Goal: Task Accomplishment & Management: Complete application form

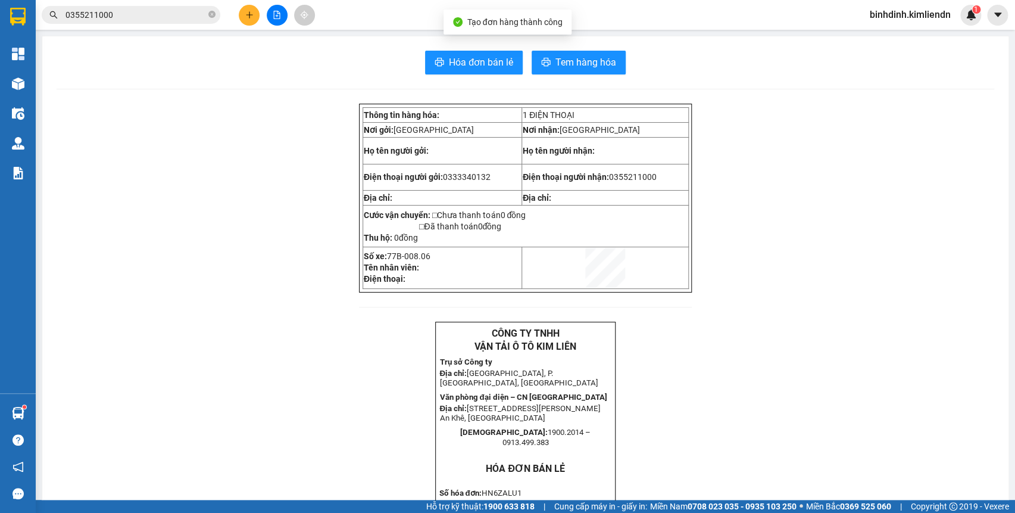
click at [250, 15] on icon "plus" at bounding box center [249, 15] width 8 height 8
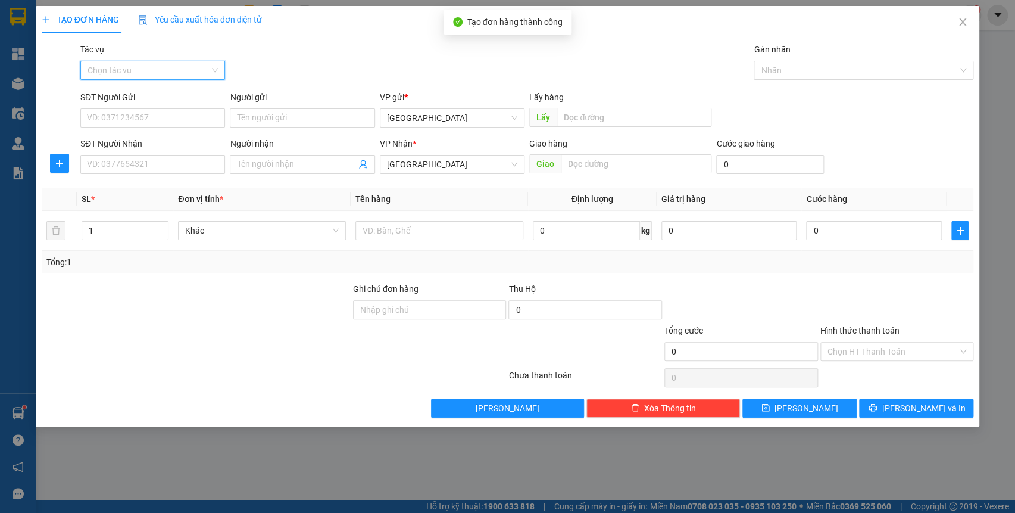
click at [185, 65] on input "Tác vụ" at bounding box center [149, 70] width 122 height 18
click at [161, 107] on div "Nhập hàng kho nhận" at bounding box center [153, 113] width 130 height 13
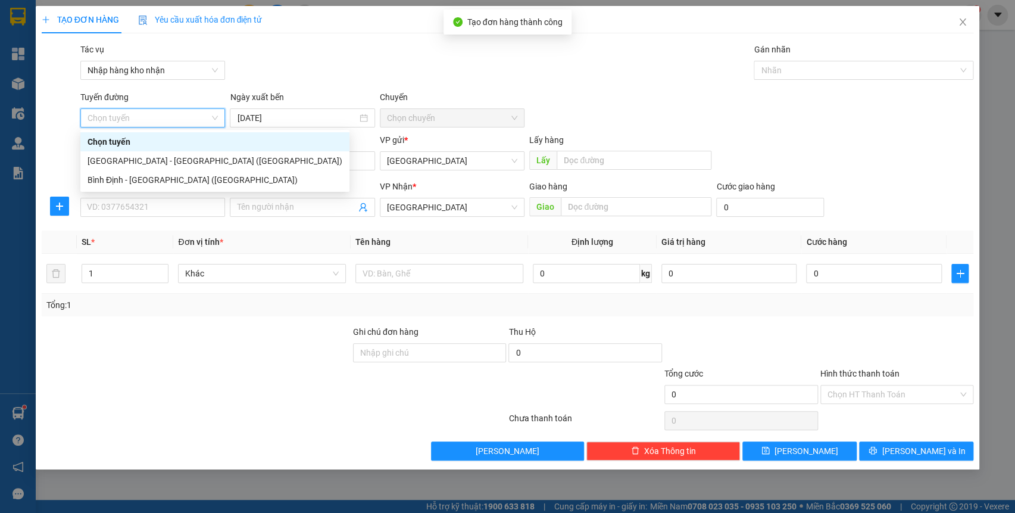
click at [146, 154] on div "[GEOGRAPHIC_DATA] - [GEOGRAPHIC_DATA] ([GEOGRAPHIC_DATA])" at bounding box center [215, 160] width 255 height 13
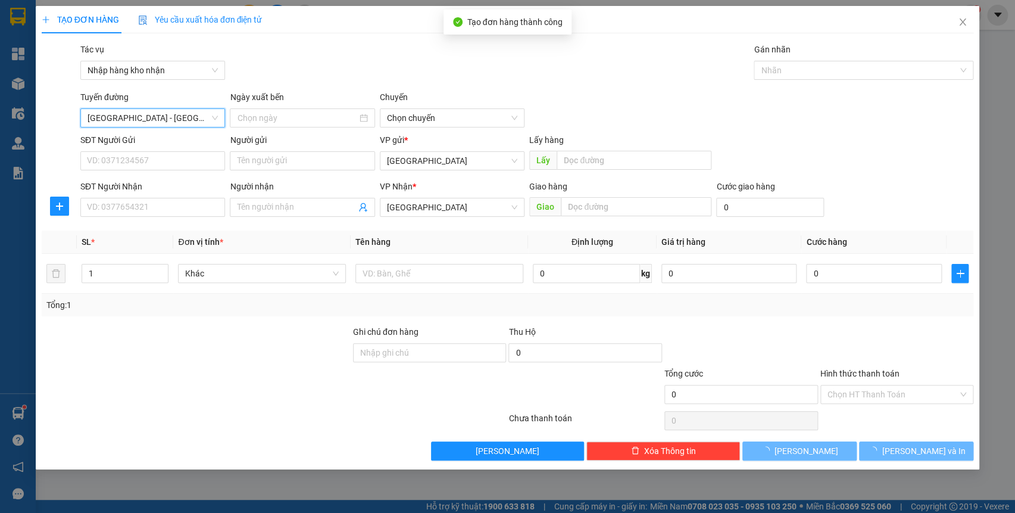
type input "[DATE]"
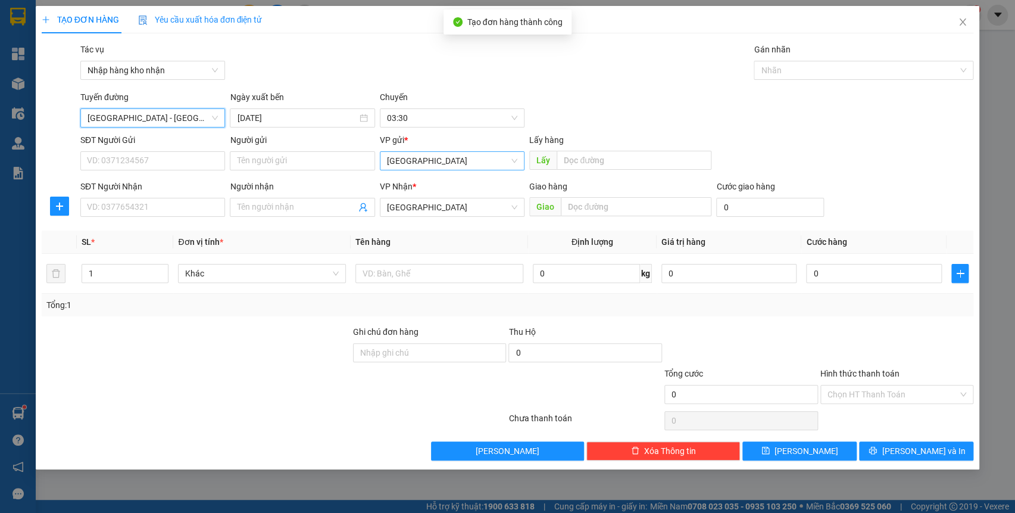
click at [411, 165] on span "[GEOGRAPHIC_DATA]" at bounding box center [452, 161] width 130 height 18
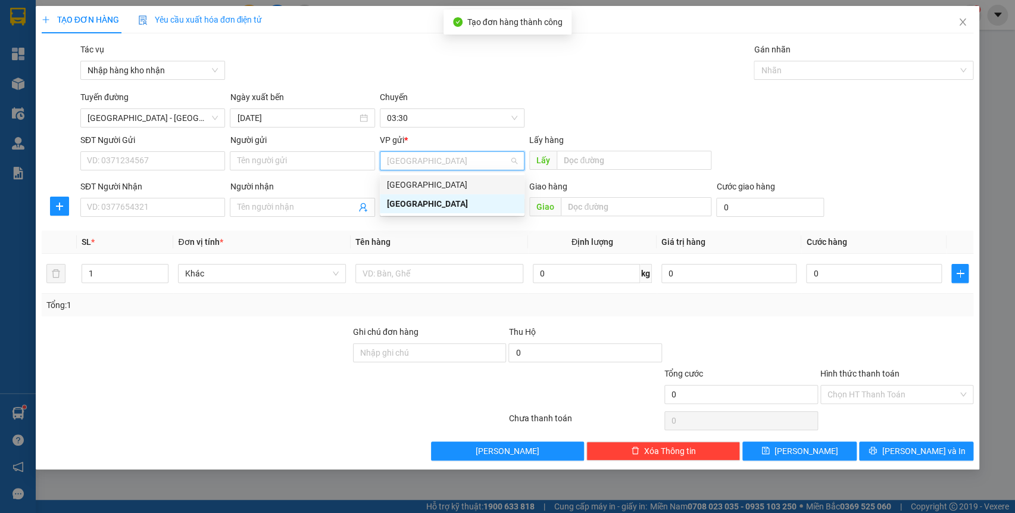
click at [417, 185] on div "[GEOGRAPHIC_DATA]" at bounding box center [452, 184] width 130 height 13
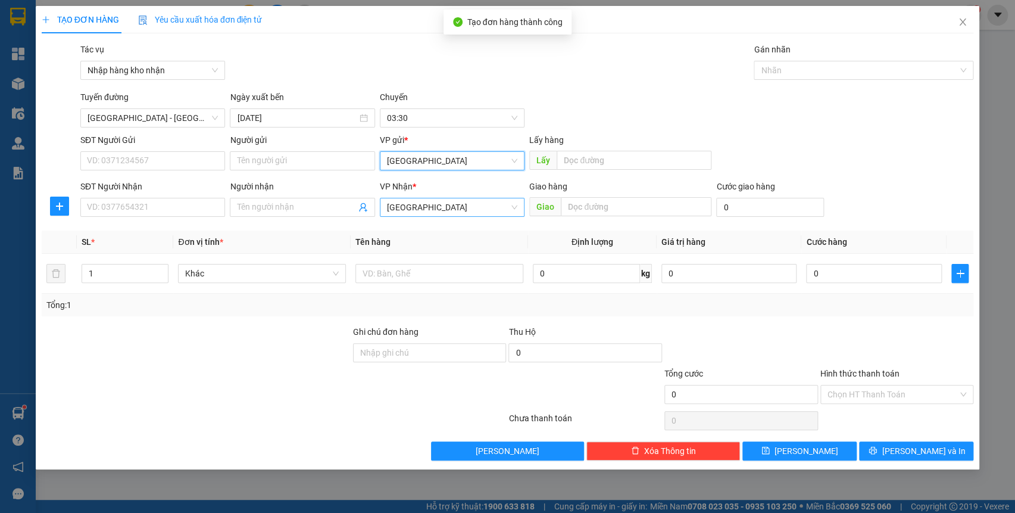
click at [416, 208] on span "[GEOGRAPHIC_DATA]" at bounding box center [452, 207] width 130 height 18
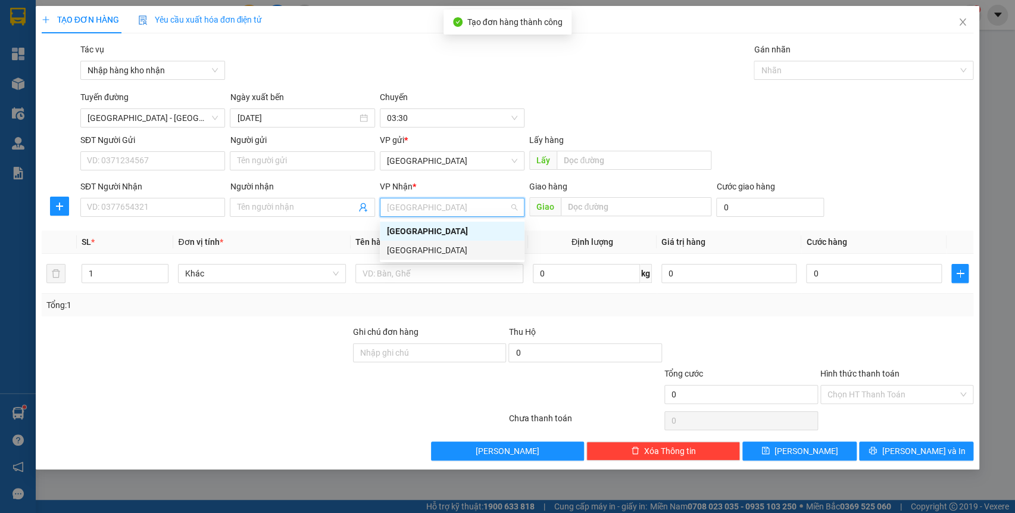
click at [416, 251] on div "[GEOGRAPHIC_DATA]" at bounding box center [452, 249] width 130 height 13
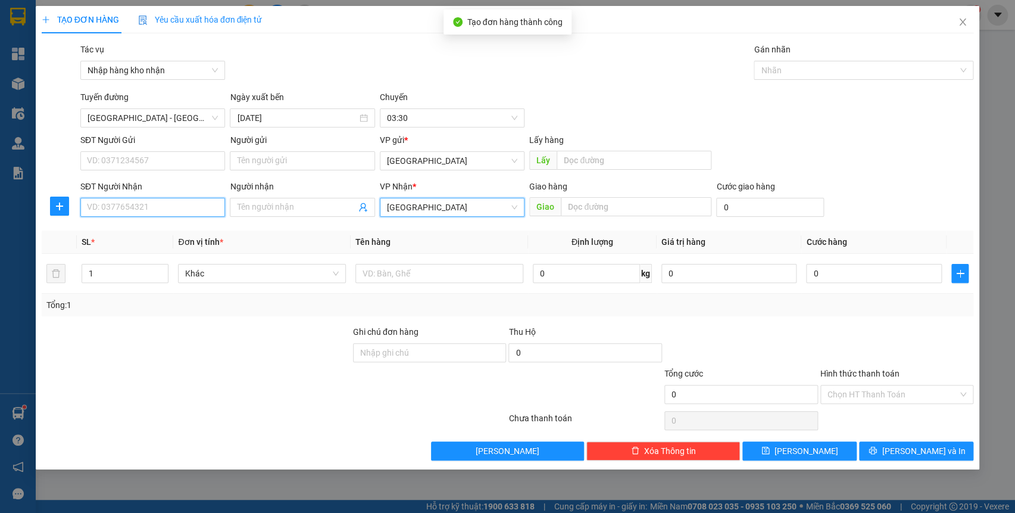
click at [138, 210] on input "SĐT Người Nhận" at bounding box center [152, 207] width 145 height 19
type input "0937974105"
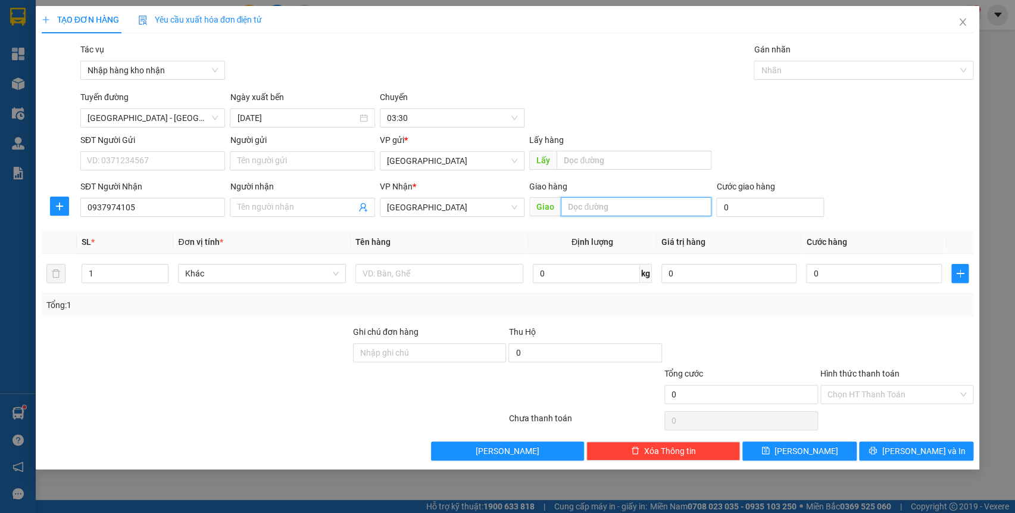
click at [592, 202] on input "text" at bounding box center [636, 206] width 151 height 19
type input "quy nhơn"
click at [769, 206] on input "0" at bounding box center [770, 207] width 108 height 19
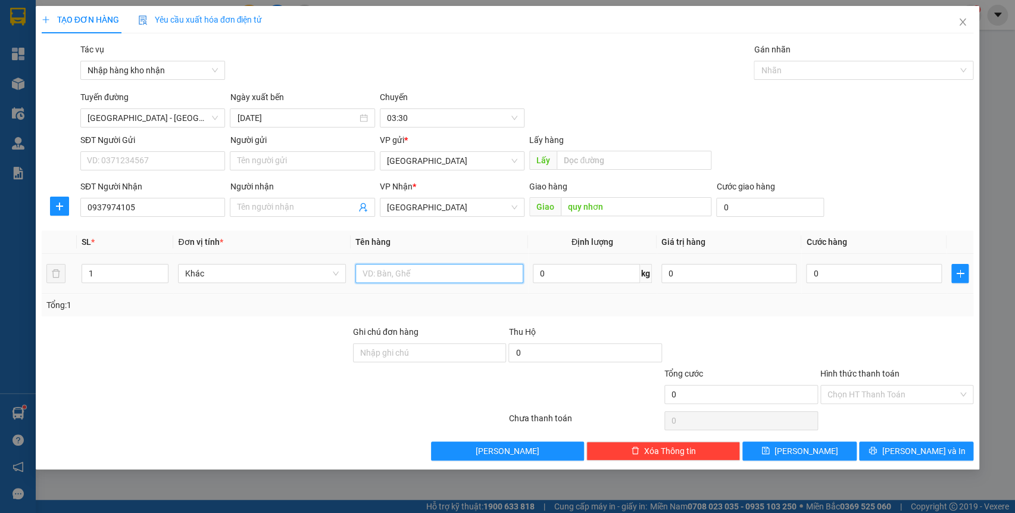
click at [407, 273] on input "text" at bounding box center [439, 273] width 168 height 19
type input "thùng"
click at [873, 387] on input "Hình thức thanh toán" at bounding box center [892, 394] width 131 height 18
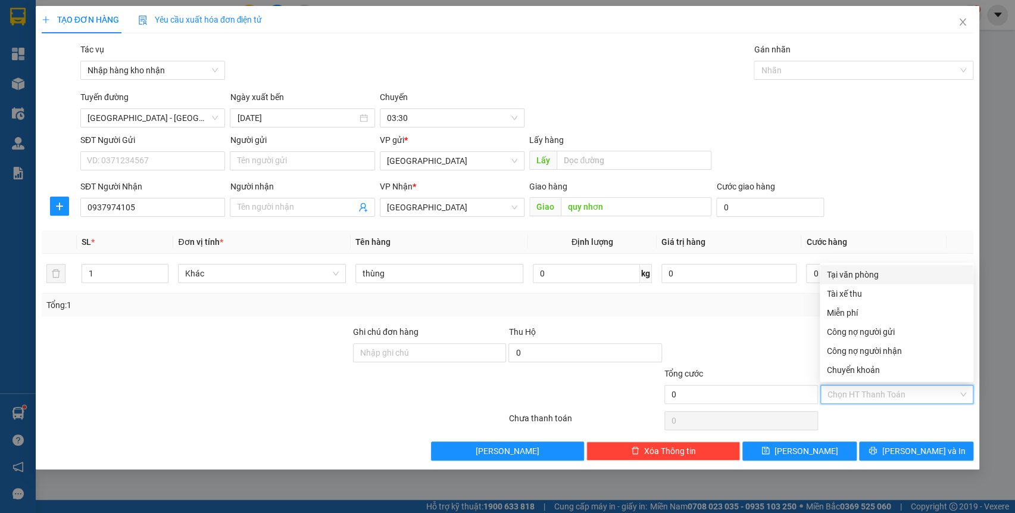
click at [765, 306] on div "Tổng: 1" at bounding box center [507, 304] width 923 height 13
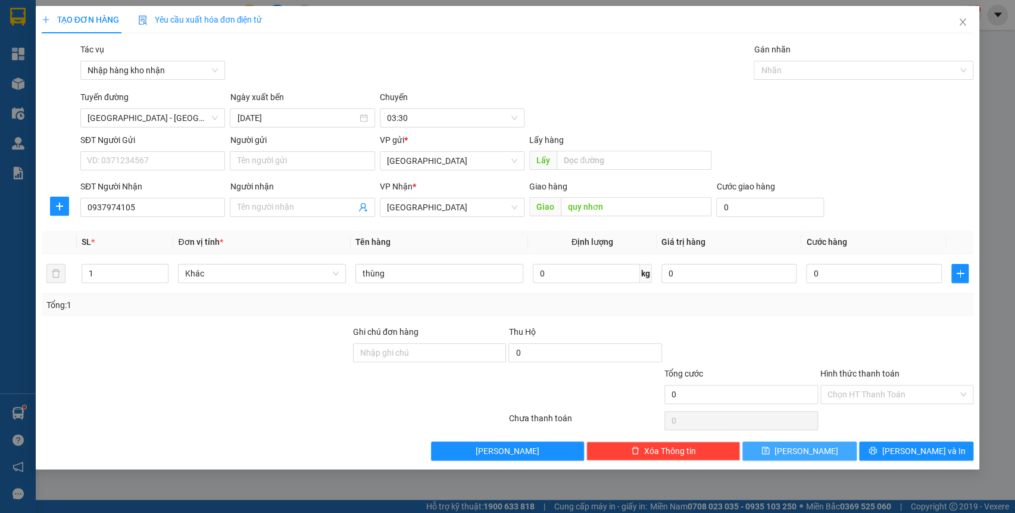
click at [821, 450] on button "[PERSON_NAME]" at bounding box center [799, 450] width 114 height 19
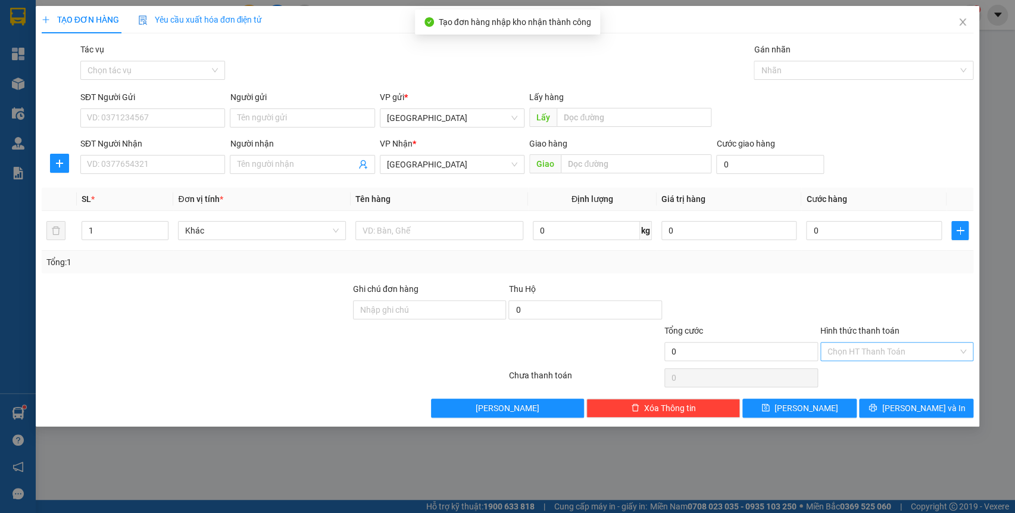
click at [875, 355] on input "Hình thức thanh toán" at bounding box center [892, 351] width 131 height 18
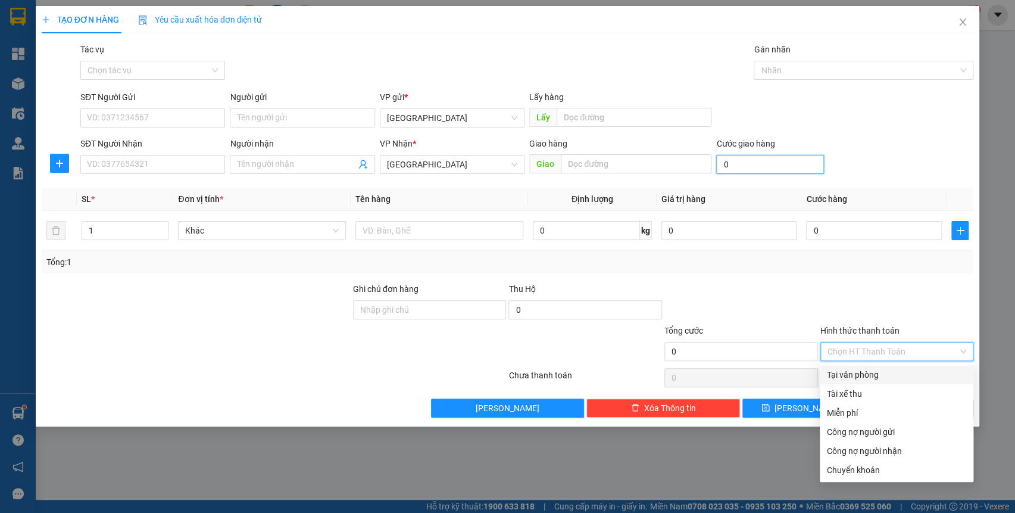
click at [786, 165] on input "0" at bounding box center [770, 164] width 108 height 19
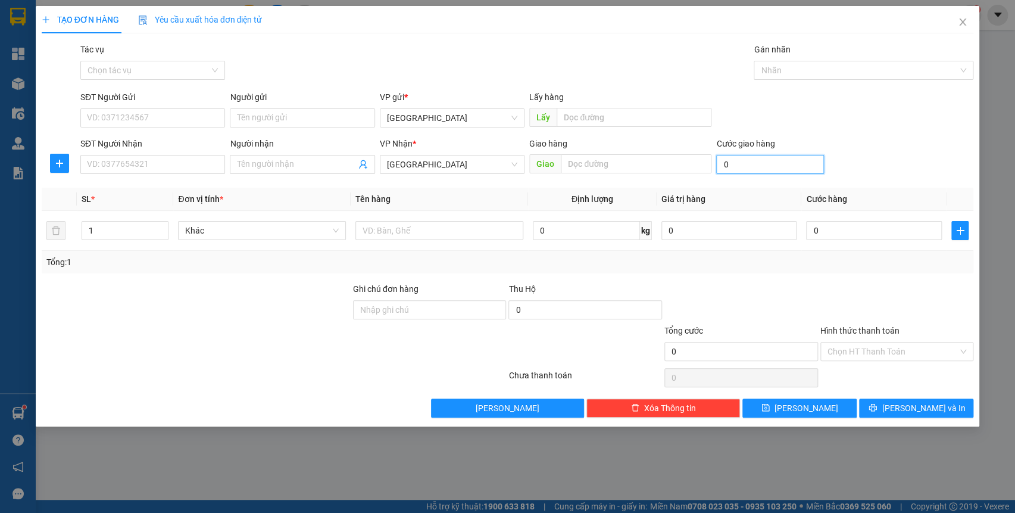
type input "5"
type input "50"
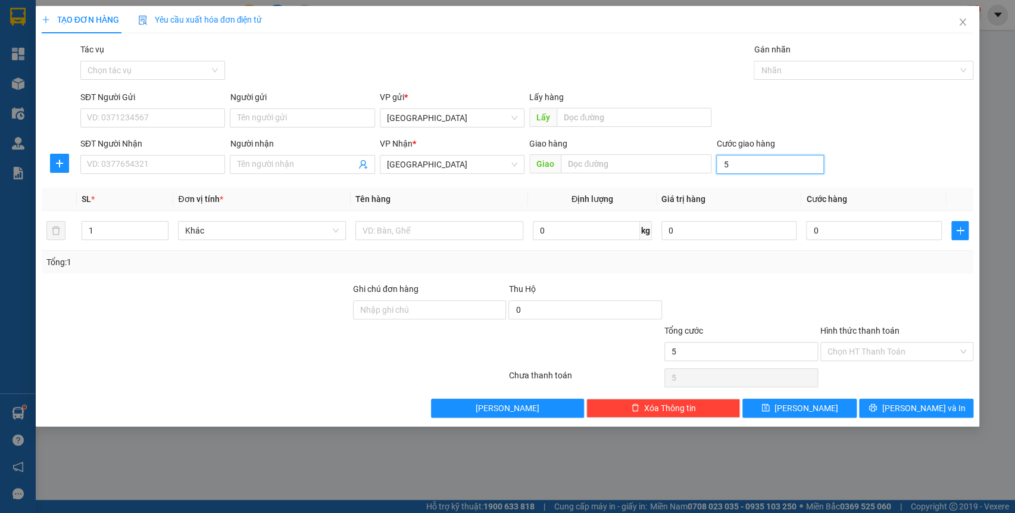
type input "50"
type input "500"
type input "5.000"
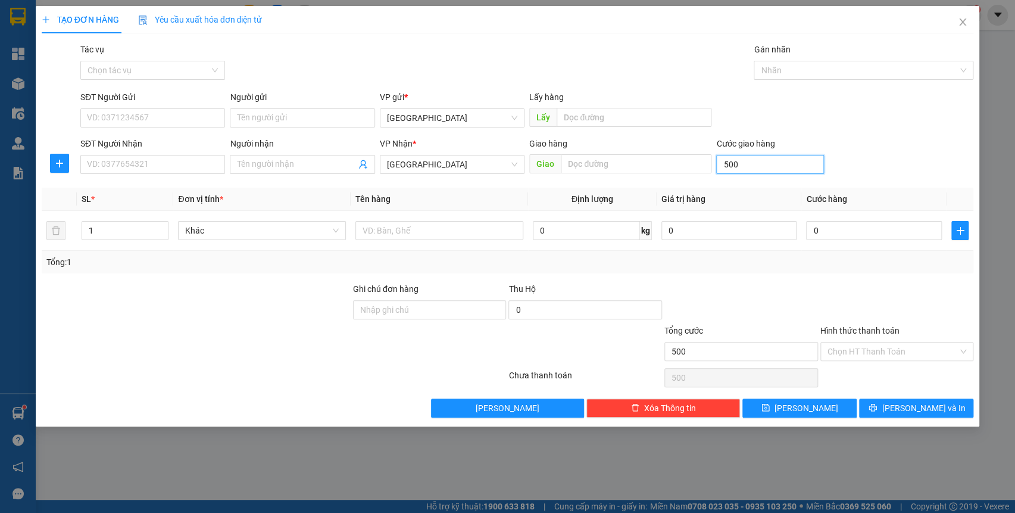
type input "5.000"
type input "50.000"
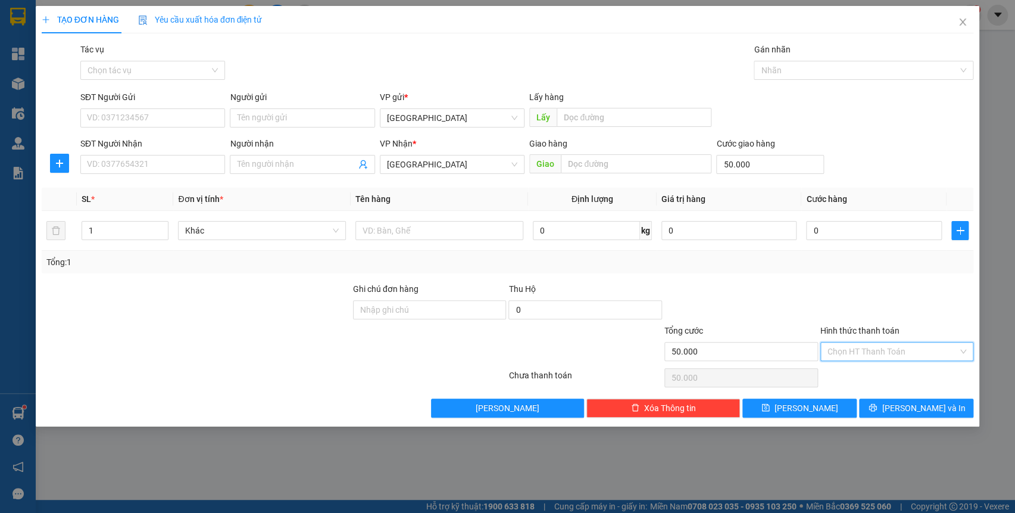
click at [902, 349] on input "Hình thức thanh toán" at bounding box center [892, 351] width 131 height 18
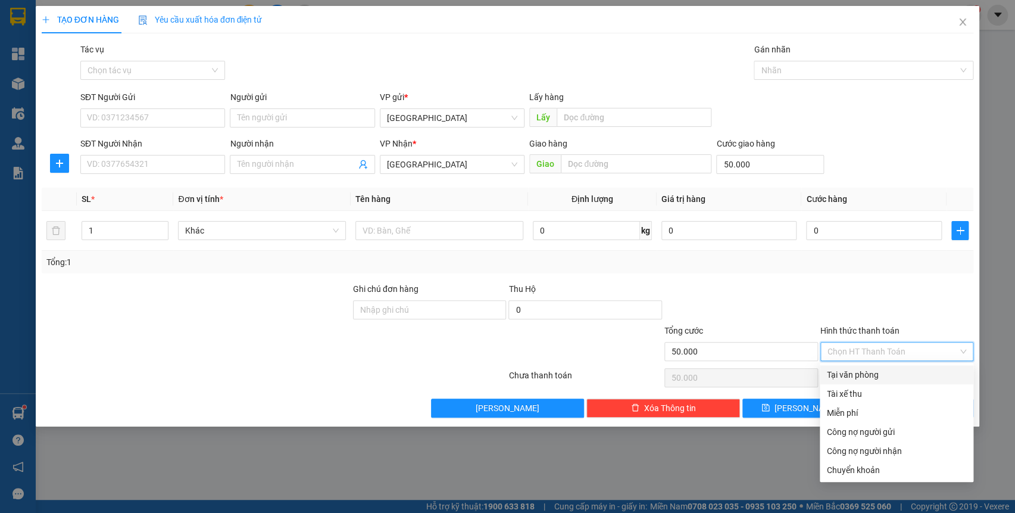
click at [902, 349] on input "Hình thức thanh toán" at bounding box center [892, 351] width 131 height 18
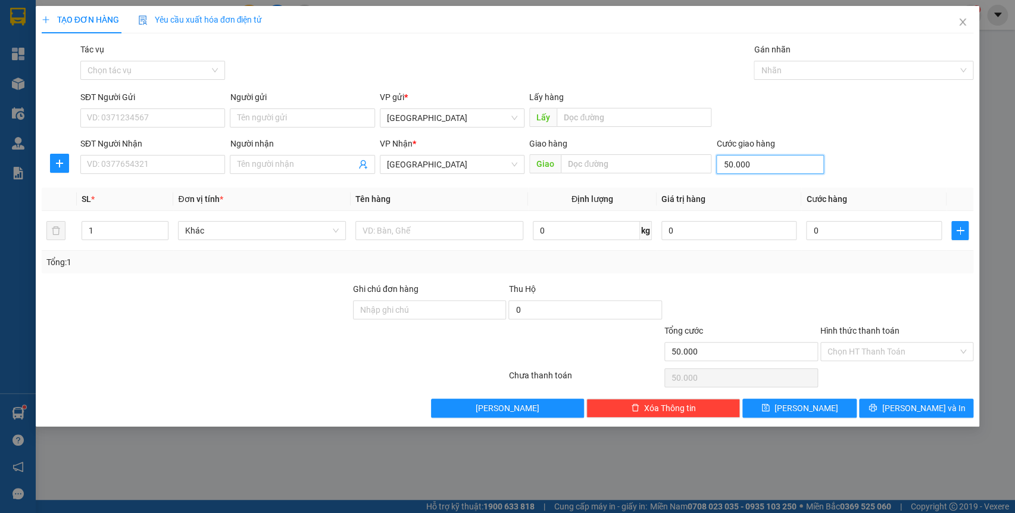
type input "0"
click at [598, 165] on input "text" at bounding box center [636, 163] width 151 height 19
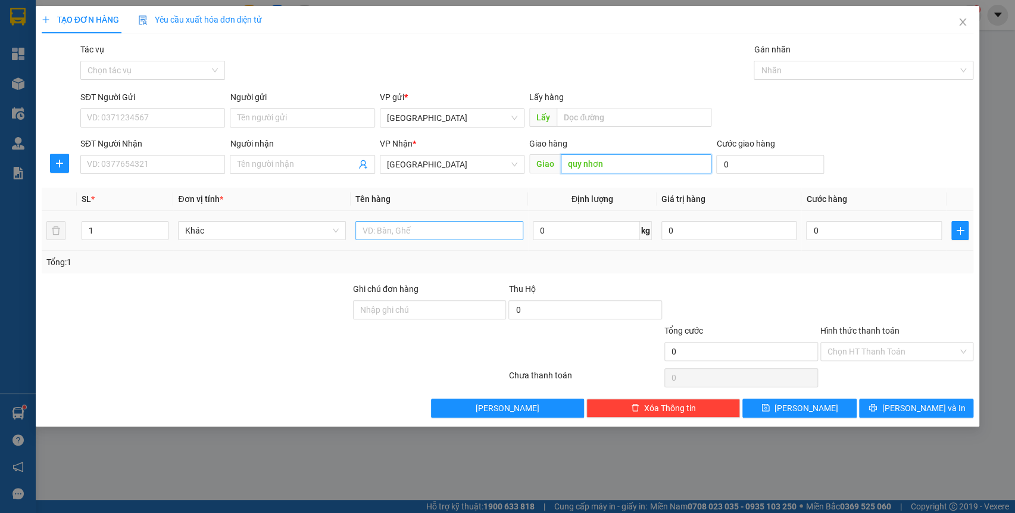
type input "quy nhơn"
click at [396, 233] on input "text" at bounding box center [439, 230] width 168 height 19
type input "thùng"
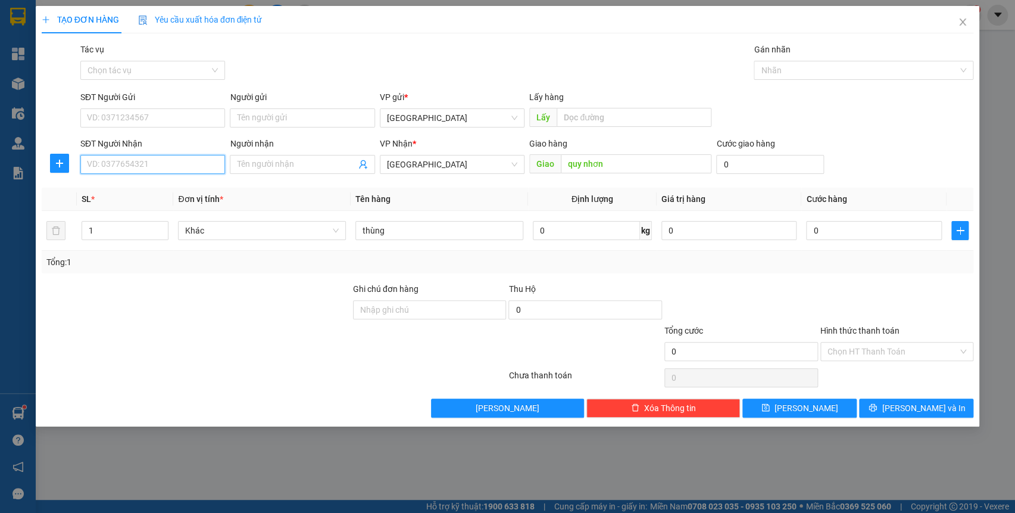
click at [125, 168] on input "SĐT Người Nhận" at bounding box center [152, 164] width 145 height 19
click at [130, 77] on input "Tác vụ" at bounding box center [149, 70] width 122 height 18
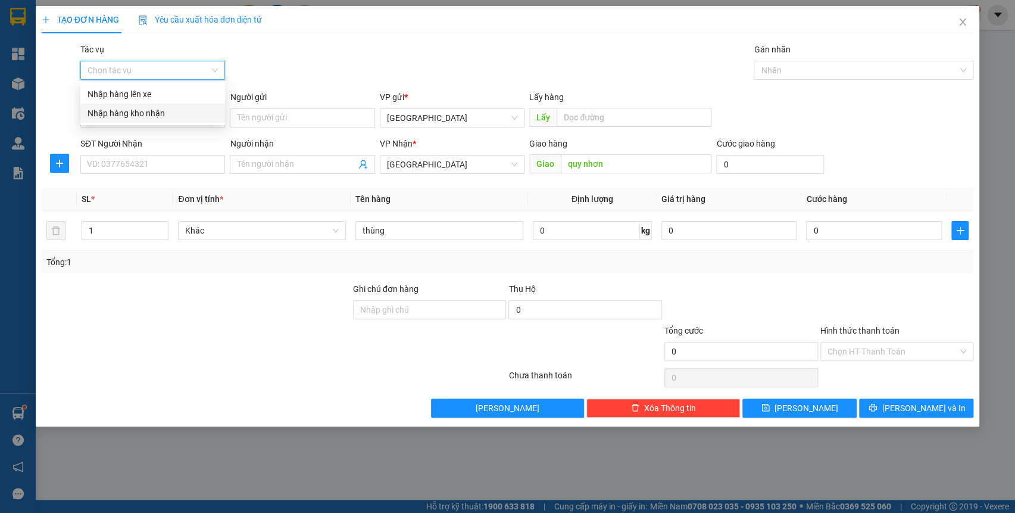
click at [142, 122] on div "Nhập hàng kho nhận" at bounding box center [152, 113] width 145 height 19
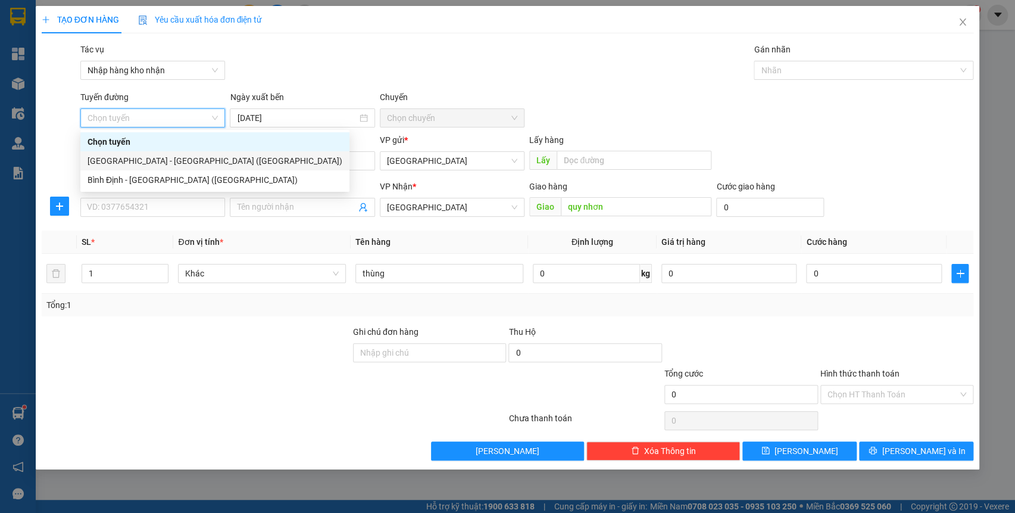
click at [157, 155] on div "[GEOGRAPHIC_DATA] - [GEOGRAPHIC_DATA] ([GEOGRAPHIC_DATA])" at bounding box center [215, 160] width 255 height 13
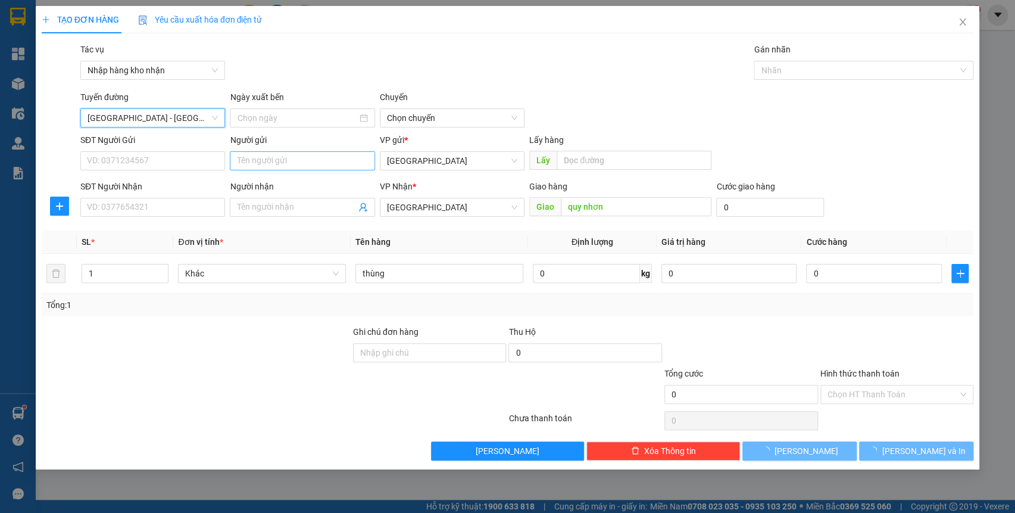
type input "[DATE]"
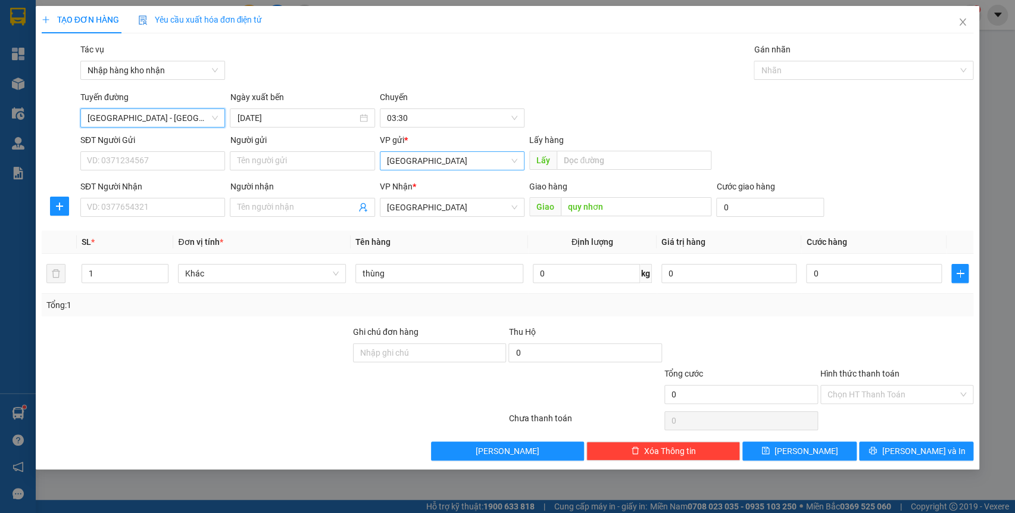
click at [435, 160] on span "[GEOGRAPHIC_DATA]" at bounding box center [452, 161] width 130 height 18
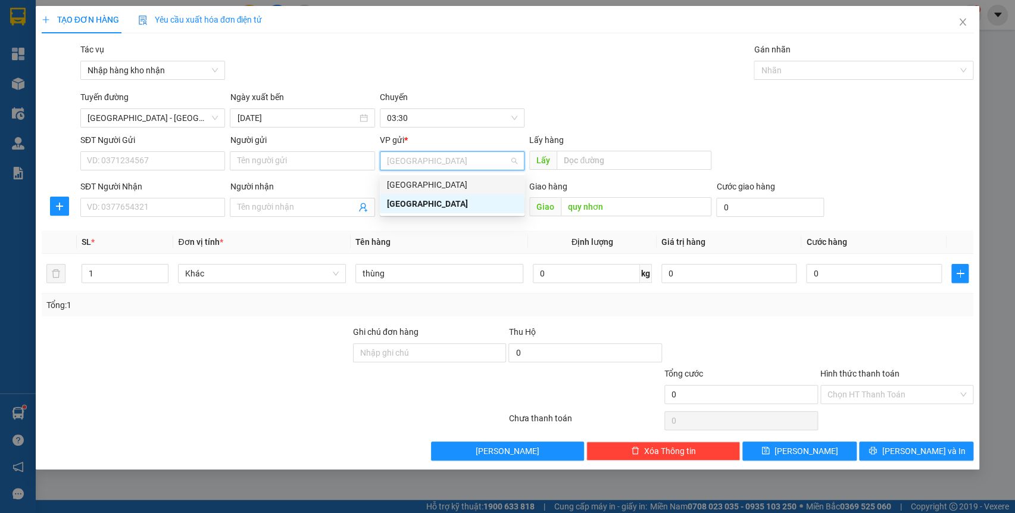
click at [435, 183] on div "[GEOGRAPHIC_DATA]" at bounding box center [452, 184] width 130 height 13
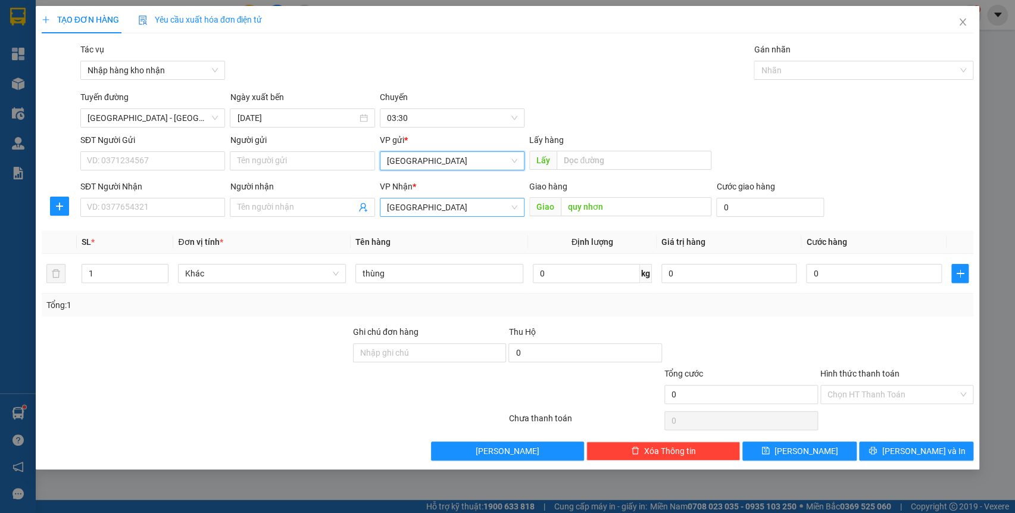
click at [437, 198] on span "[GEOGRAPHIC_DATA]" at bounding box center [452, 207] width 130 height 18
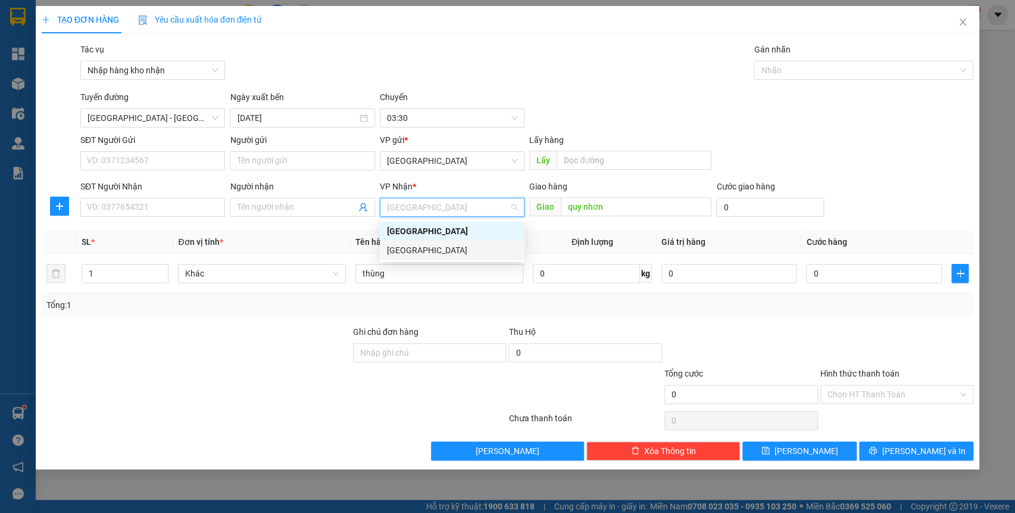
click at [435, 243] on div "[GEOGRAPHIC_DATA]" at bounding box center [452, 249] width 130 height 13
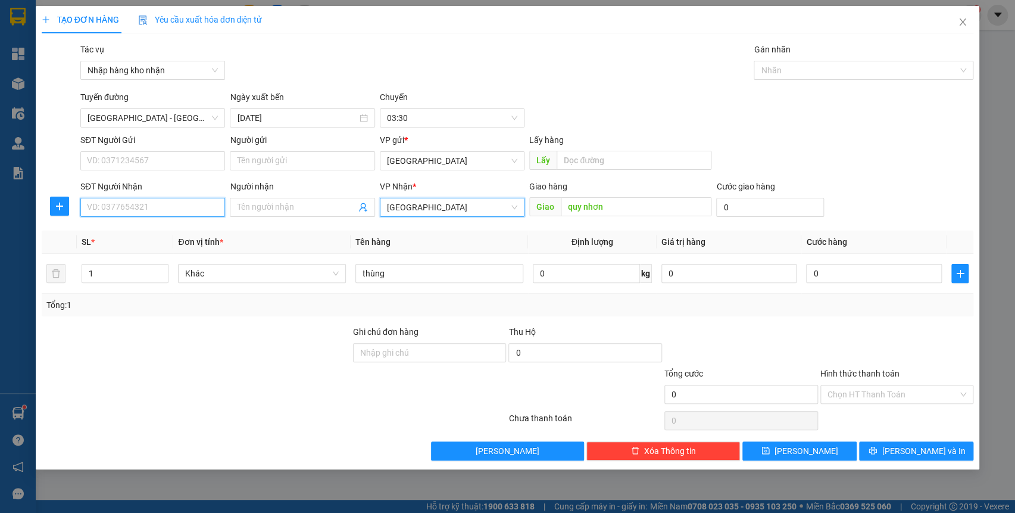
click at [191, 200] on input "SĐT Người Nhận" at bounding box center [152, 207] width 145 height 19
type input "0905489817"
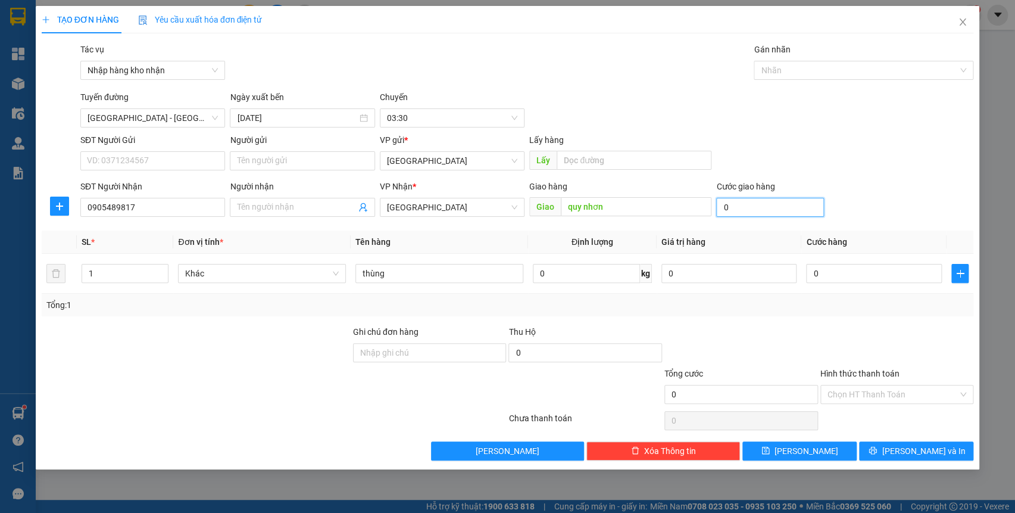
click at [751, 205] on input "0" at bounding box center [770, 207] width 108 height 19
click at [826, 445] on button "[PERSON_NAME]" at bounding box center [799, 450] width 114 height 19
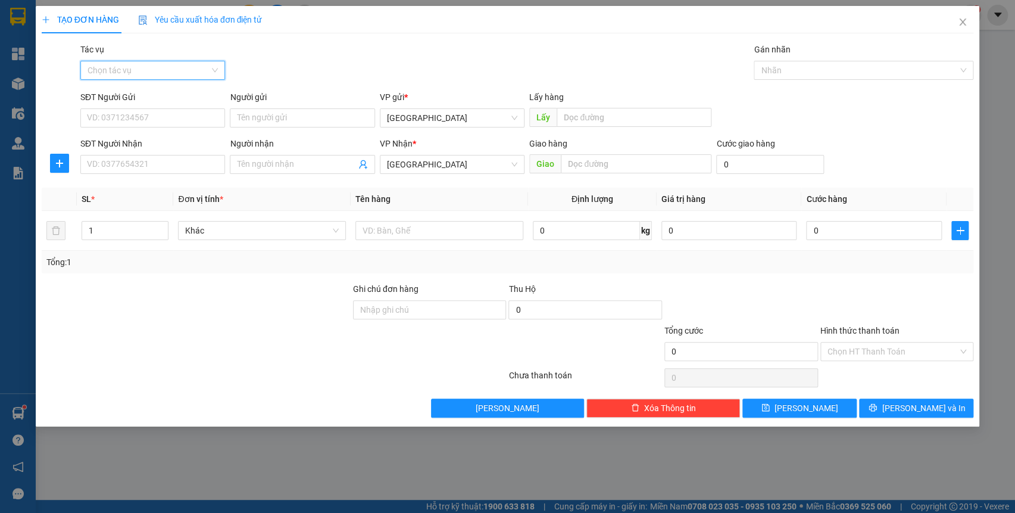
click at [152, 71] on input "Tác vụ" at bounding box center [149, 70] width 122 height 18
click at [157, 114] on div "Nhập hàng kho nhận" at bounding box center [153, 113] width 130 height 13
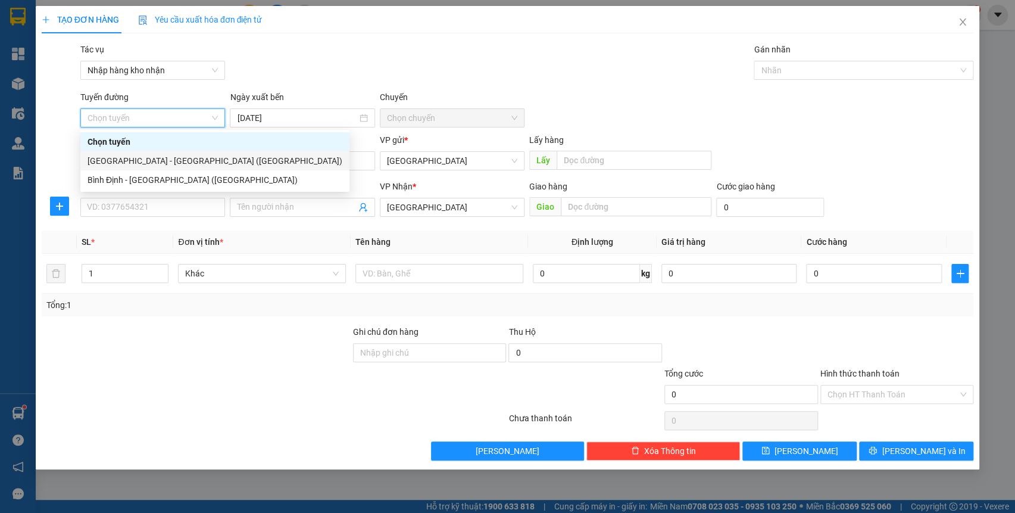
click at [159, 152] on div "[GEOGRAPHIC_DATA] - [GEOGRAPHIC_DATA] ([GEOGRAPHIC_DATA])" at bounding box center [214, 160] width 269 height 19
type input "[DATE]"
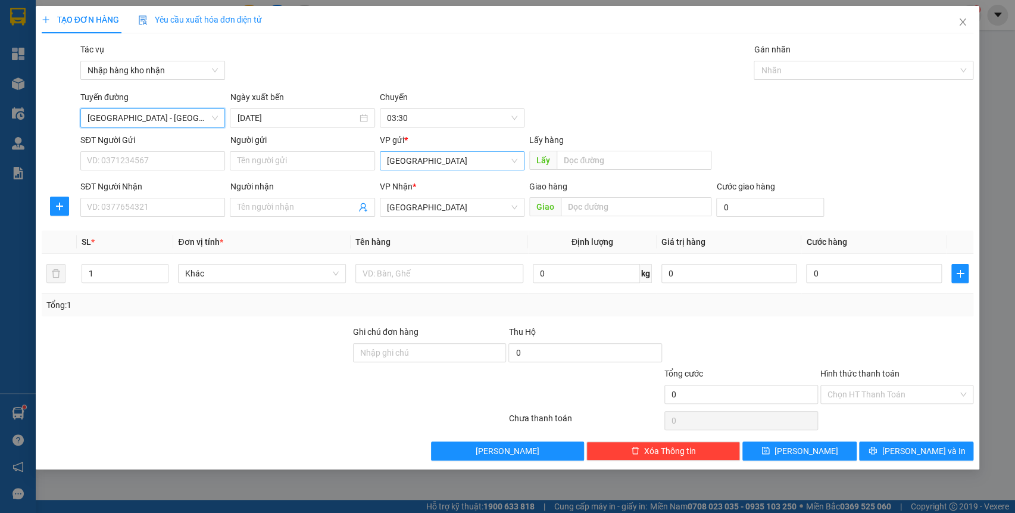
click at [400, 166] on span "[GEOGRAPHIC_DATA]" at bounding box center [452, 161] width 130 height 18
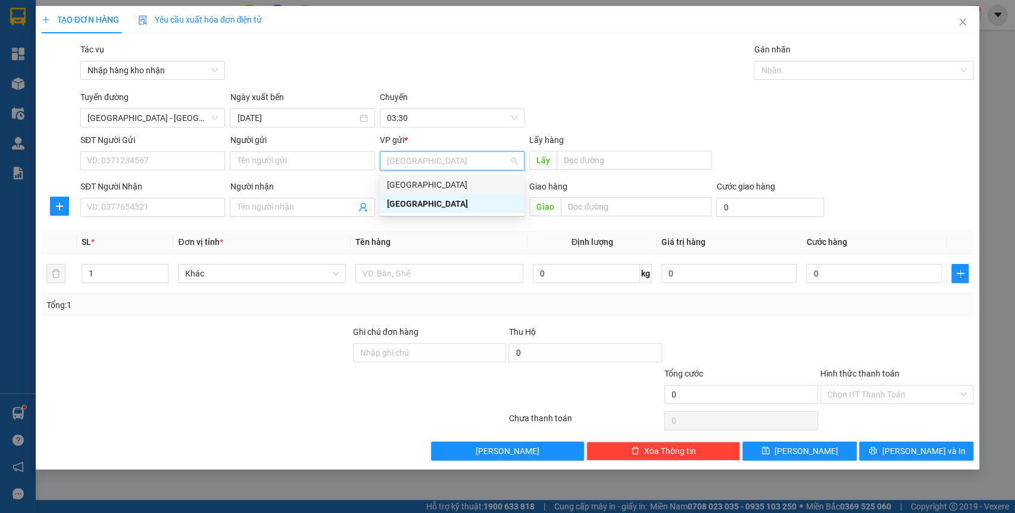
click at [411, 189] on div "[GEOGRAPHIC_DATA]" at bounding box center [452, 184] width 130 height 13
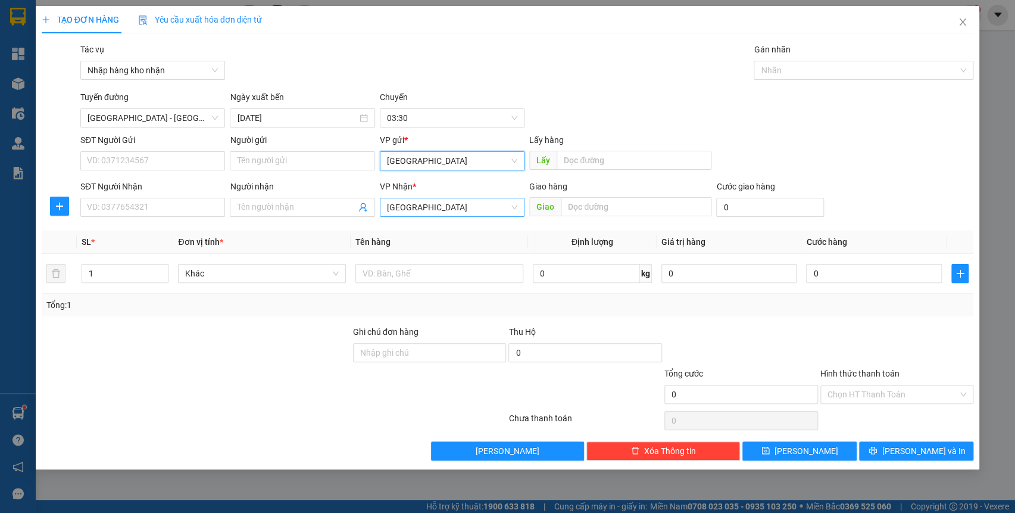
click at [414, 206] on span "[GEOGRAPHIC_DATA]" at bounding box center [452, 207] width 130 height 18
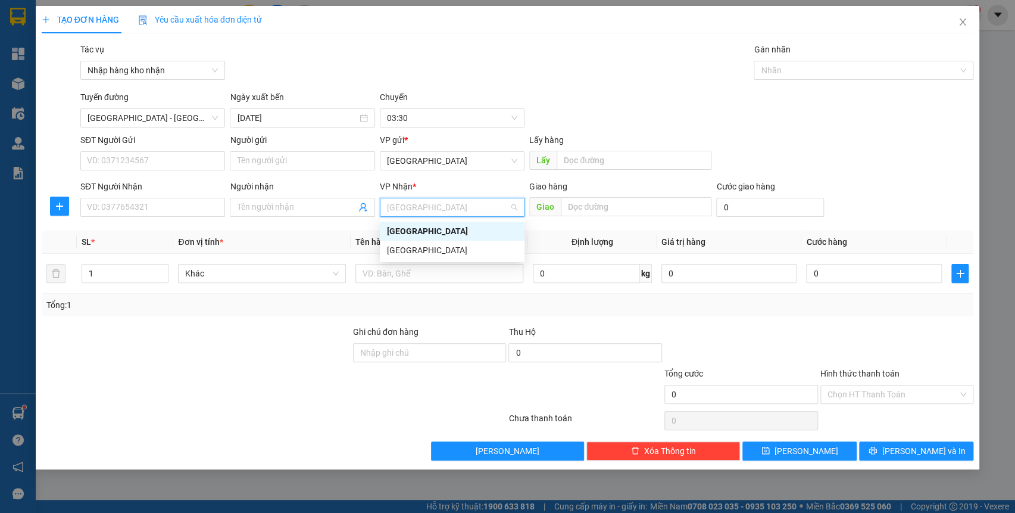
click at [412, 246] on div "[GEOGRAPHIC_DATA]" at bounding box center [452, 249] width 130 height 13
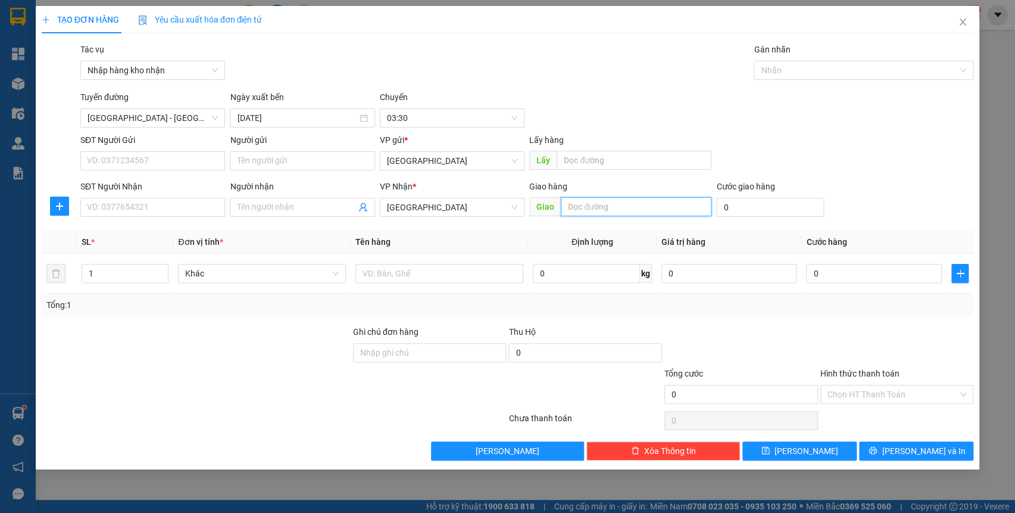
click at [599, 207] on input "text" at bounding box center [636, 206] width 151 height 19
type input "quy nhơn"
click at [119, 216] on input "SĐT Người Nhận" at bounding box center [152, 207] width 145 height 19
click at [119, 211] on input "SĐT Người Nhận" at bounding box center [152, 207] width 145 height 19
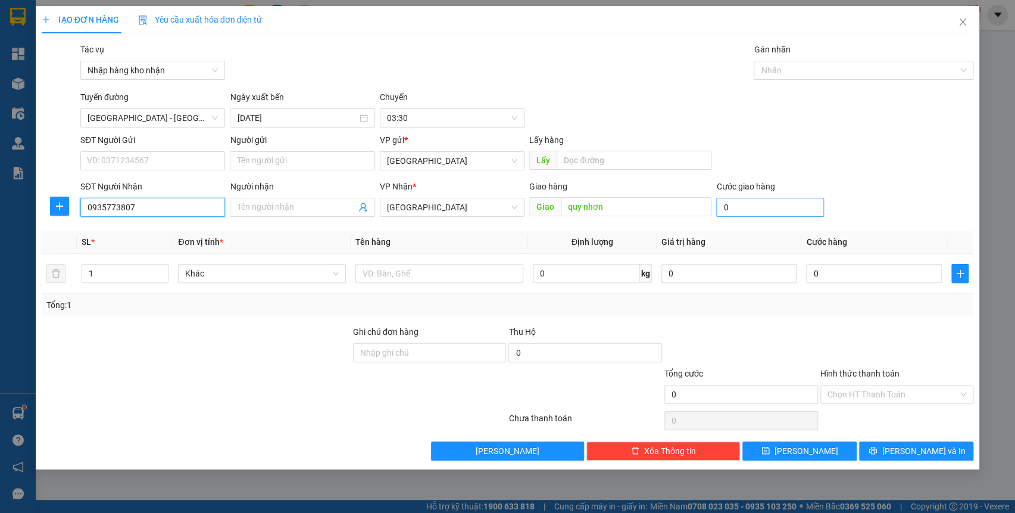
type input "0935773807"
click at [745, 207] on input "0" at bounding box center [770, 207] width 108 height 19
click at [385, 276] on input "text" at bounding box center [439, 273] width 168 height 19
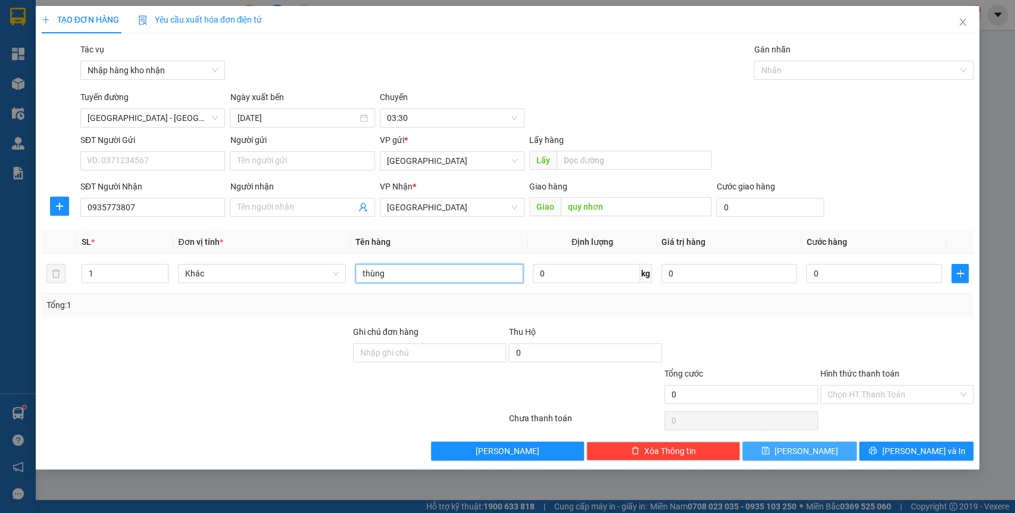
type input "thùng"
click at [802, 450] on span "[PERSON_NAME]" at bounding box center [806, 450] width 64 height 13
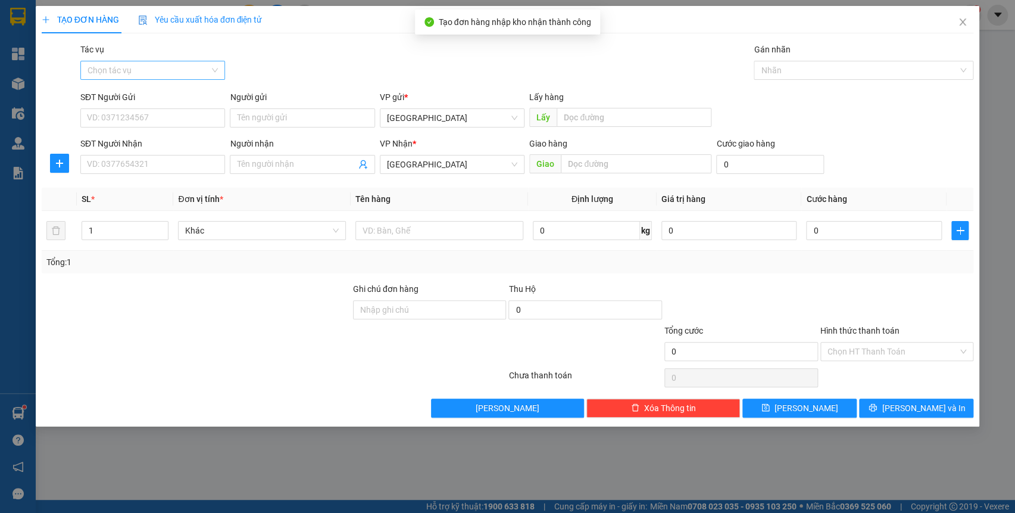
click at [145, 80] on div "Tác vụ Chọn tác vụ" at bounding box center [152, 64] width 145 height 42
click at [148, 75] on input "Tác vụ" at bounding box center [149, 70] width 122 height 18
click at [142, 107] on div "Nhập hàng kho nhận" at bounding box center [153, 113] width 130 height 13
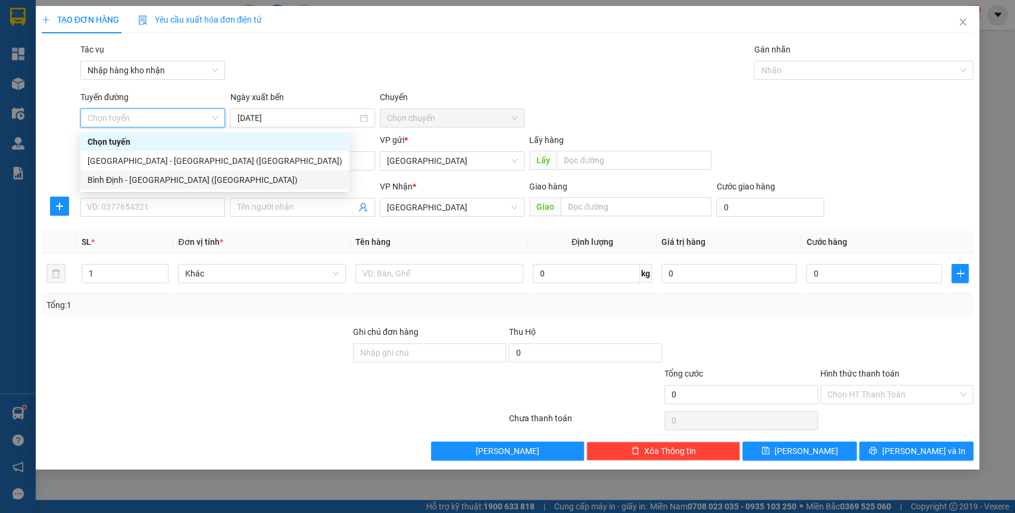
click at [174, 178] on div "Bình Định - [GEOGRAPHIC_DATA] ([GEOGRAPHIC_DATA])" at bounding box center [215, 179] width 255 height 13
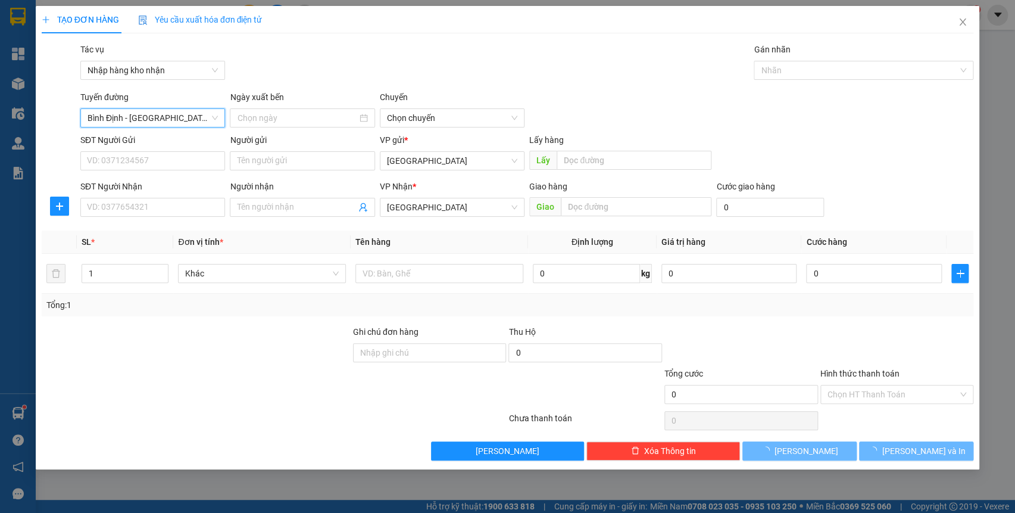
type input "[DATE]"
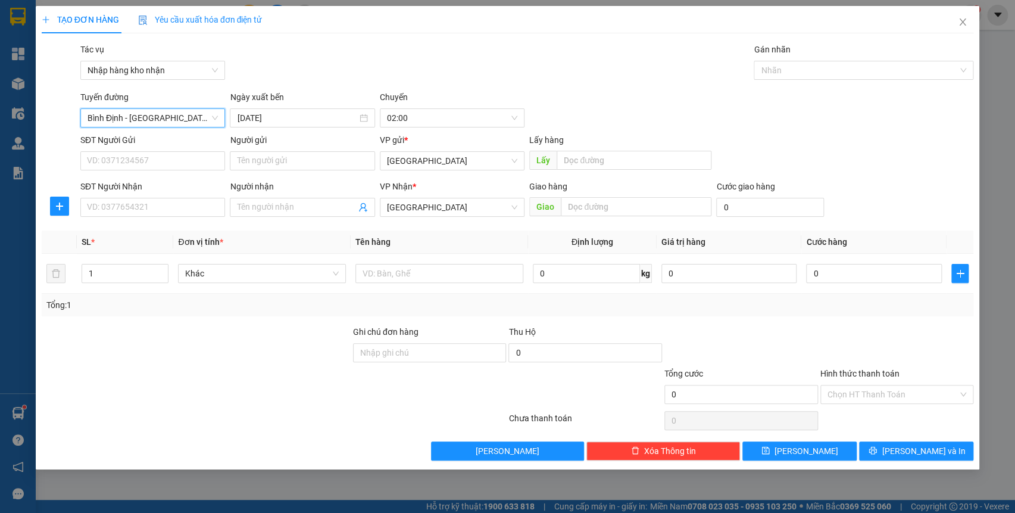
click at [162, 119] on span "Bình Định - [GEOGRAPHIC_DATA] ([GEOGRAPHIC_DATA])" at bounding box center [153, 118] width 130 height 18
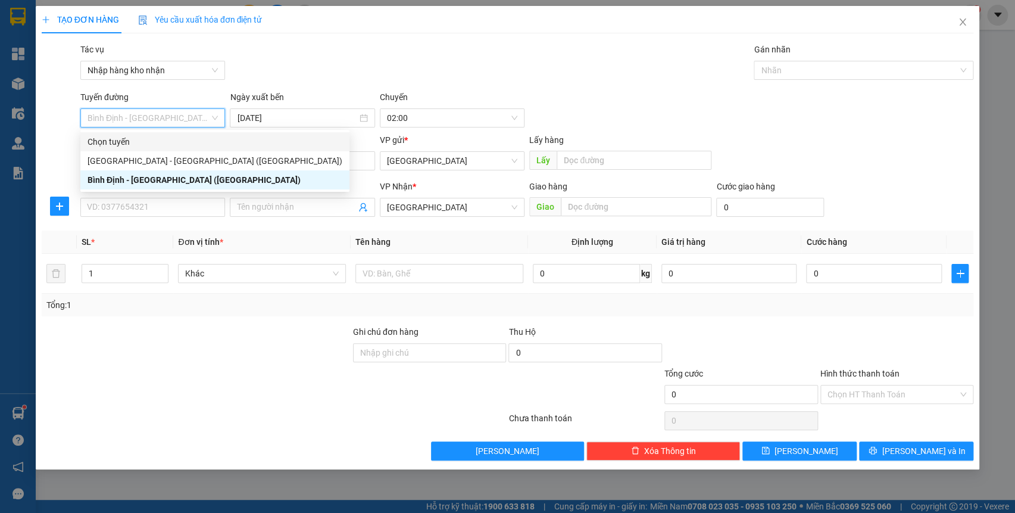
click at [161, 155] on div "[GEOGRAPHIC_DATA] - [GEOGRAPHIC_DATA] ([GEOGRAPHIC_DATA])" at bounding box center [215, 160] width 255 height 13
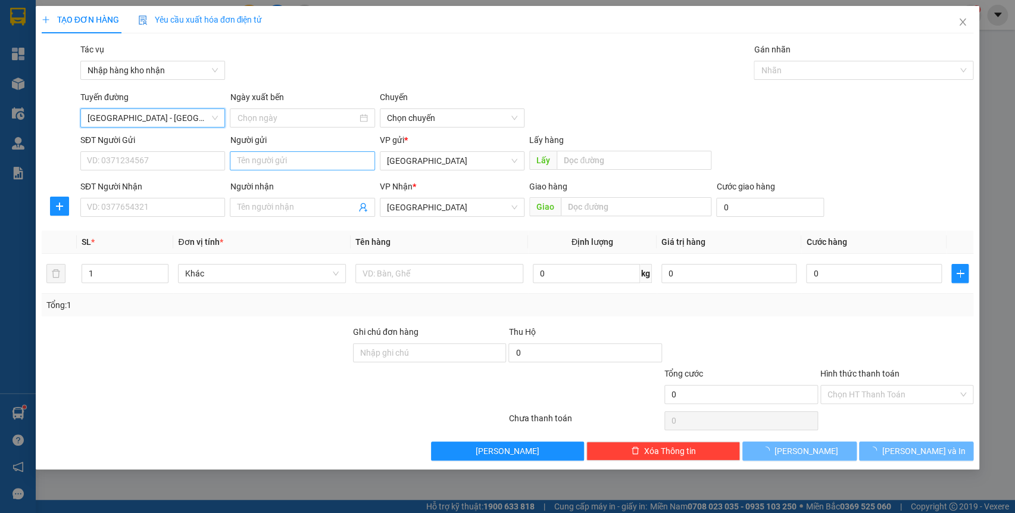
type input "[DATE]"
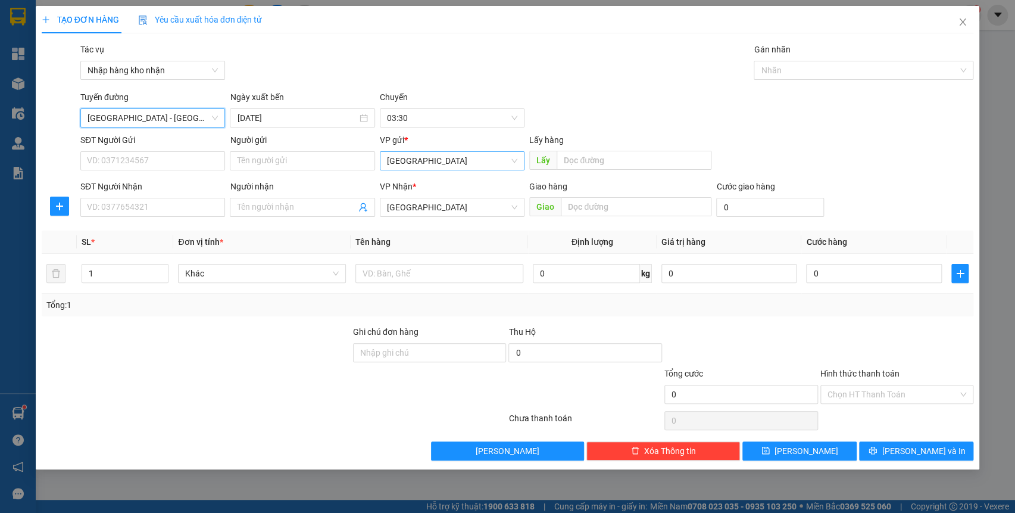
click at [449, 154] on span "[GEOGRAPHIC_DATA]" at bounding box center [452, 161] width 130 height 18
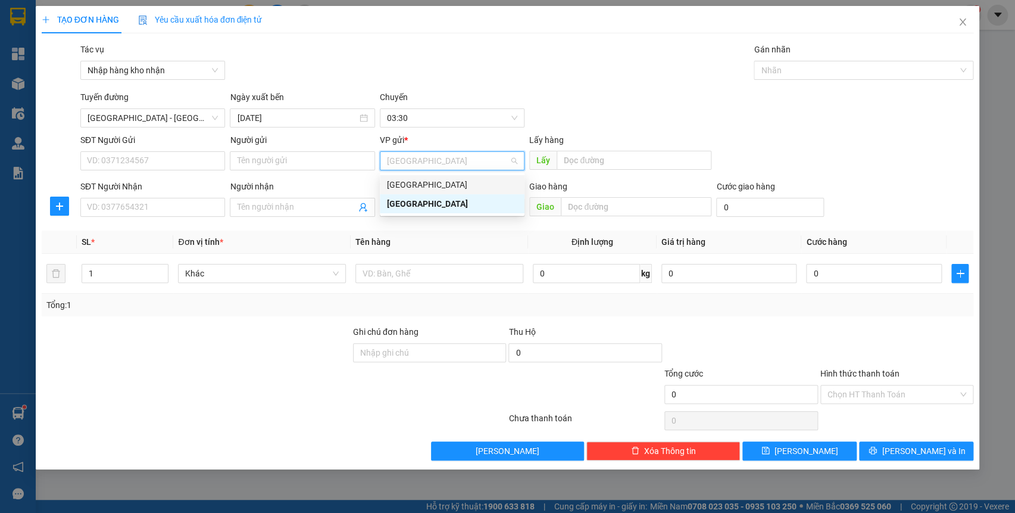
click at [447, 177] on div "[GEOGRAPHIC_DATA]" at bounding box center [452, 184] width 145 height 19
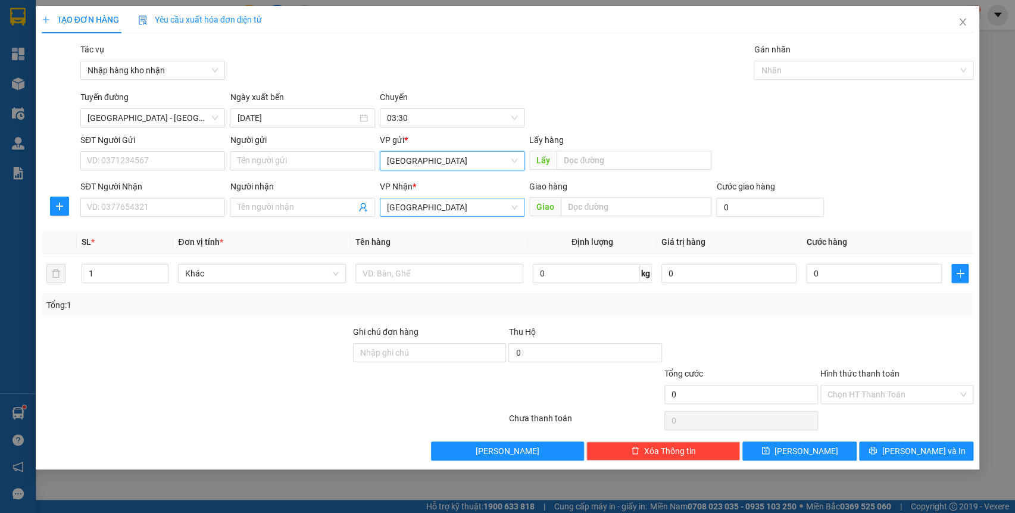
click at [446, 202] on span "[GEOGRAPHIC_DATA]" at bounding box center [452, 207] width 130 height 18
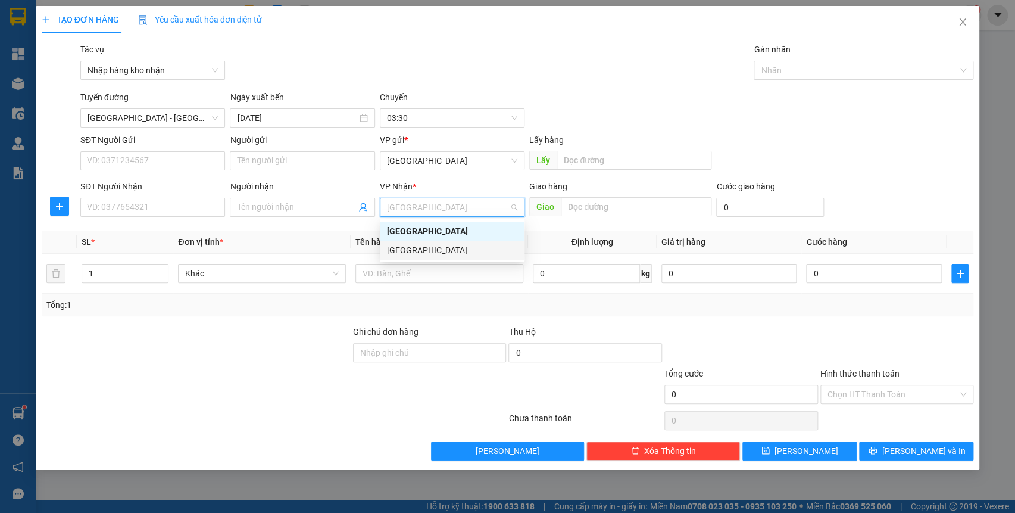
click at [441, 243] on div "[GEOGRAPHIC_DATA]" at bounding box center [452, 249] width 130 height 13
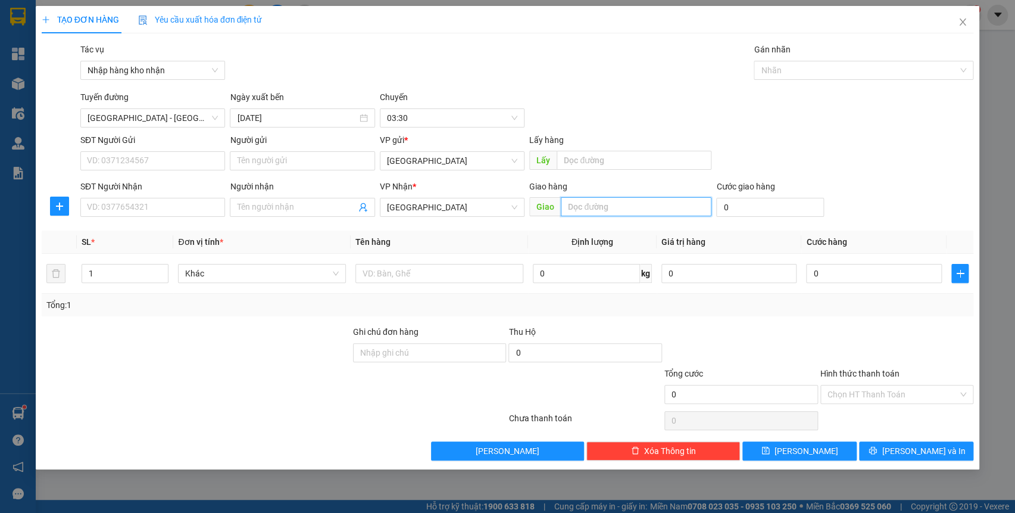
click at [582, 202] on input "text" at bounding box center [636, 206] width 151 height 19
type input "qn"
click at [114, 207] on input "SĐT Người Nhận" at bounding box center [152, 207] width 145 height 19
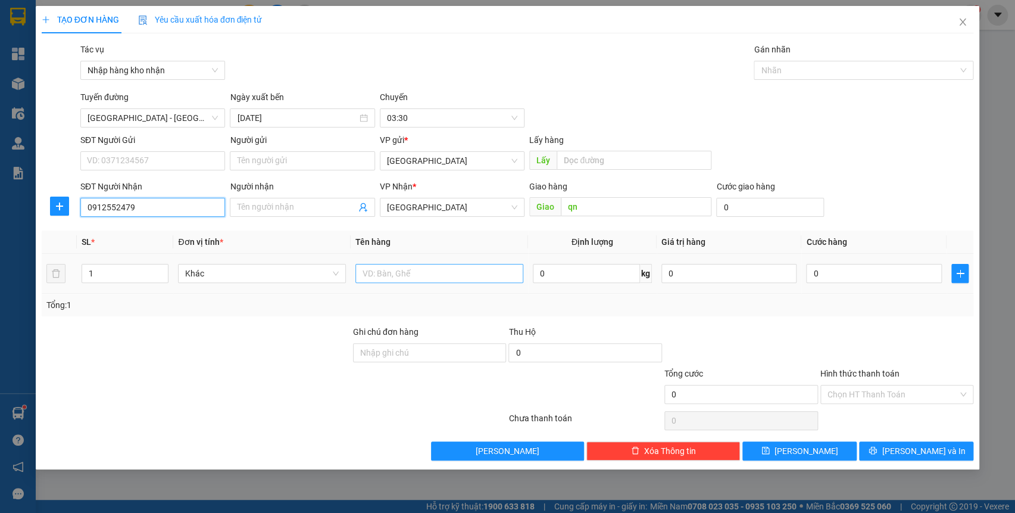
type input "0912552479"
click at [420, 271] on input "text" at bounding box center [439, 273] width 168 height 19
type input "thùng"
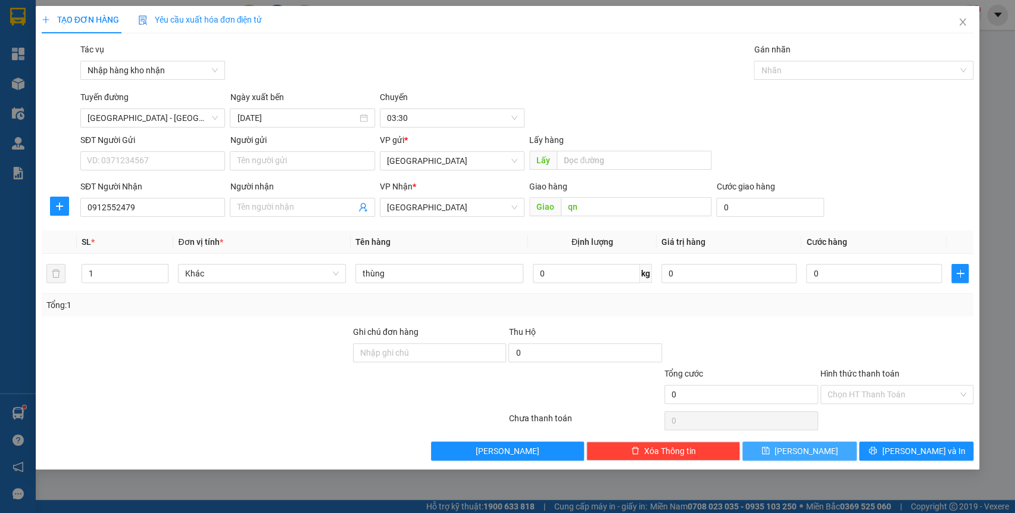
click at [807, 442] on button "[PERSON_NAME]" at bounding box center [799, 450] width 114 height 19
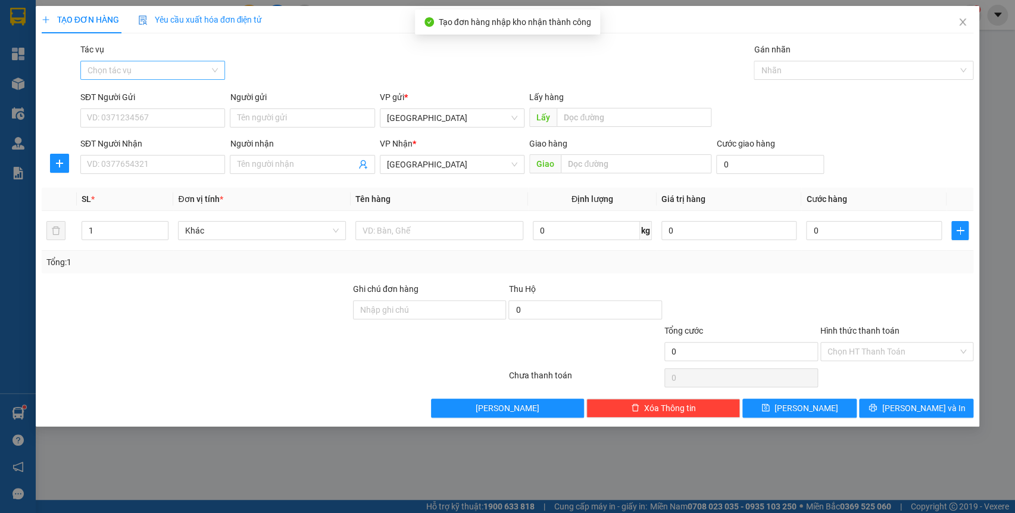
click at [164, 68] on input "Tác vụ" at bounding box center [149, 70] width 122 height 18
click at [161, 110] on div "Nhập hàng kho nhận" at bounding box center [153, 113] width 130 height 13
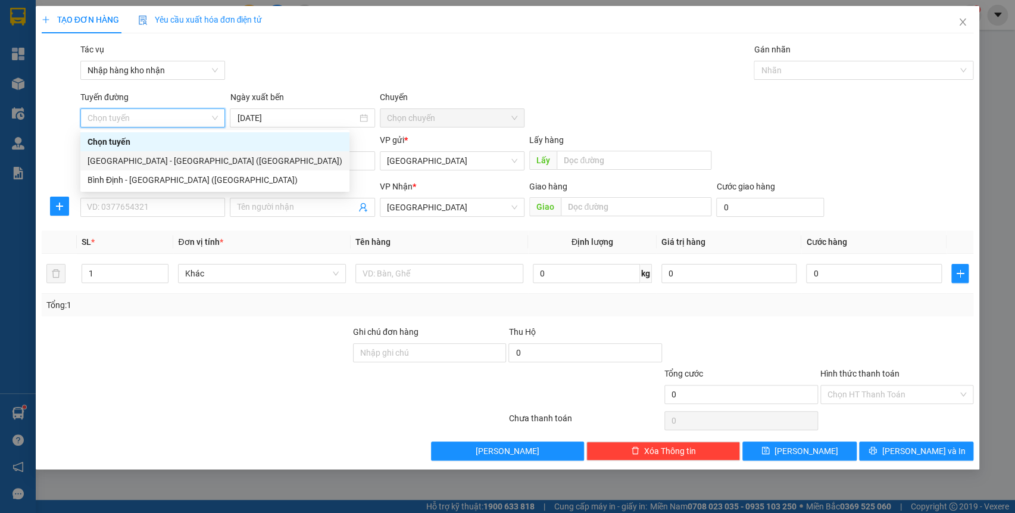
click at [156, 159] on div "[GEOGRAPHIC_DATA] - [GEOGRAPHIC_DATA] ([GEOGRAPHIC_DATA])" at bounding box center [215, 160] width 255 height 13
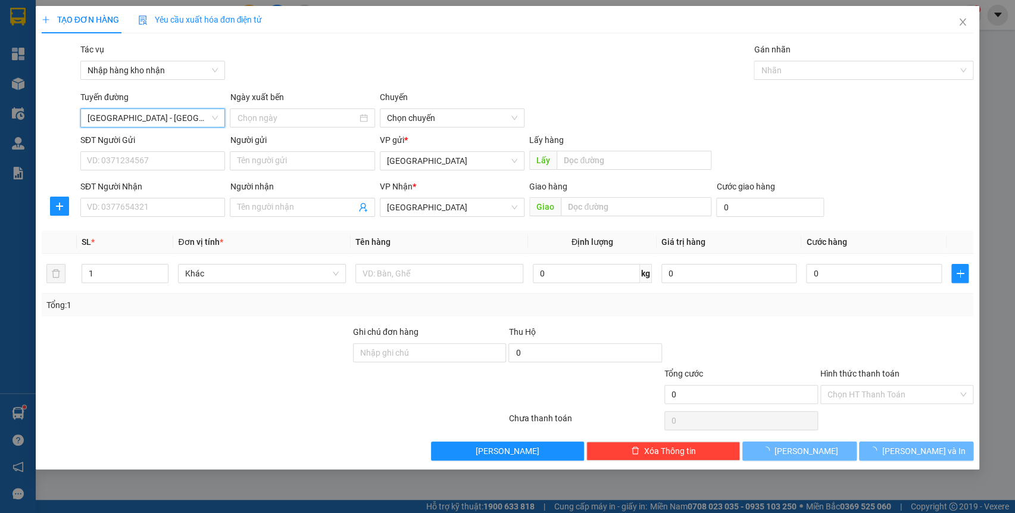
type input "[DATE]"
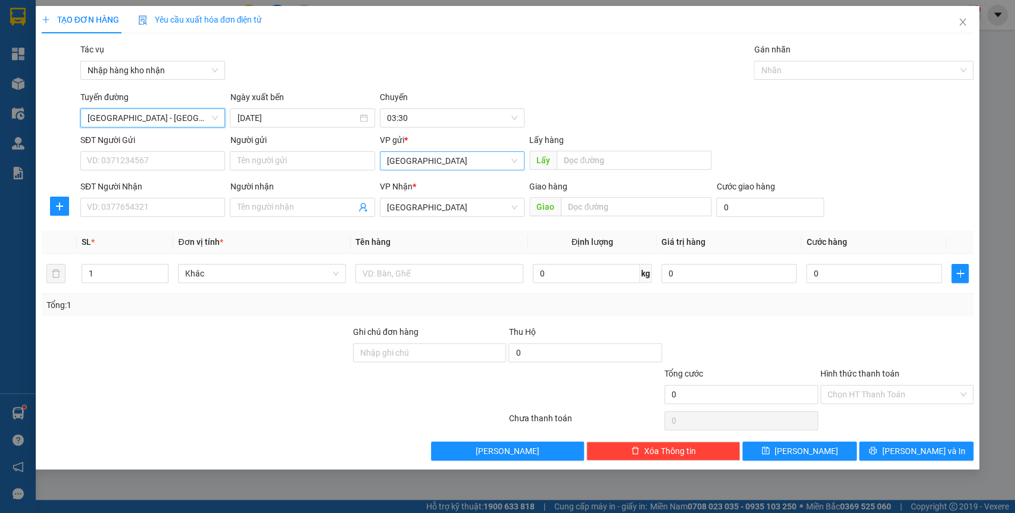
click at [423, 164] on span "[GEOGRAPHIC_DATA]" at bounding box center [452, 161] width 130 height 18
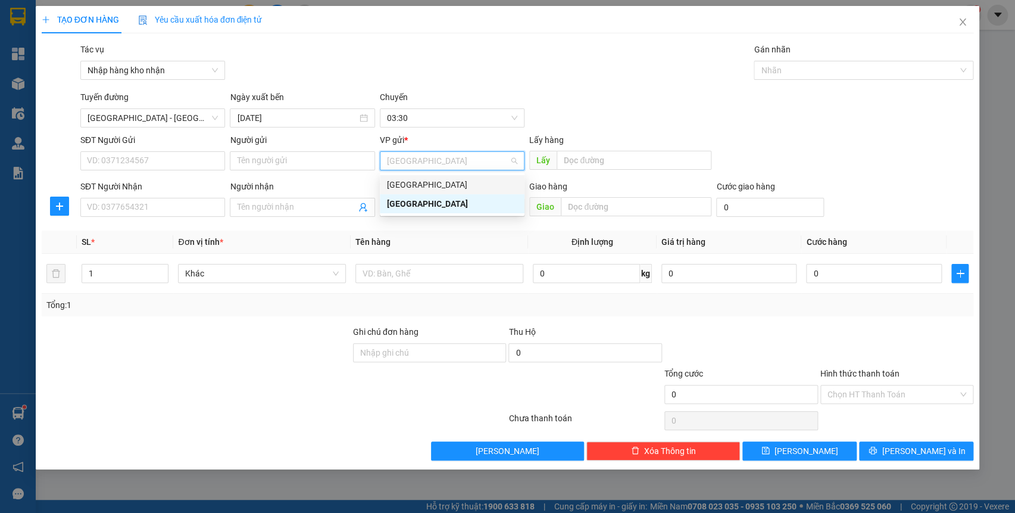
click at [423, 185] on div "[GEOGRAPHIC_DATA]" at bounding box center [452, 184] width 130 height 13
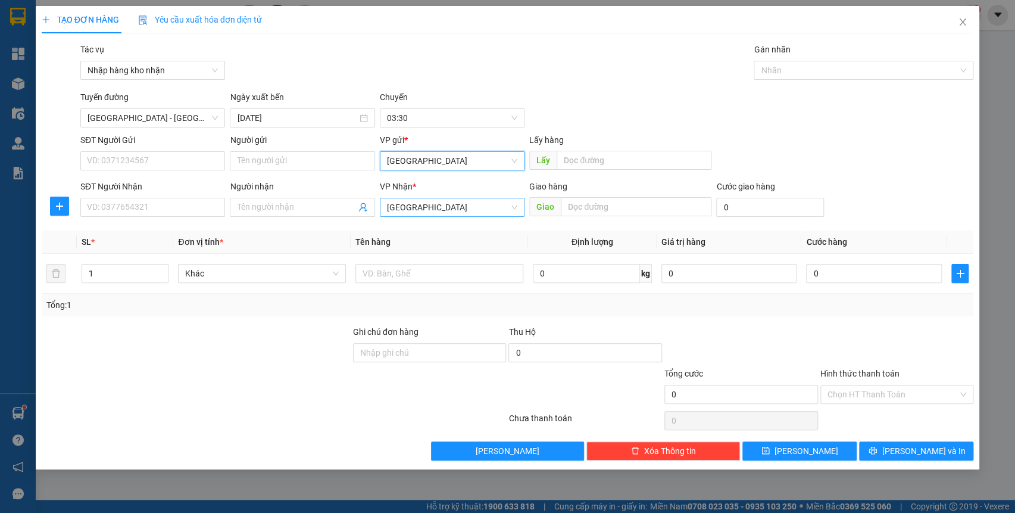
click at [493, 211] on span "[GEOGRAPHIC_DATA]" at bounding box center [452, 207] width 130 height 18
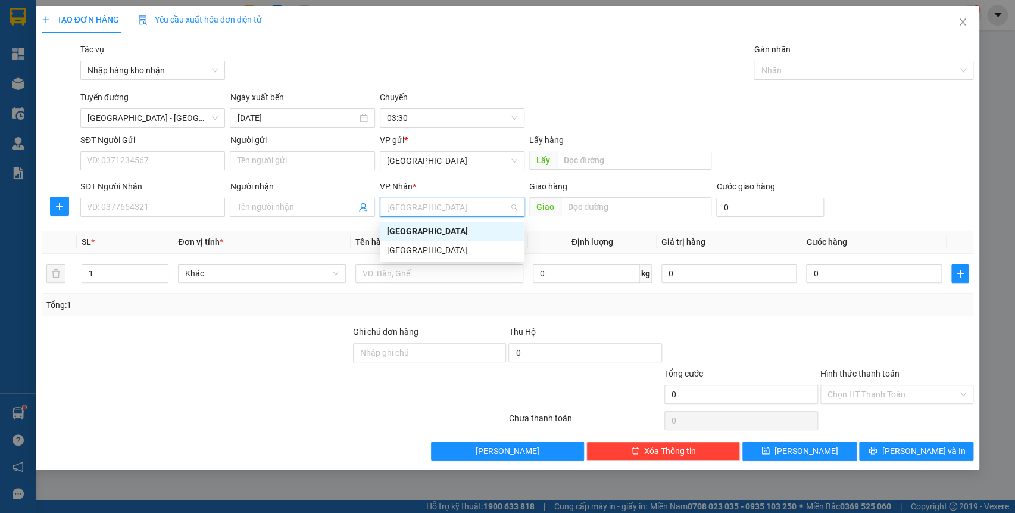
click at [450, 243] on div "[GEOGRAPHIC_DATA]" at bounding box center [452, 249] width 130 height 13
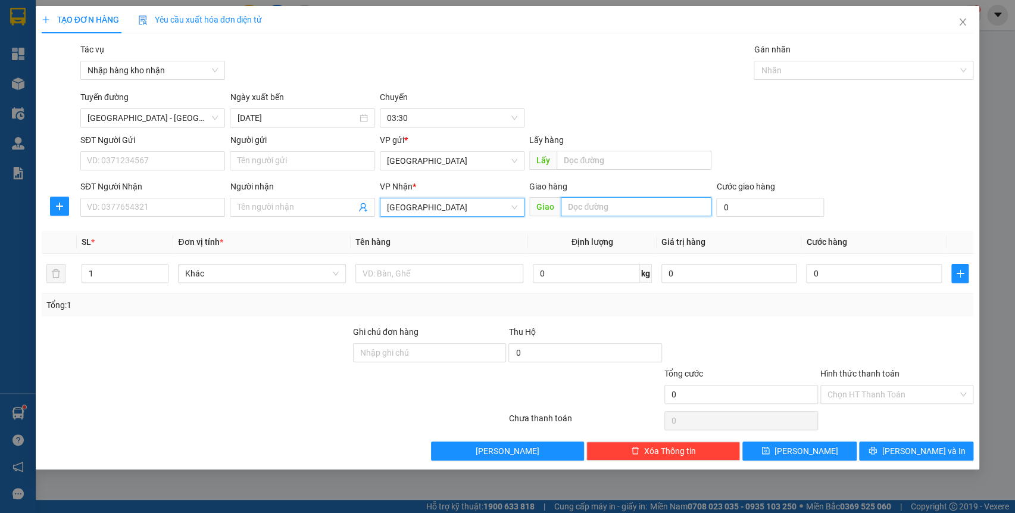
click at [602, 197] on input "text" at bounding box center [636, 206] width 151 height 19
type input "qn"
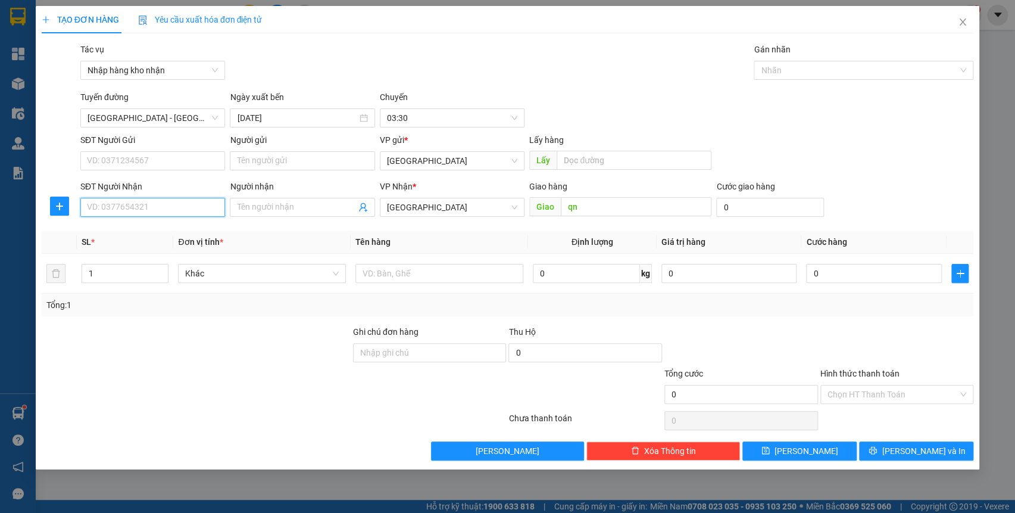
click at [140, 200] on input "SĐT Người Nhận" at bounding box center [152, 207] width 145 height 19
type input "0976732176"
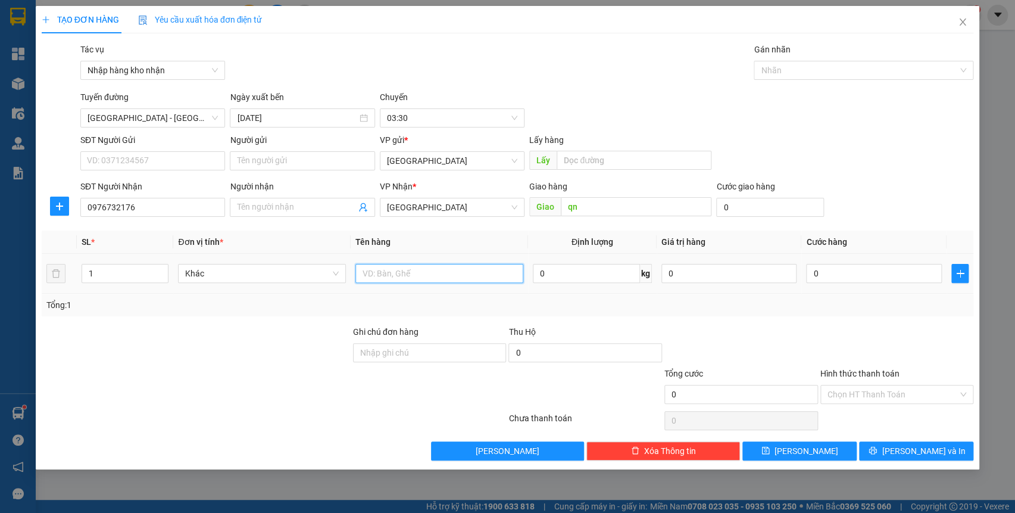
click at [422, 270] on input "text" at bounding box center [439, 273] width 168 height 19
type input "hộp"
click at [808, 457] on button "[PERSON_NAME]" at bounding box center [799, 450] width 114 height 19
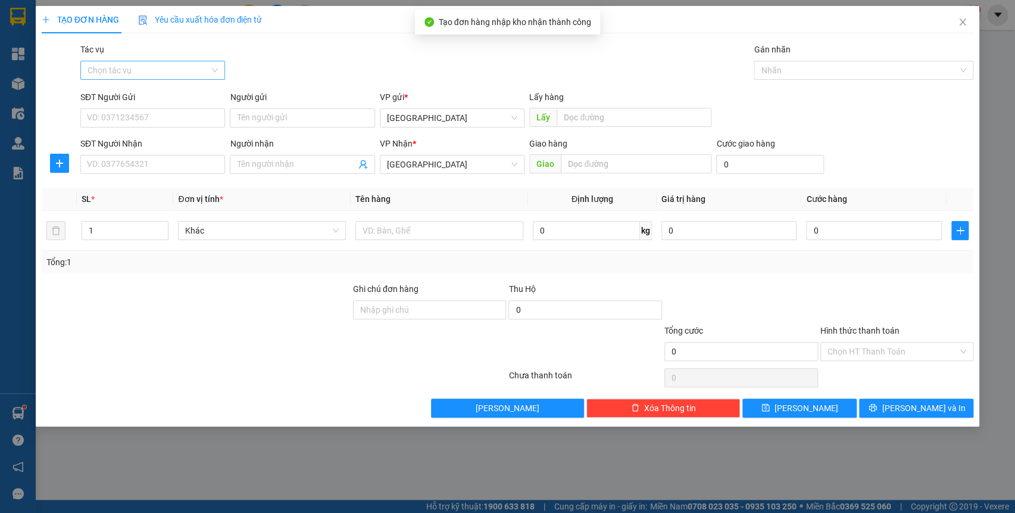
click at [177, 65] on input "Tác vụ" at bounding box center [149, 70] width 122 height 18
click at [174, 117] on div "Nhập hàng kho nhận" at bounding box center [153, 113] width 130 height 13
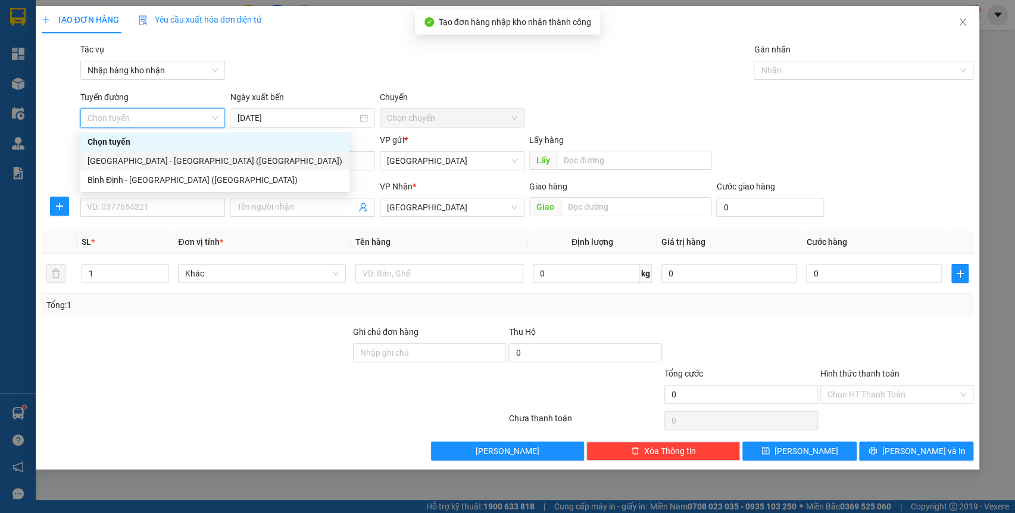
click at [183, 158] on div "[GEOGRAPHIC_DATA] - [GEOGRAPHIC_DATA] ([GEOGRAPHIC_DATA])" at bounding box center [215, 160] width 255 height 13
type input "[DATE]"
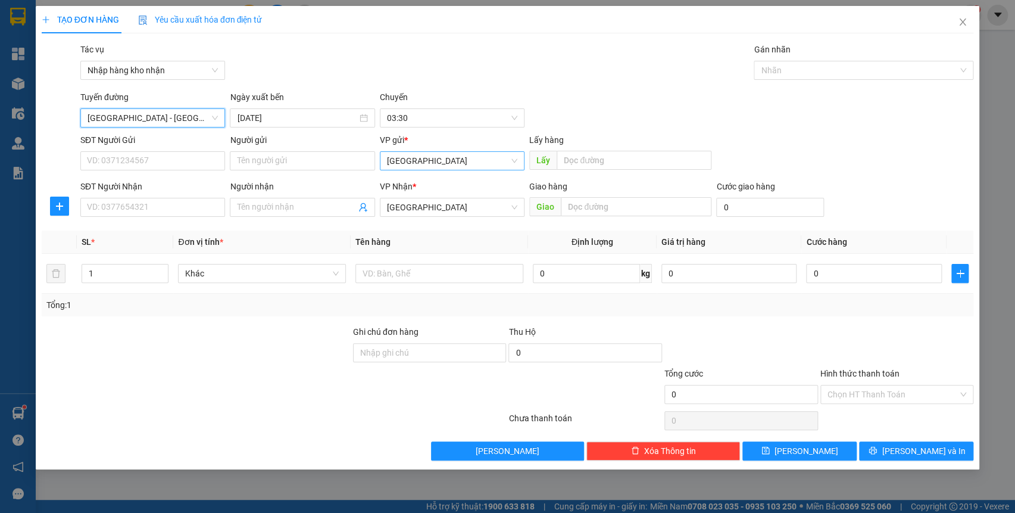
click at [407, 157] on span "[GEOGRAPHIC_DATA]" at bounding box center [452, 161] width 130 height 18
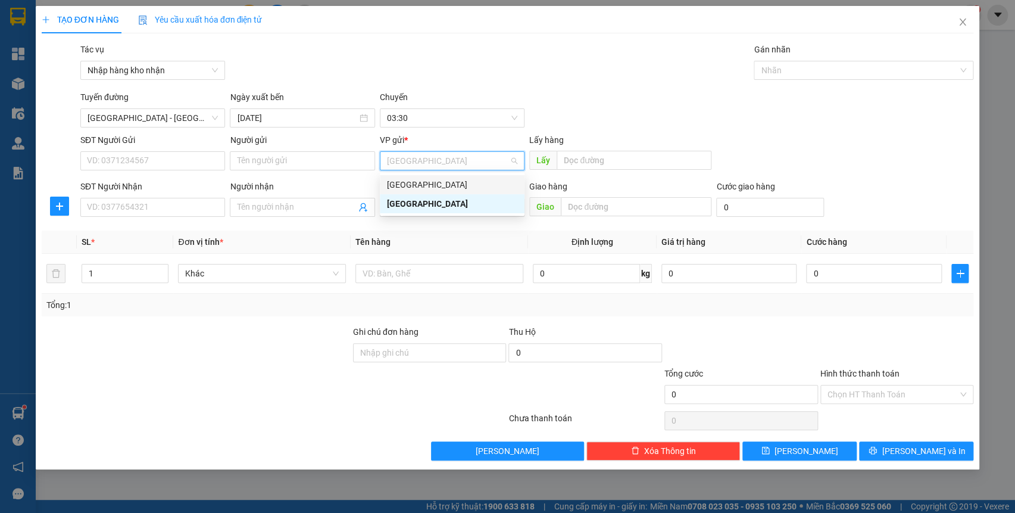
click at [419, 181] on div "[GEOGRAPHIC_DATA]" at bounding box center [452, 184] width 130 height 13
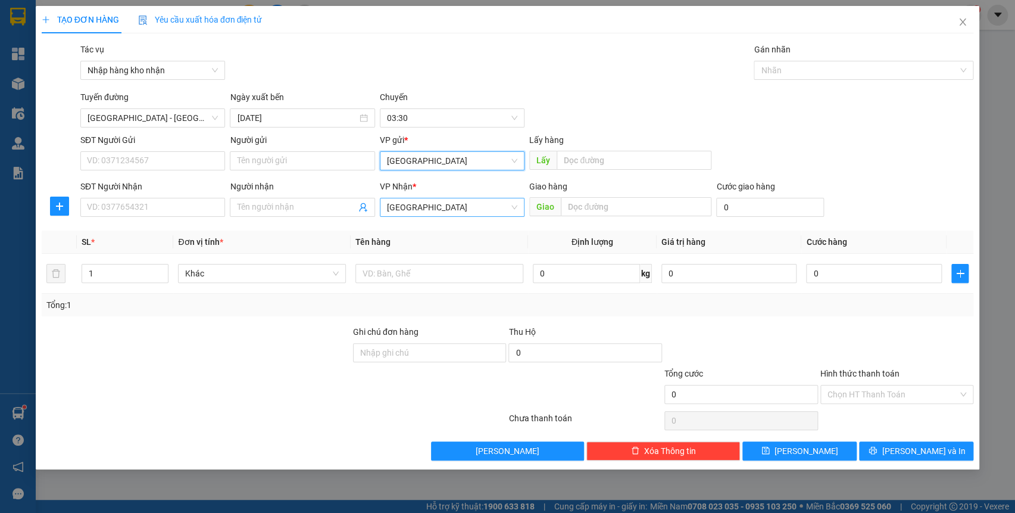
click at [423, 204] on span "[GEOGRAPHIC_DATA]" at bounding box center [452, 207] width 130 height 18
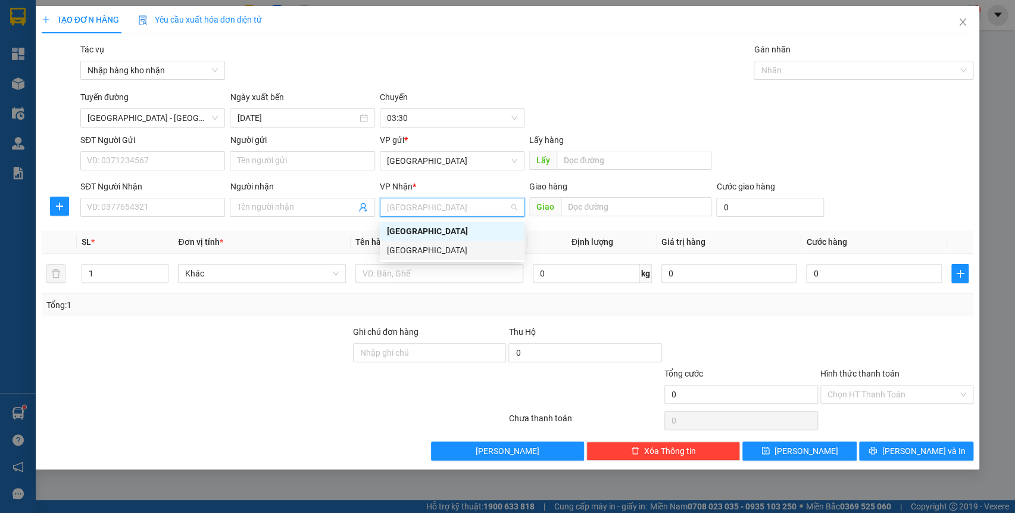
click at [429, 242] on div "[GEOGRAPHIC_DATA]" at bounding box center [452, 249] width 145 height 19
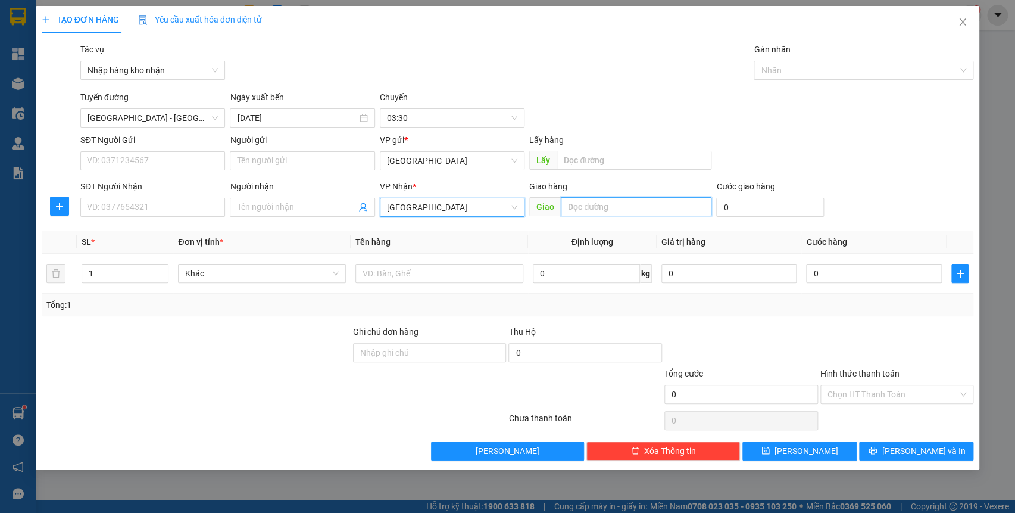
click at [616, 202] on input "text" at bounding box center [636, 206] width 151 height 19
type input "quy nhơn"
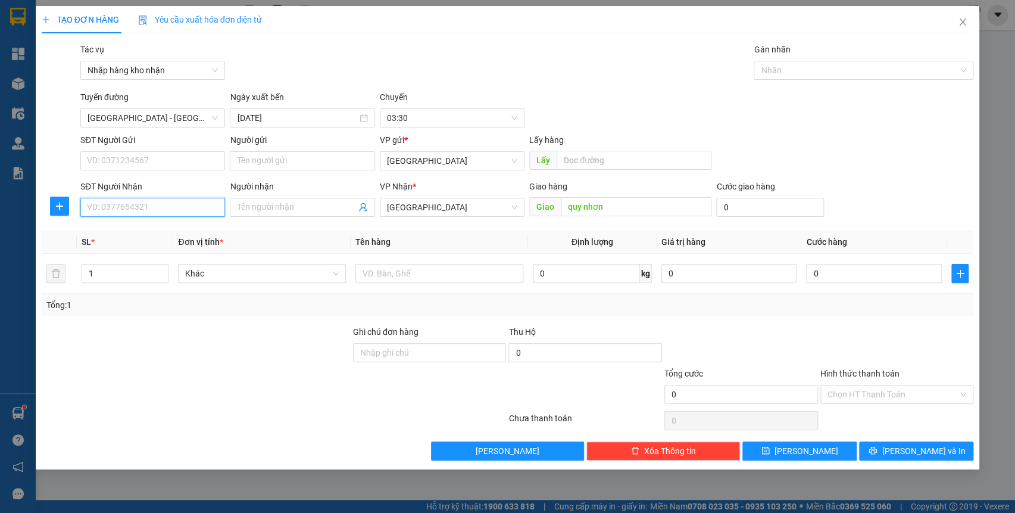
click at [170, 209] on input "SĐT Người Nhận" at bounding box center [152, 207] width 145 height 19
type input "0905596277"
click at [804, 453] on span "[PERSON_NAME]" at bounding box center [806, 450] width 64 height 13
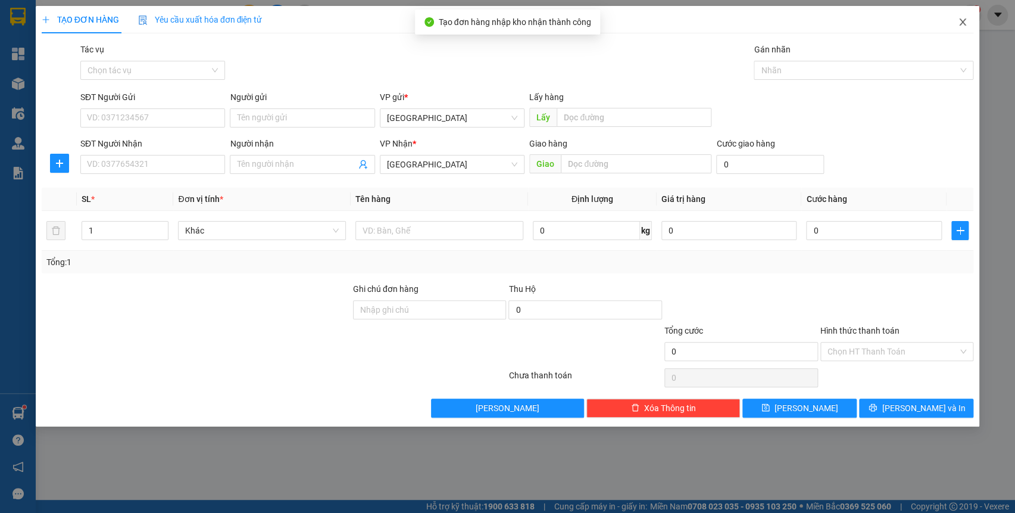
click at [955, 24] on span "Close" at bounding box center [962, 22] width 33 height 33
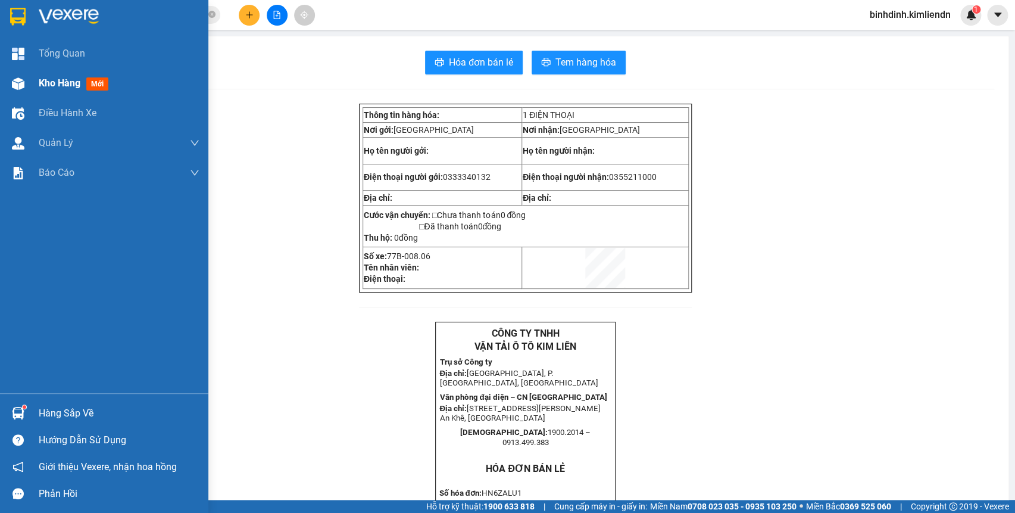
click at [18, 80] on img at bounding box center [18, 83] width 13 height 13
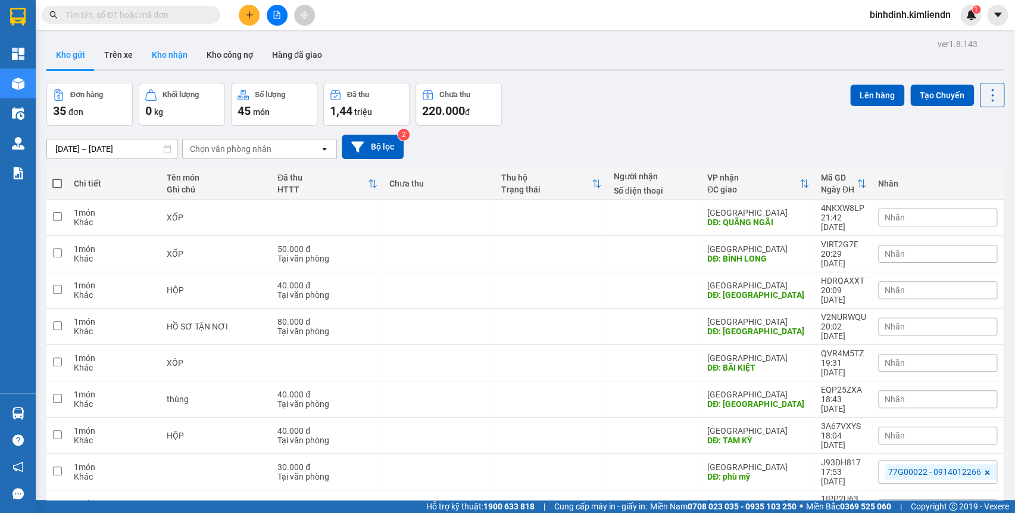
click at [162, 48] on button "Kho nhận" at bounding box center [169, 54] width 55 height 29
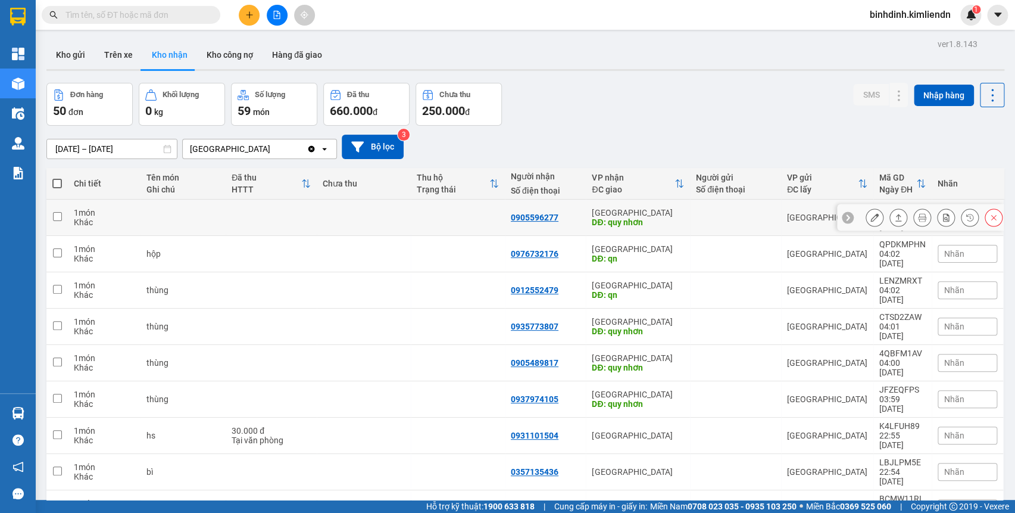
click at [870, 213] on icon at bounding box center [874, 217] width 8 height 8
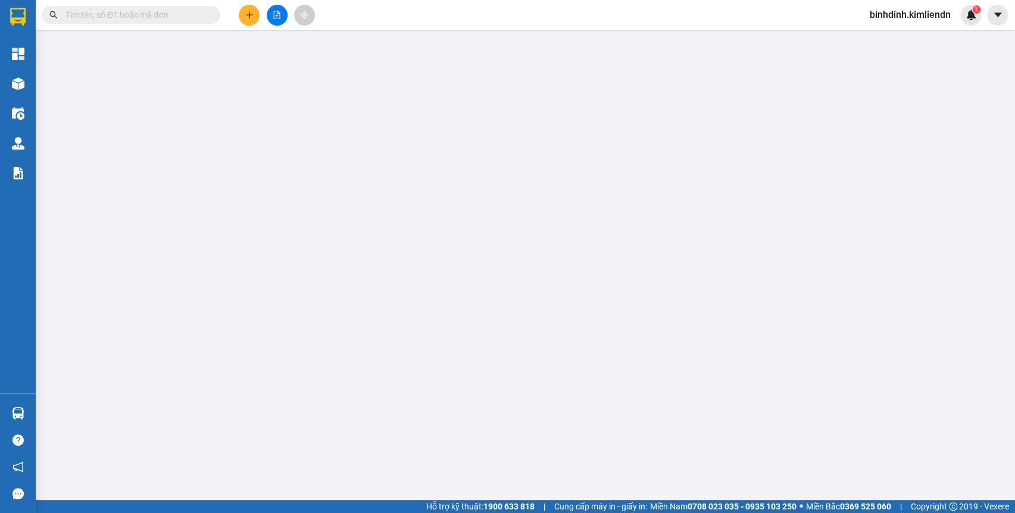
type input "0905596277"
type input "quy nhơn"
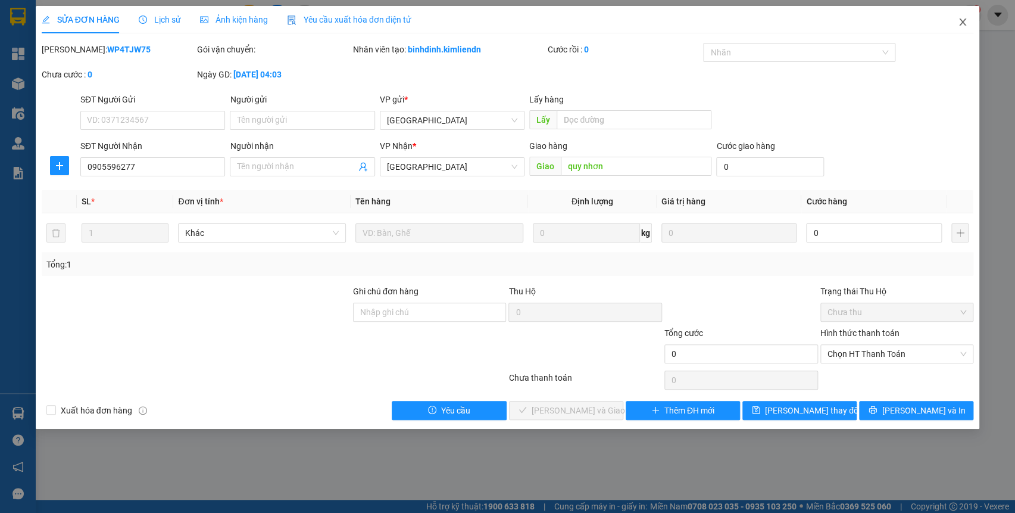
click at [964, 23] on icon "close" at bounding box center [963, 22] width 10 height 10
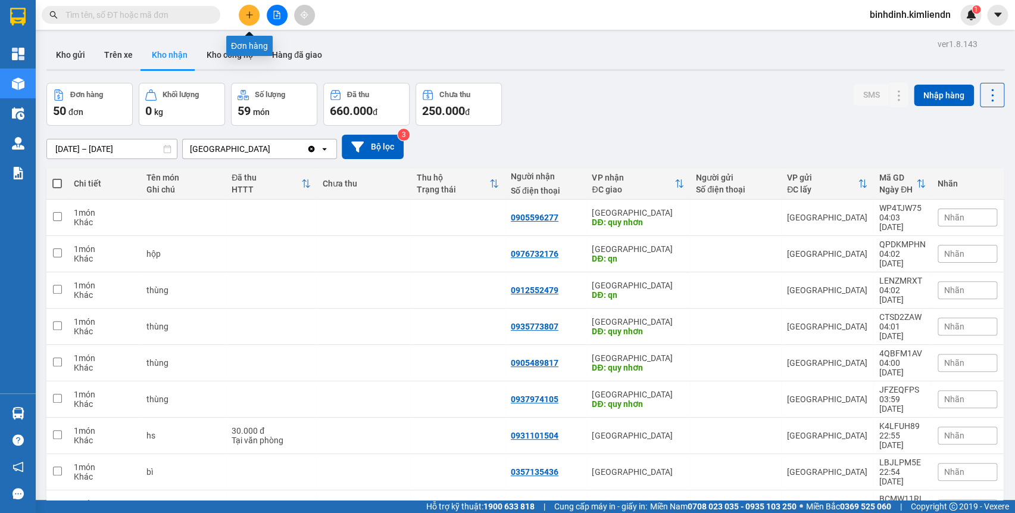
click at [248, 15] on icon "plus" at bounding box center [249, 14] width 7 height 1
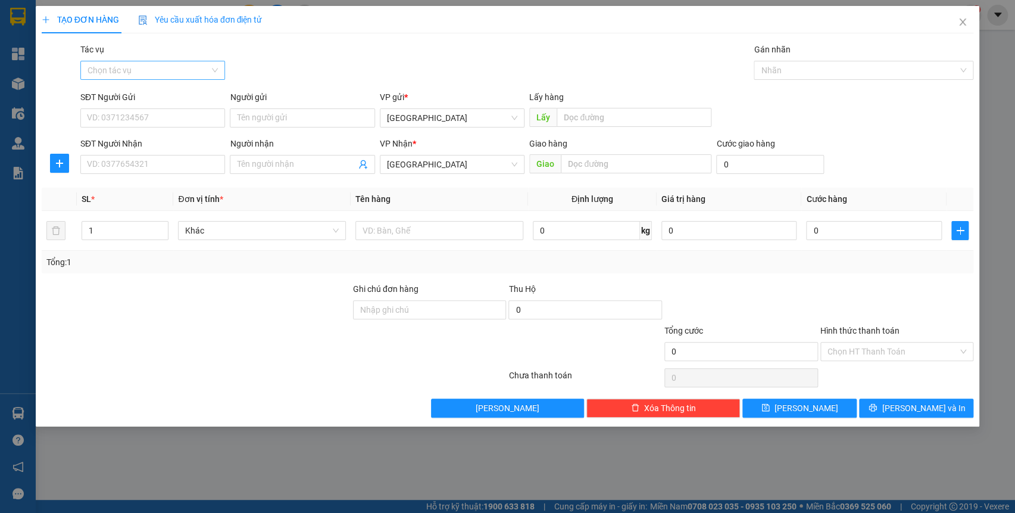
click at [196, 73] on input "Tác vụ" at bounding box center [149, 70] width 122 height 18
click at [169, 107] on div "Nhập hàng kho nhận" at bounding box center [153, 113] width 130 height 13
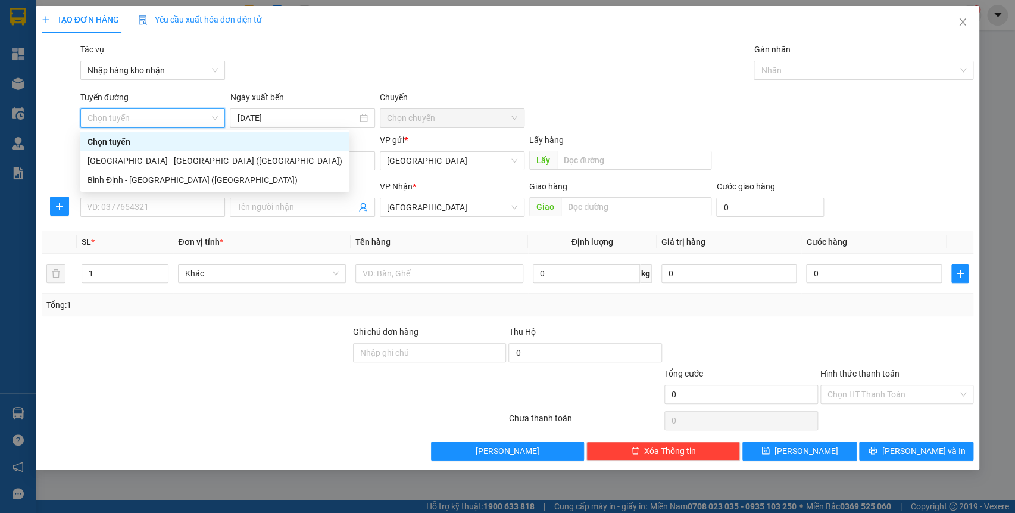
click at [148, 145] on div "Chọn tuyến" at bounding box center [215, 141] width 255 height 13
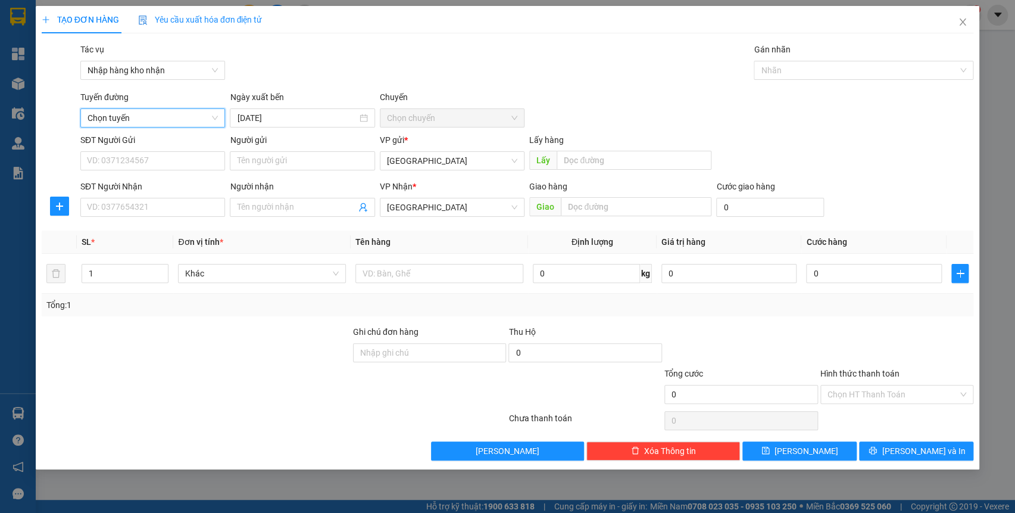
click at [154, 118] on span "Chọn tuyến" at bounding box center [153, 118] width 130 height 18
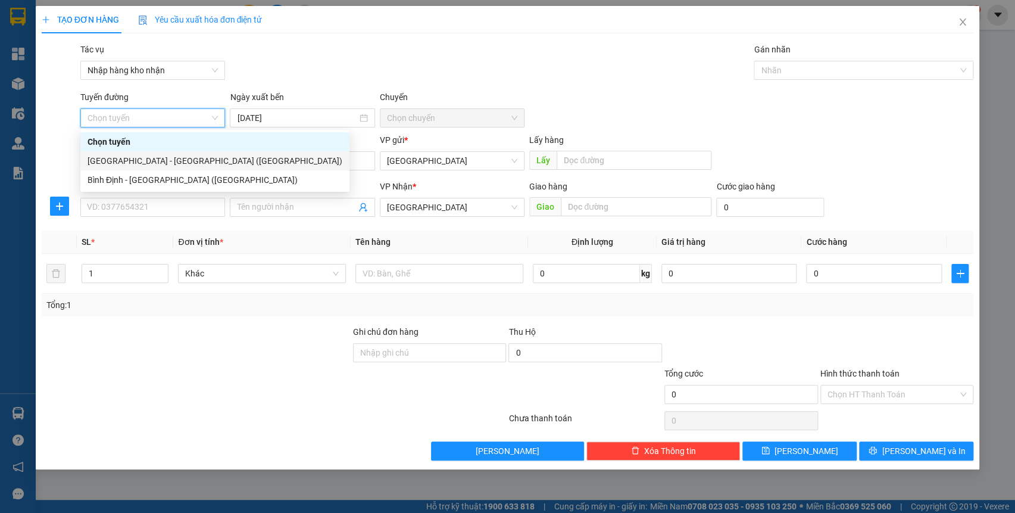
click at [155, 158] on div "[GEOGRAPHIC_DATA] - [GEOGRAPHIC_DATA] ([GEOGRAPHIC_DATA])" at bounding box center [215, 160] width 255 height 13
type input "[DATE]"
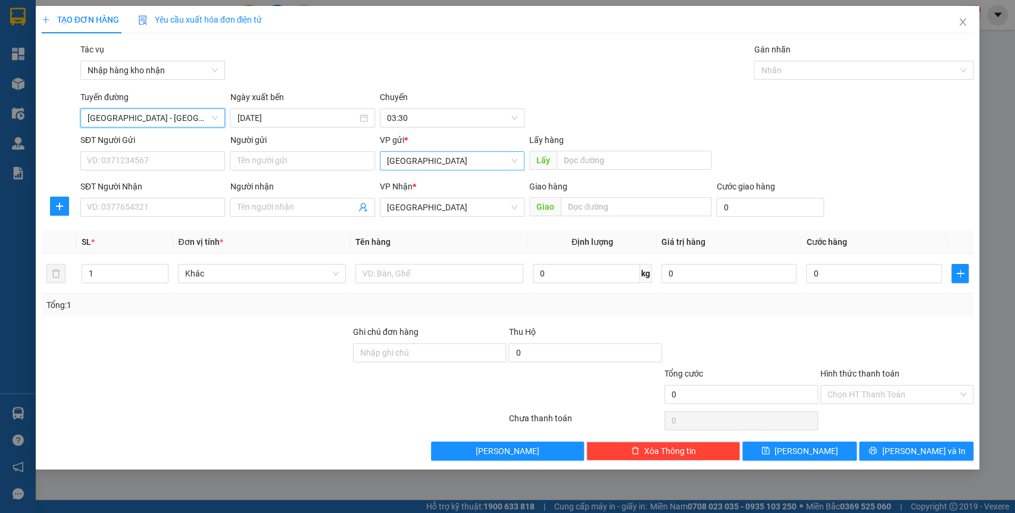
click at [448, 157] on span "[GEOGRAPHIC_DATA]" at bounding box center [452, 161] width 130 height 18
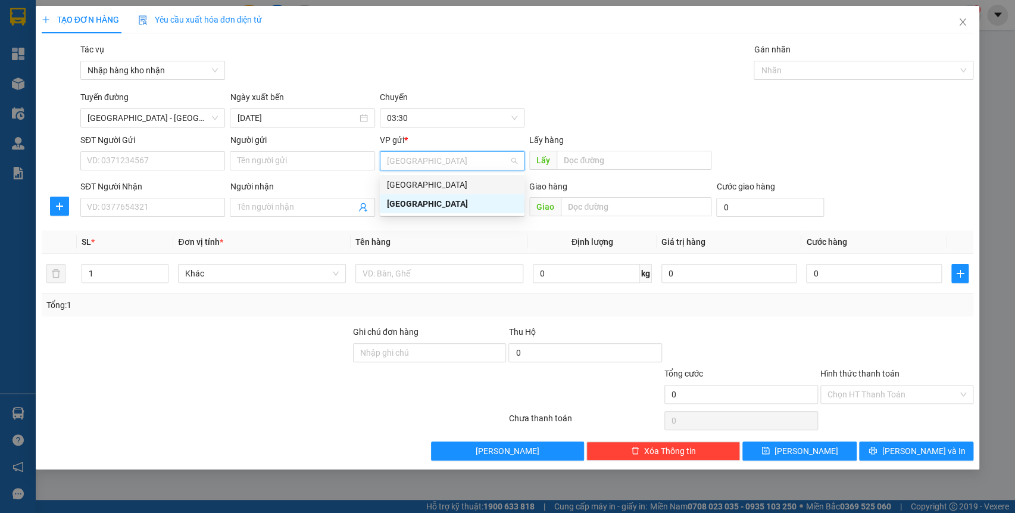
click at [439, 179] on div "[GEOGRAPHIC_DATA]" at bounding box center [452, 184] width 130 height 13
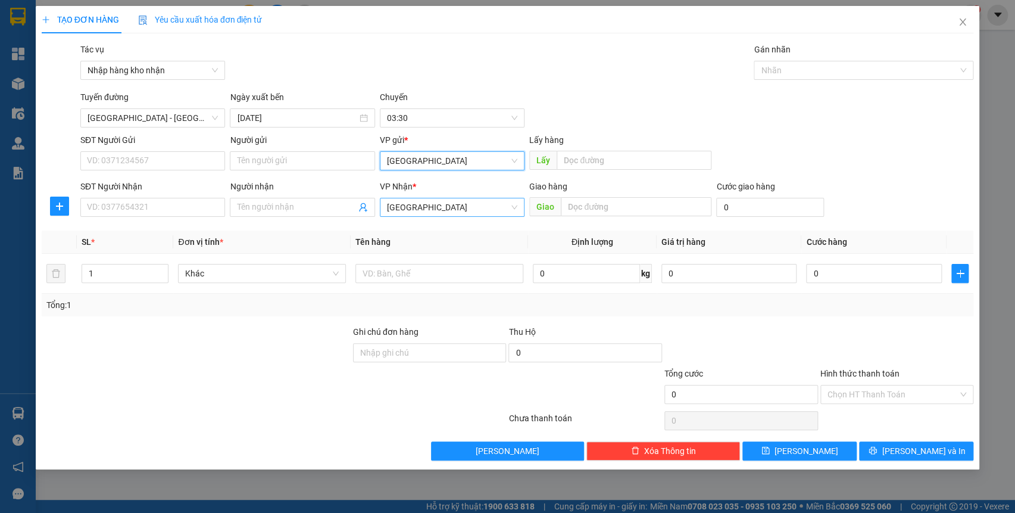
click at [435, 202] on span "[GEOGRAPHIC_DATA]" at bounding box center [452, 207] width 130 height 18
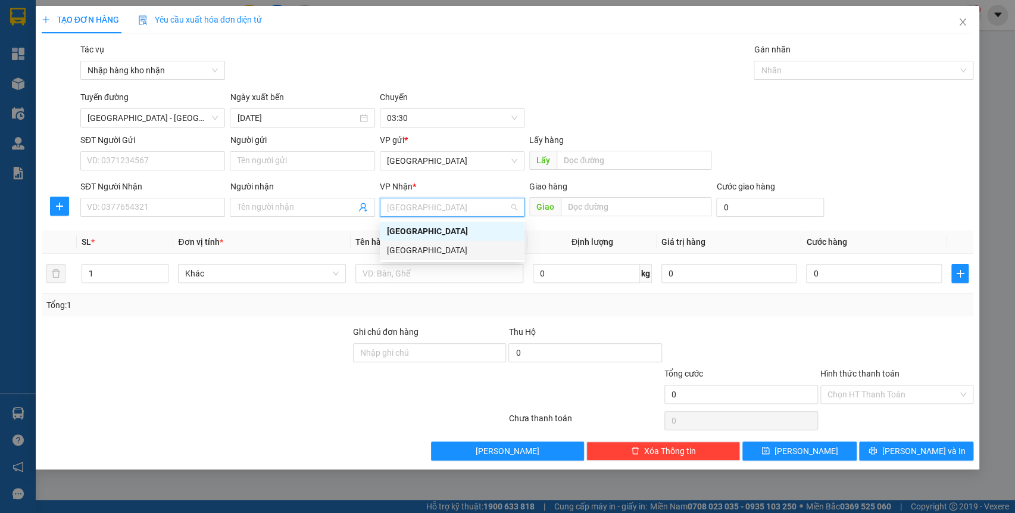
click at [434, 255] on div "[GEOGRAPHIC_DATA]" at bounding box center [452, 249] width 130 height 13
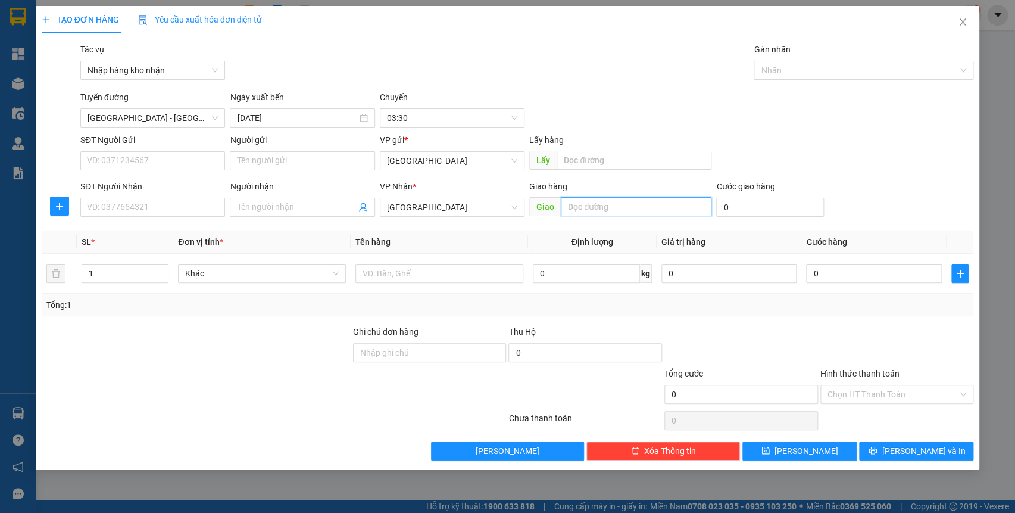
click at [601, 202] on input "text" at bounding box center [636, 206] width 151 height 19
type input "hộp"
click at [746, 211] on input "0" at bounding box center [770, 207] width 108 height 19
click at [107, 199] on input "SĐT Người Nhận" at bounding box center [152, 207] width 145 height 19
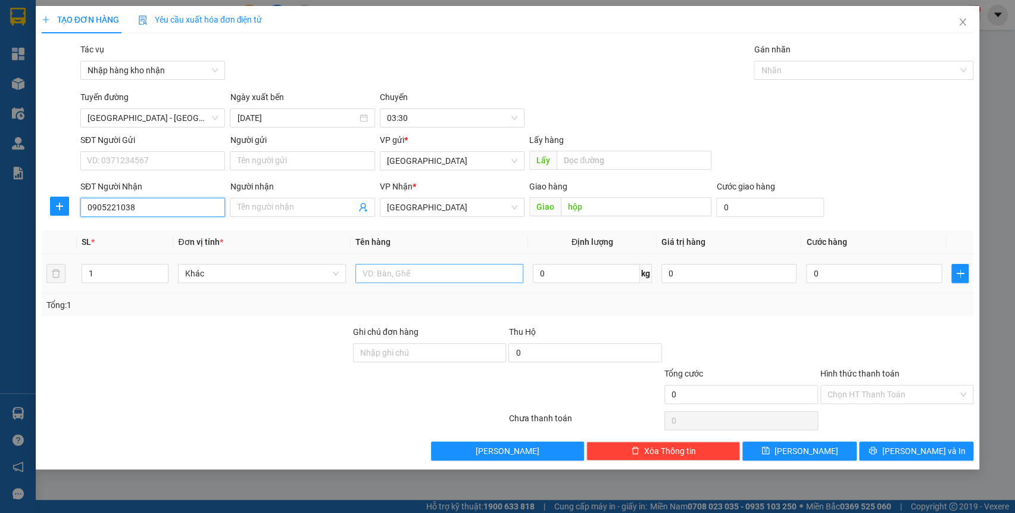
type input "0905221038"
click at [391, 277] on input "text" at bounding box center [439, 273] width 168 height 19
type input "hộp"
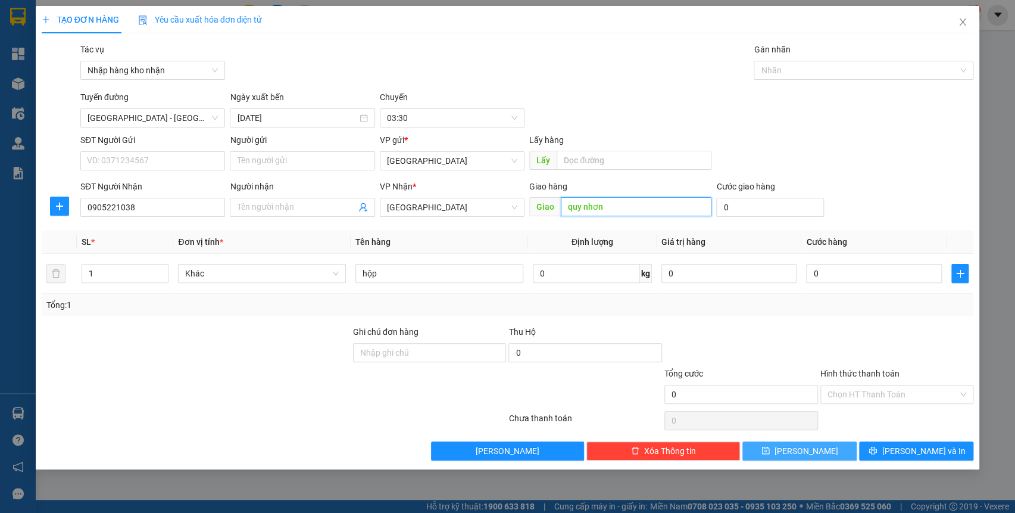
type input "quy nhơn"
click at [829, 456] on button "[PERSON_NAME]" at bounding box center [799, 450] width 114 height 19
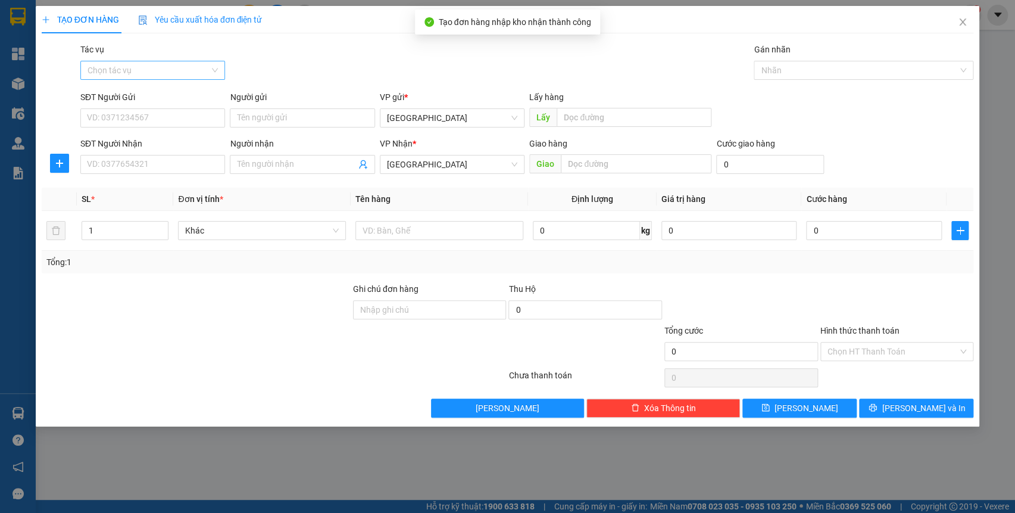
click at [185, 76] on input "Tác vụ" at bounding box center [149, 70] width 122 height 18
click at [180, 113] on div "Nhập hàng kho nhận" at bounding box center [153, 113] width 130 height 13
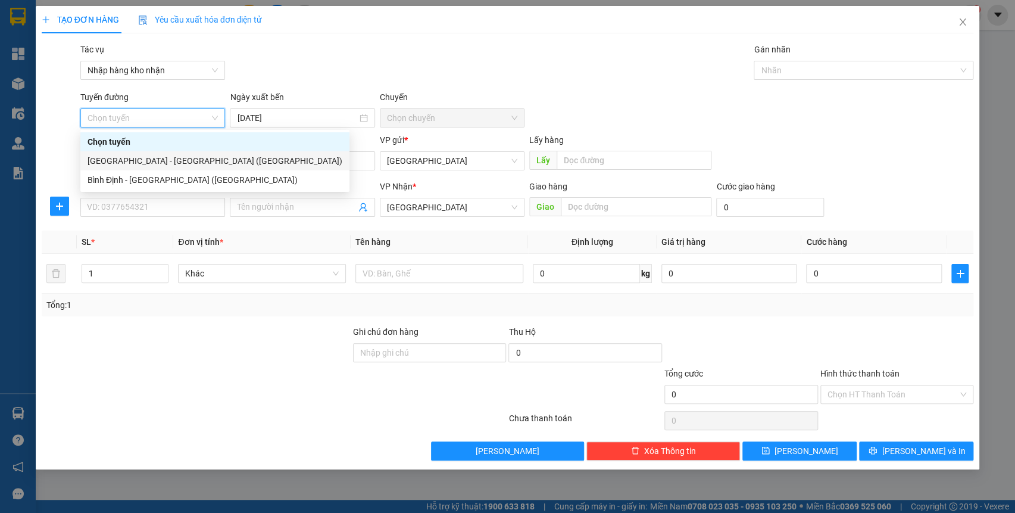
click at [184, 161] on div "[GEOGRAPHIC_DATA] - [GEOGRAPHIC_DATA] ([GEOGRAPHIC_DATA])" at bounding box center [215, 160] width 255 height 13
type input "[DATE]"
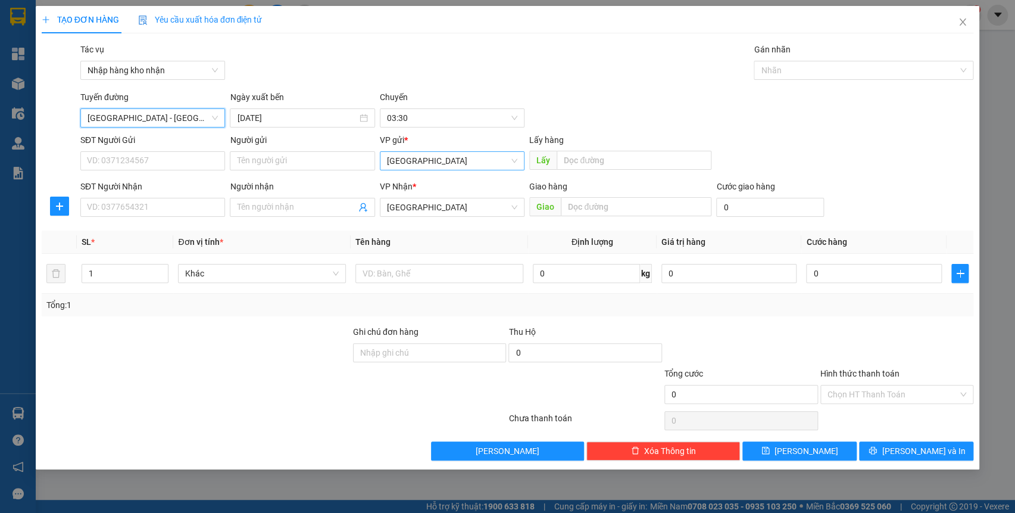
click at [391, 166] on span "[GEOGRAPHIC_DATA]" at bounding box center [452, 161] width 130 height 18
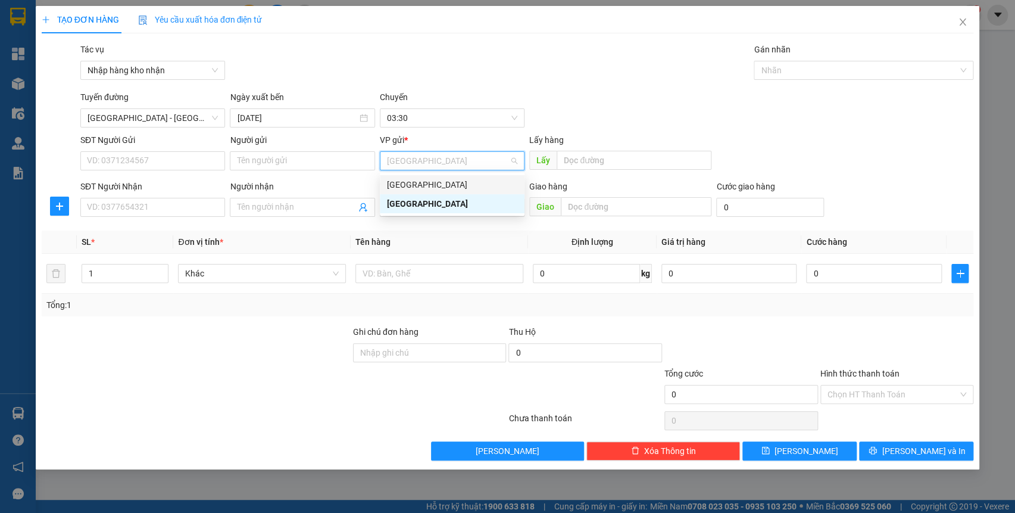
click at [396, 180] on div "[GEOGRAPHIC_DATA]" at bounding box center [452, 184] width 130 height 13
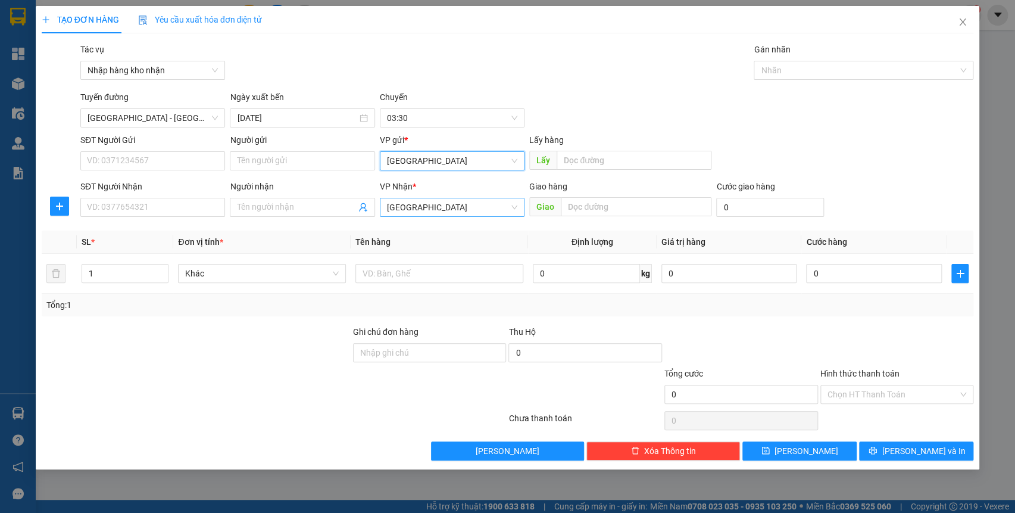
click at [405, 202] on span "[GEOGRAPHIC_DATA]" at bounding box center [452, 207] width 130 height 18
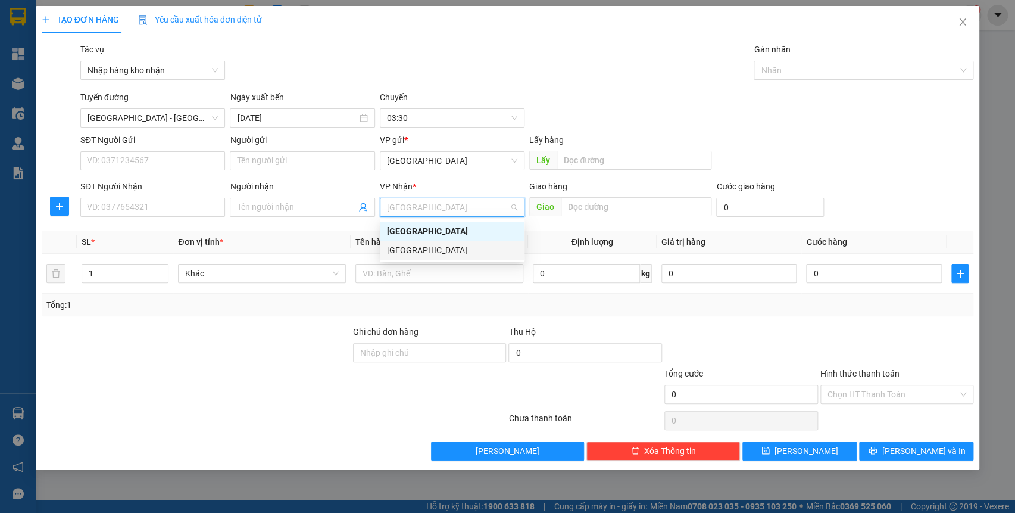
click at [416, 246] on div "[GEOGRAPHIC_DATA]" at bounding box center [452, 249] width 130 height 13
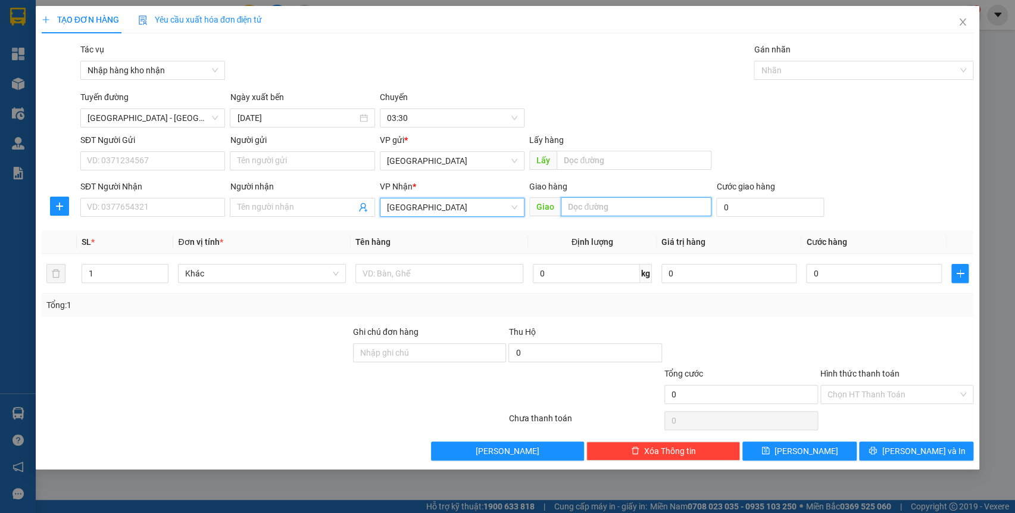
click at [577, 206] on input "text" at bounding box center [636, 206] width 151 height 19
type input "qn"
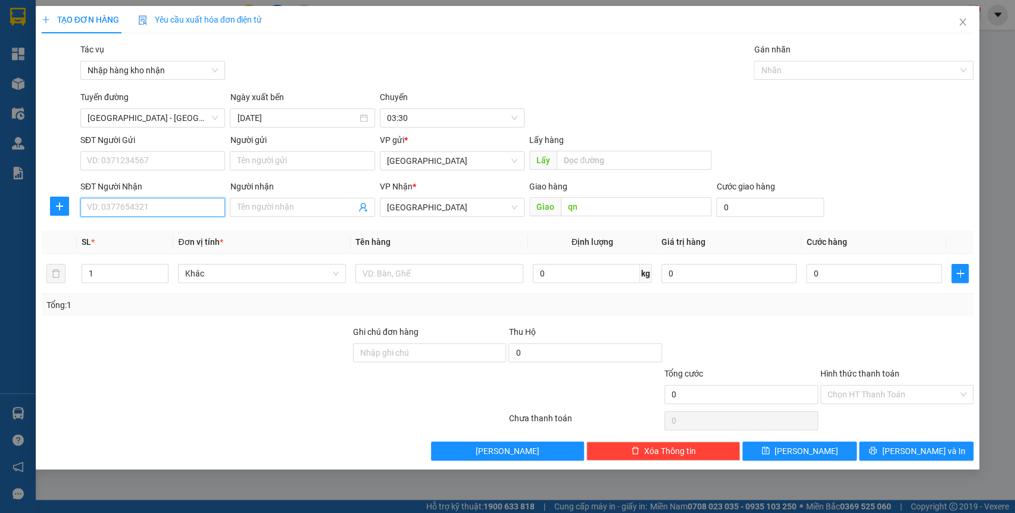
click at [153, 213] on input "SĐT Người Nhận" at bounding box center [152, 207] width 145 height 19
type input "0397686338"
click at [592, 167] on input "text" at bounding box center [634, 160] width 155 height 19
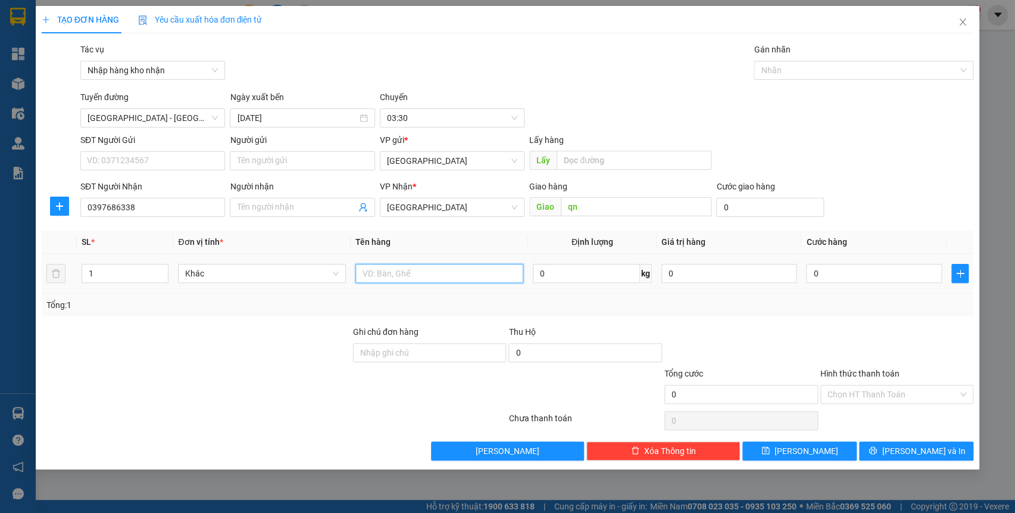
click at [422, 274] on input "text" at bounding box center [439, 273] width 168 height 19
type input "t"
type input "xô"
click at [827, 452] on button "[PERSON_NAME]" at bounding box center [799, 450] width 114 height 19
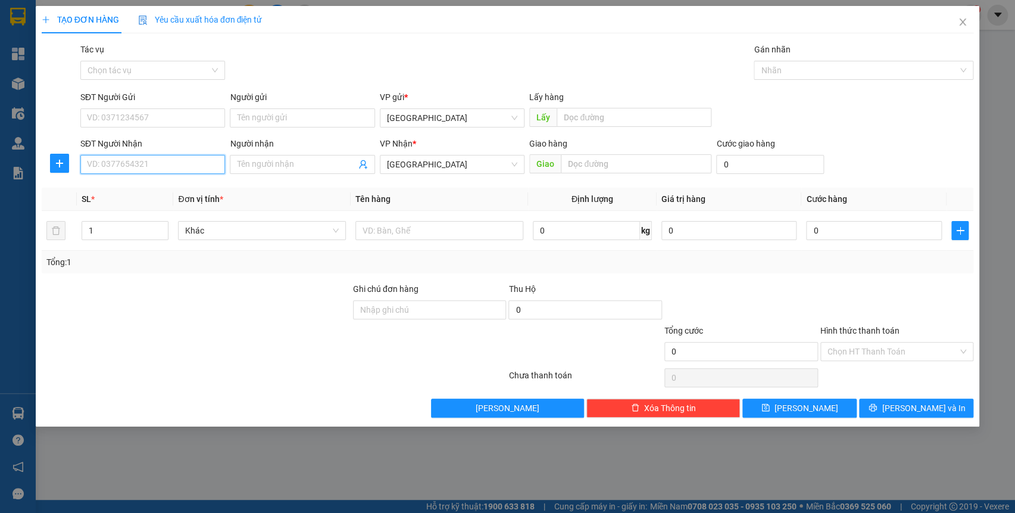
click at [155, 173] on input "SĐT Người Nhận" at bounding box center [152, 164] width 145 height 19
type input "0917302277"
click at [589, 170] on input "text" at bounding box center [636, 163] width 151 height 19
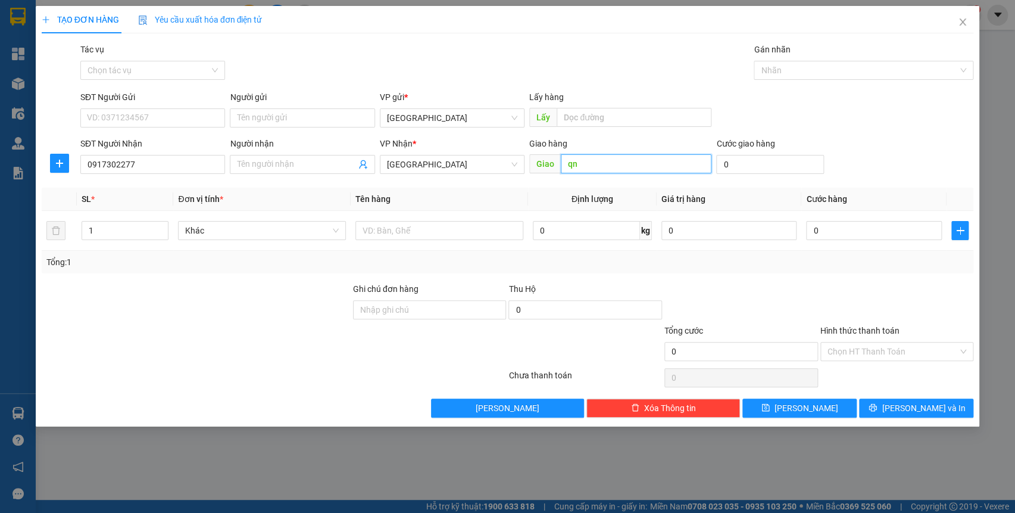
type input "qn"
click at [147, 55] on div "Tác vụ" at bounding box center [152, 52] width 145 height 18
click at [148, 72] on input "Tác vụ" at bounding box center [149, 70] width 122 height 18
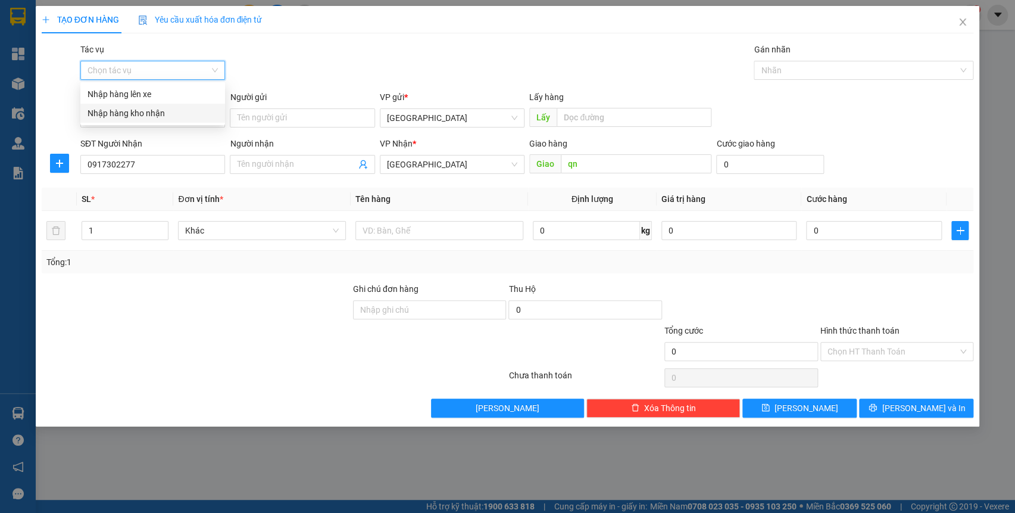
click at [158, 116] on div "Nhập hàng kho nhận" at bounding box center [153, 113] width 130 height 13
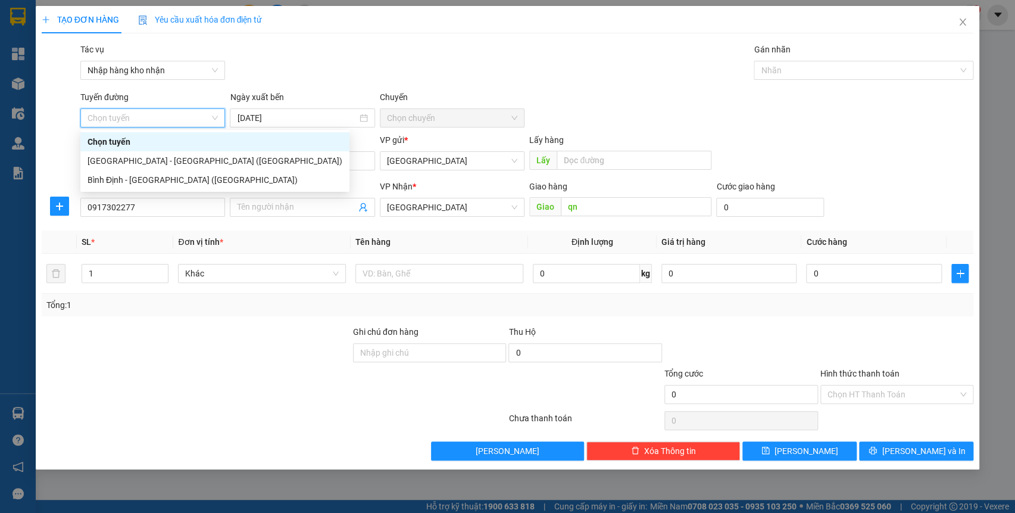
click at [161, 118] on span "Chọn tuyến" at bounding box center [153, 118] width 130 height 18
click at [161, 161] on div "[GEOGRAPHIC_DATA] - [GEOGRAPHIC_DATA] ([GEOGRAPHIC_DATA])" at bounding box center [215, 160] width 255 height 13
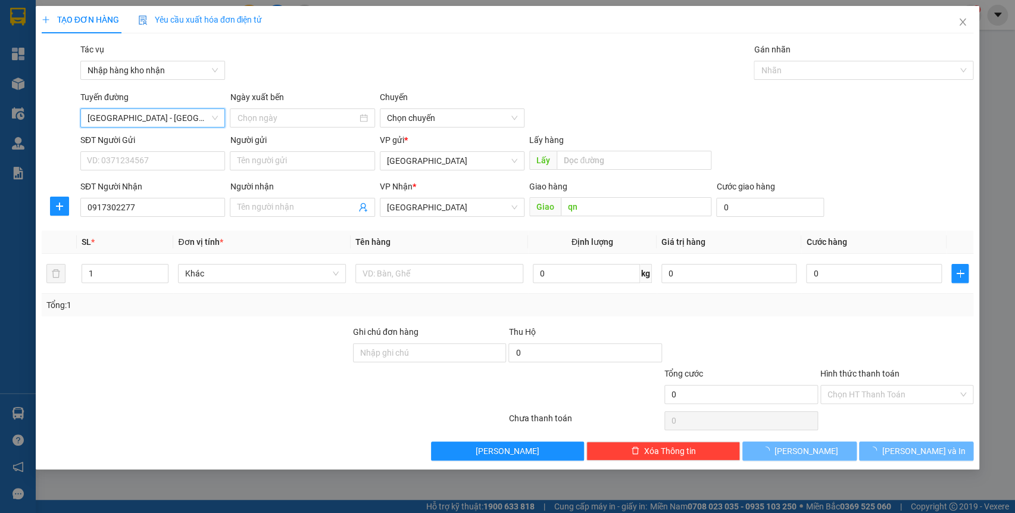
type input "[DATE]"
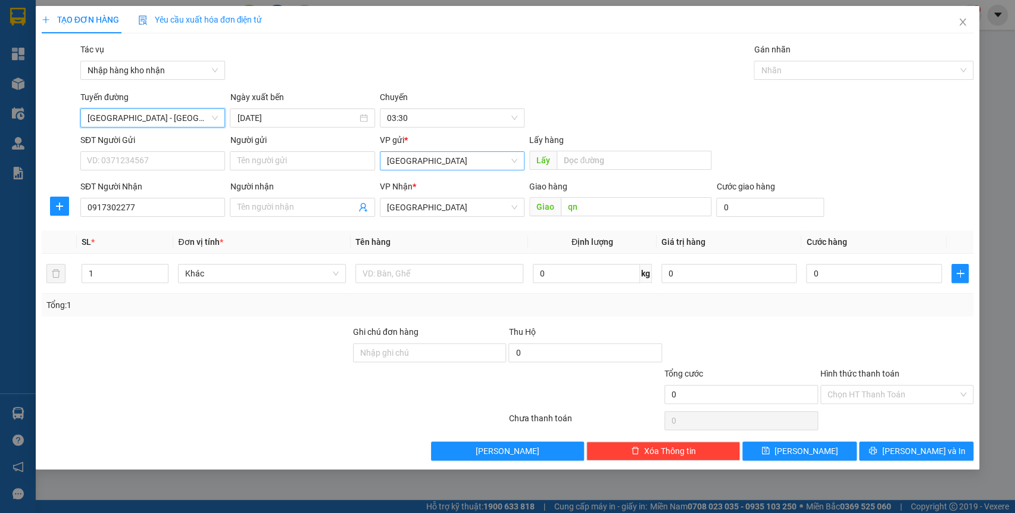
click at [417, 153] on span "[GEOGRAPHIC_DATA]" at bounding box center [452, 161] width 130 height 18
click at [420, 173] on body "Kết quả tìm kiếm ( 0 ) Bộ lọc No Data binhdinh.kimliendn 1 Tổng Quan Kho hàng m…" at bounding box center [507, 256] width 1015 height 513
click at [434, 163] on span "[GEOGRAPHIC_DATA]" at bounding box center [452, 161] width 130 height 18
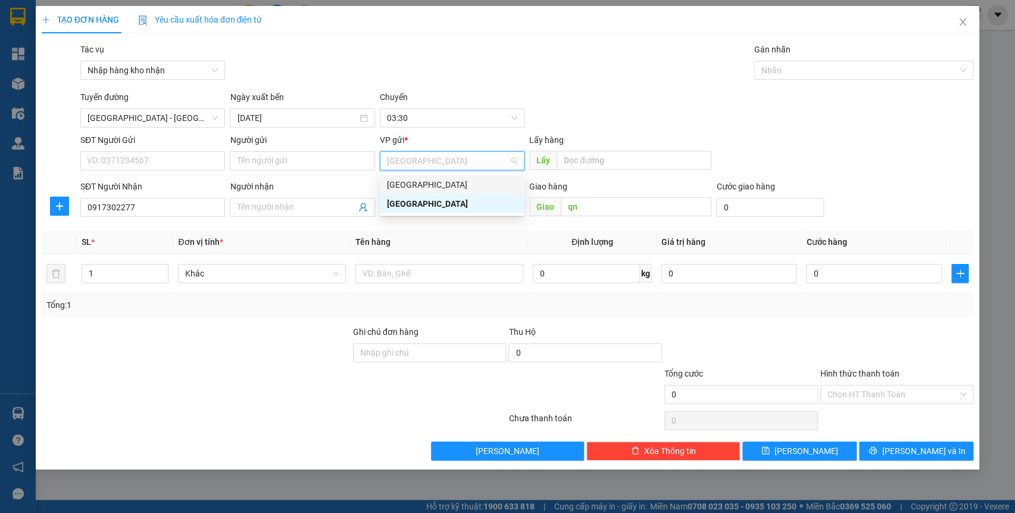
click at [429, 189] on div "[GEOGRAPHIC_DATA]" at bounding box center [452, 184] width 130 height 13
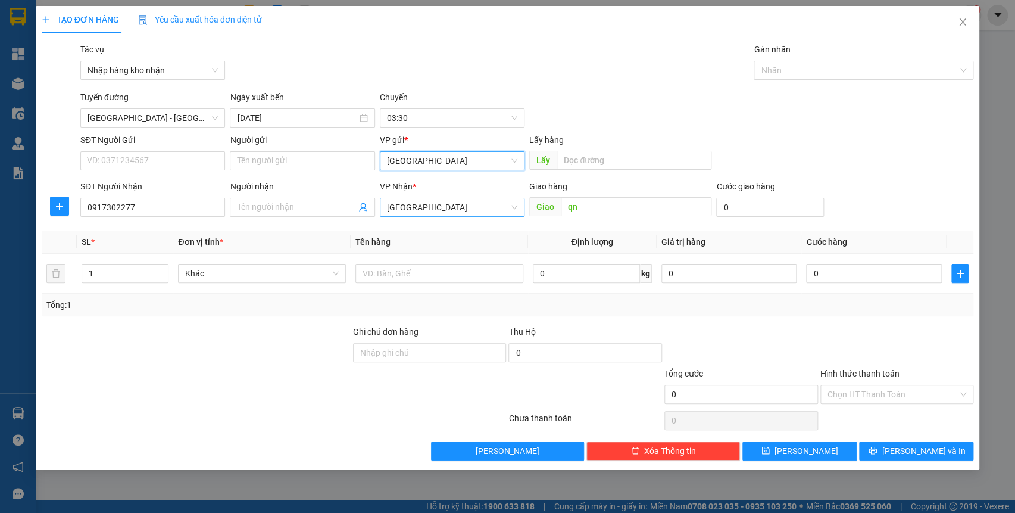
click at [429, 202] on span "[GEOGRAPHIC_DATA]" at bounding box center [452, 207] width 130 height 18
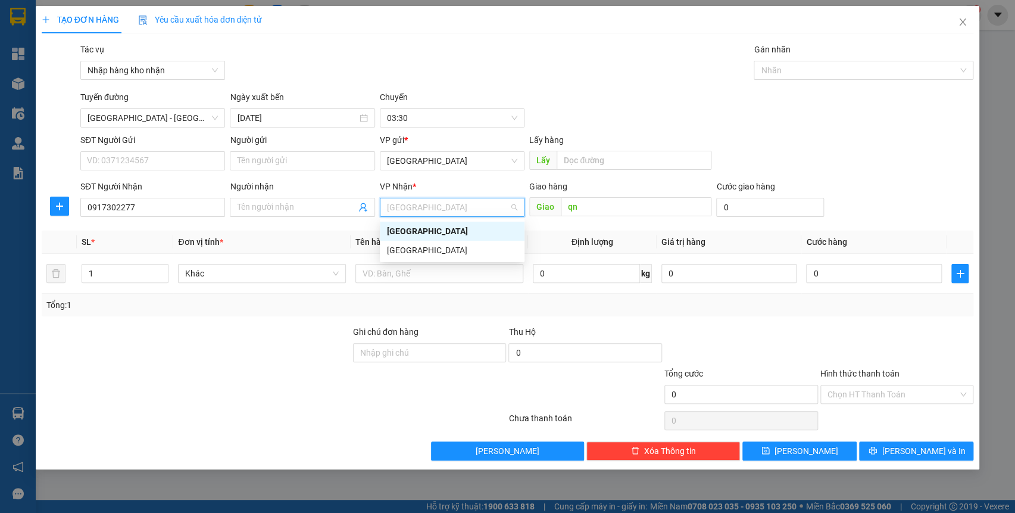
click at [413, 241] on div "[GEOGRAPHIC_DATA]" at bounding box center [452, 249] width 145 height 19
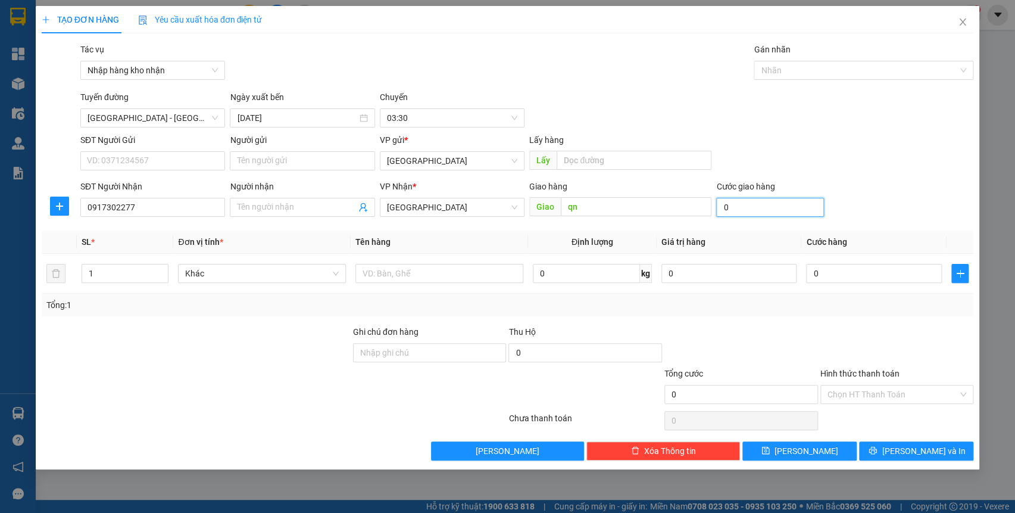
click at [752, 208] on input "0" at bounding box center [770, 207] width 108 height 19
type input "1"
type input "10"
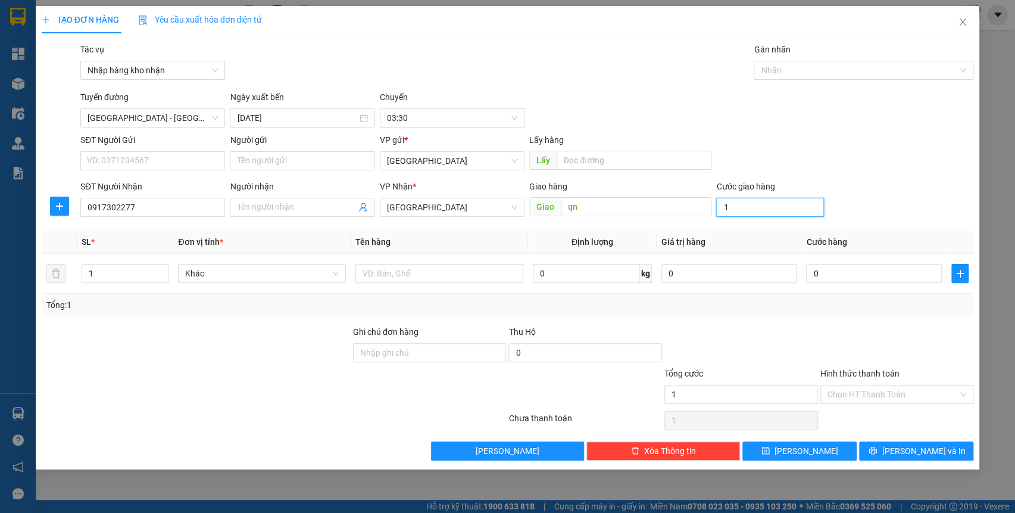
type input "10"
type input "100"
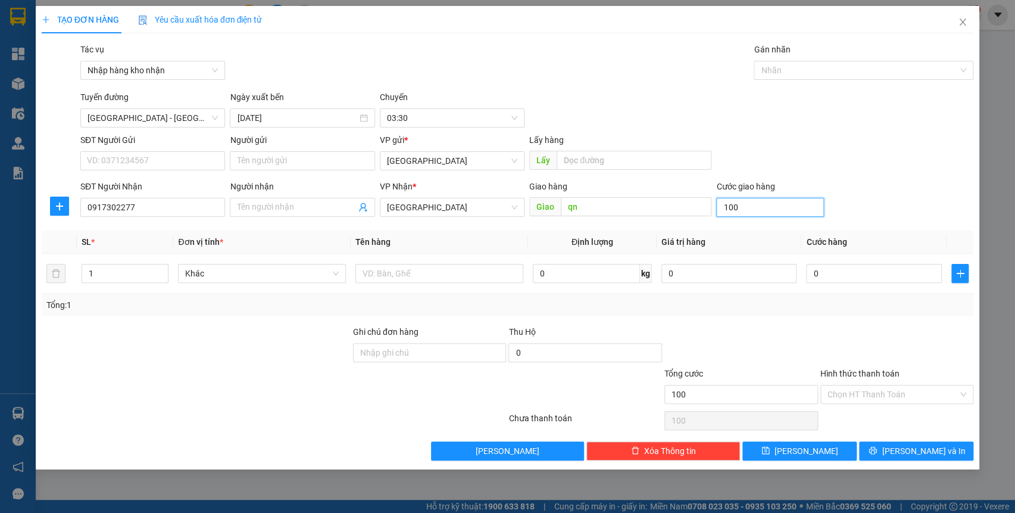
type input "1.000"
type input "10.000"
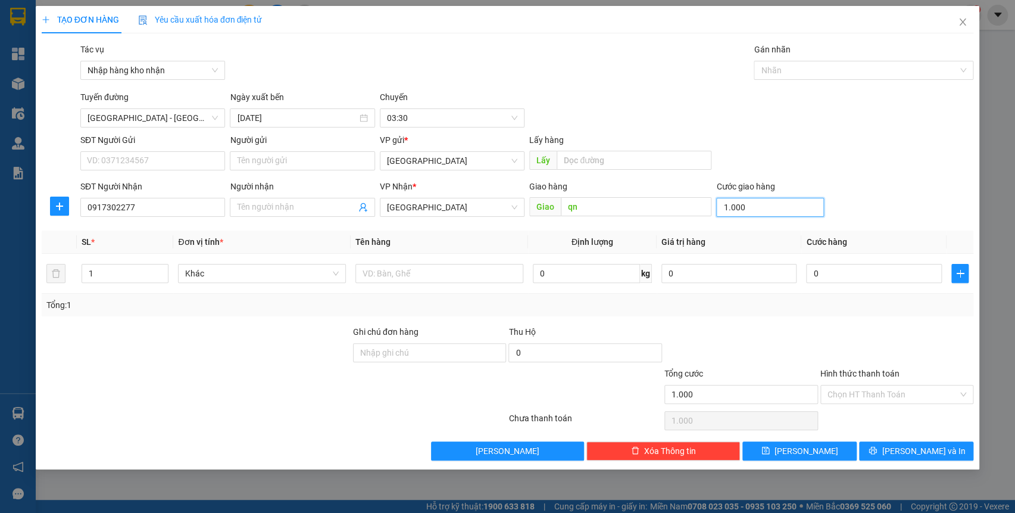
type input "10.000"
type input "100.000"
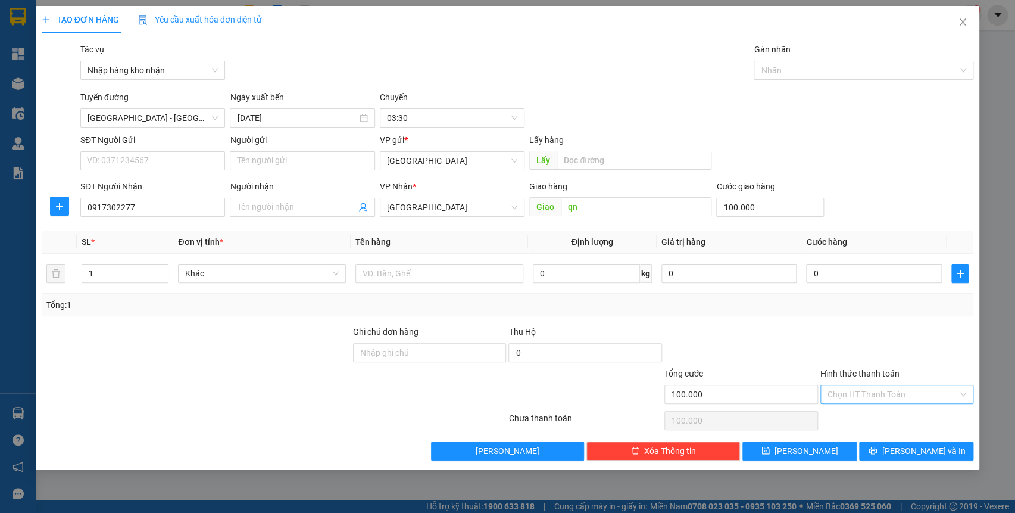
click at [889, 398] on input "Hình thức thanh toán" at bounding box center [892, 394] width 131 height 18
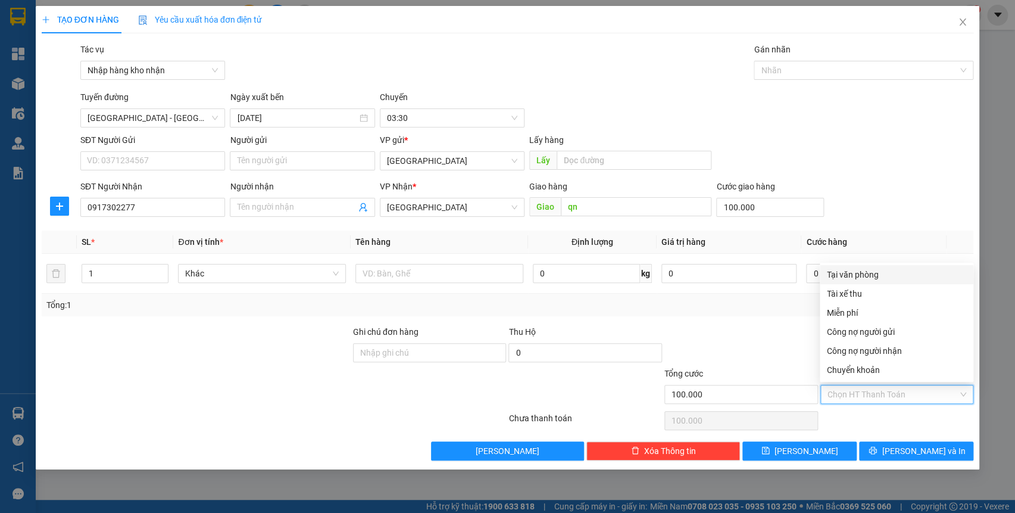
click at [866, 275] on div "Tại văn phòng" at bounding box center [896, 274] width 139 height 13
type input "0"
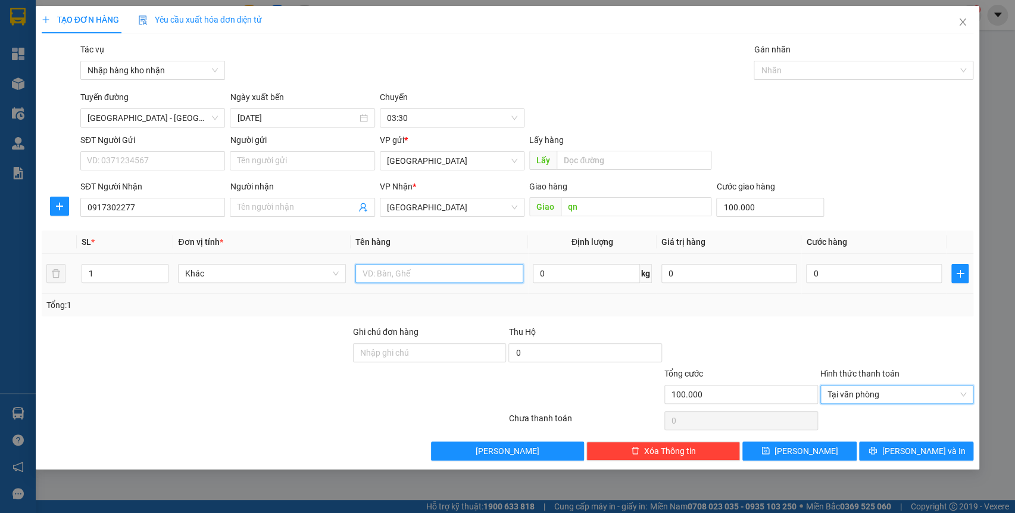
click at [380, 273] on input "text" at bounding box center [439, 273] width 168 height 19
type input "thùng"
drag, startPoint x: 14, startPoint y: 280, endPoint x: 0, endPoint y: 282, distance: 14.4
click at [0, 283] on div "TẠO ĐƠN HÀNG Yêu cầu xuất hóa đơn điện tử Transit Pickup Surcharge Ids Transit …" at bounding box center [507, 256] width 1015 height 513
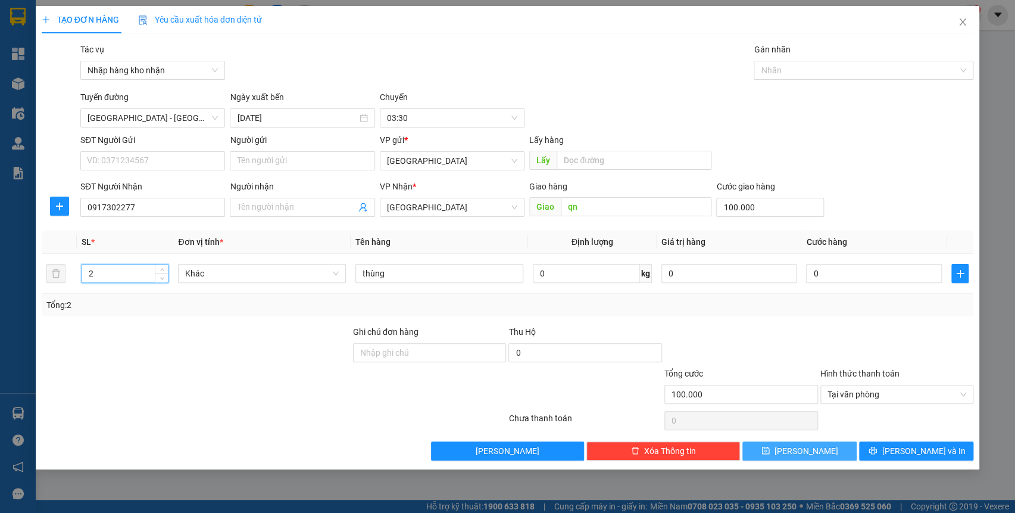
type input "2"
click at [817, 444] on button "[PERSON_NAME]" at bounding box center [799, 450] width 114 height 19
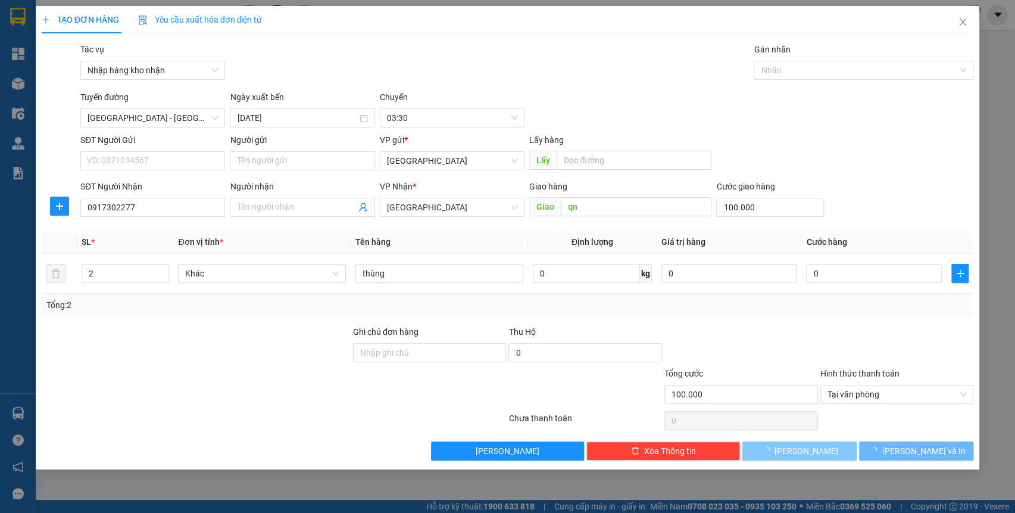
type input "0"
type input "1"
type input "0"
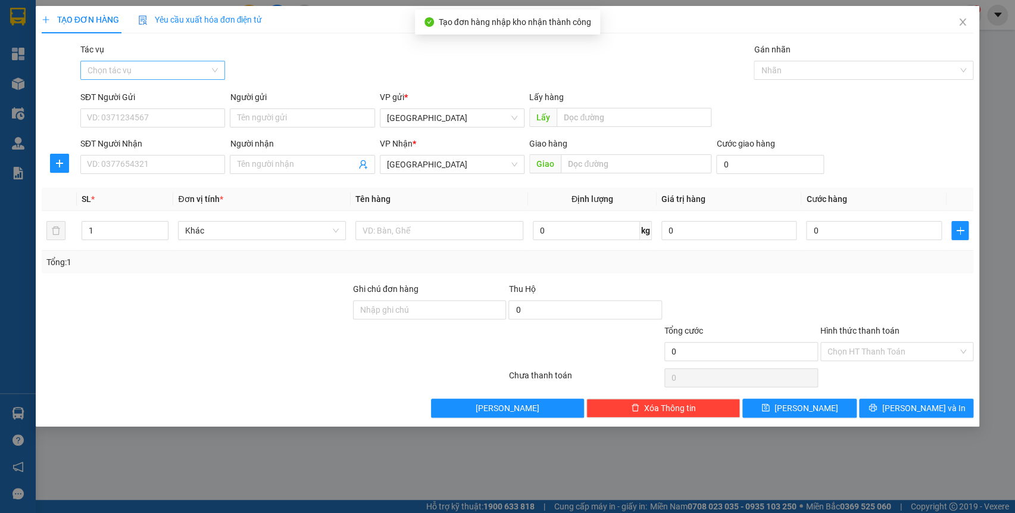
click at [189, 74] on input "Tác vụ" at bounding box center [149, 70] width 122 height 18
click at [167, 110] on div "Nhập hàng kho nhận" at bounding box center [153, 113] width 130 height 13
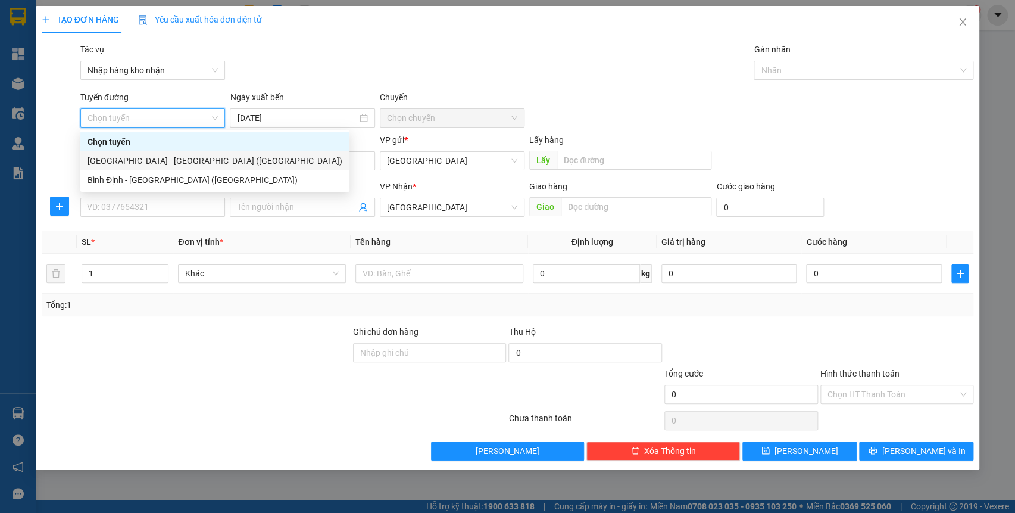
click at [138, 156] on div "[GEOGRAPHIC_DATA] - [GEOGRAPHIC_DATA] ([GEOGRAPHIC_DATA])" at bounding box center [215, 160] width 255 height 13
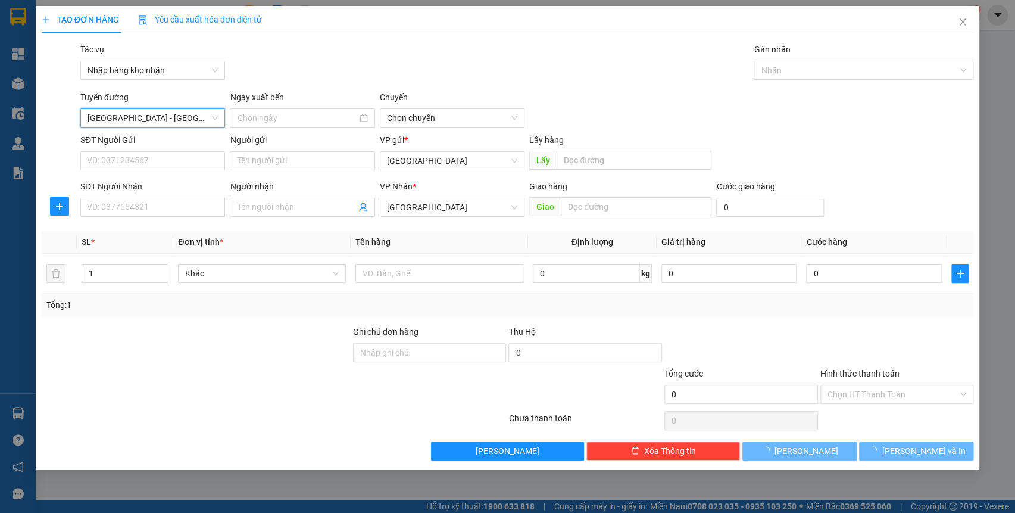
type input "[DATE]"
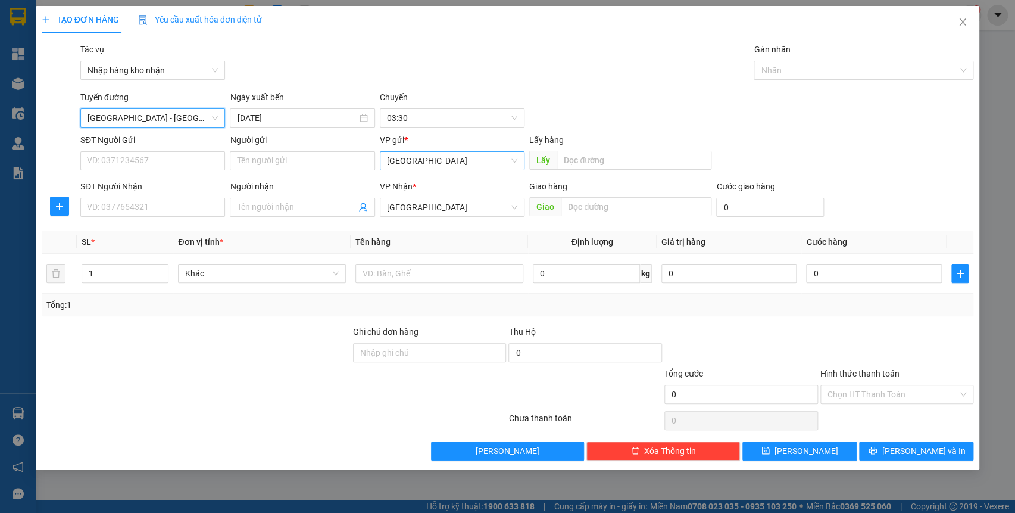
click at [401, 162] on span "[GEOGRAPHIC_DATA]" at bounding box center [452, 161] width 130 height 18
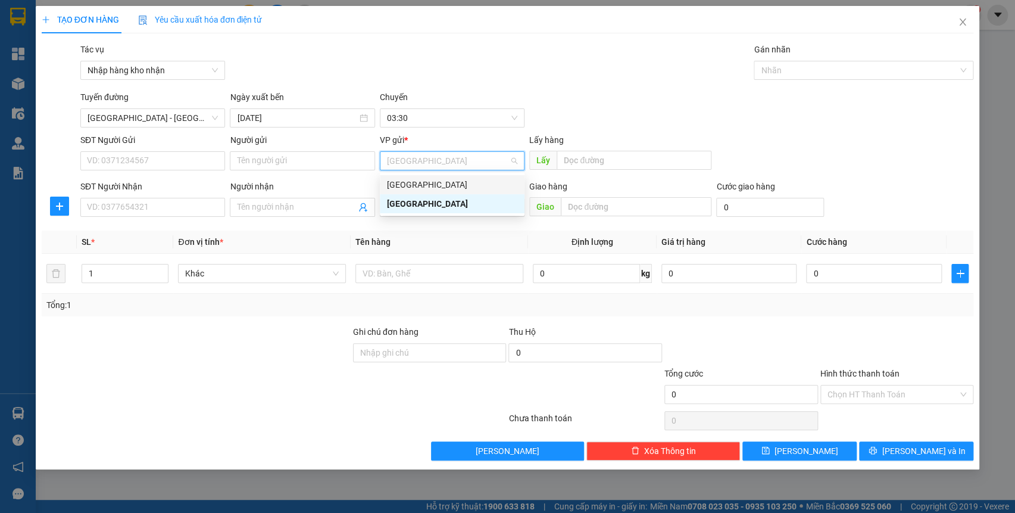
click at [410, 185] on div "[GEOGRAPHIC_DATA]" at bounding box center [452, 184] width 130 height 13
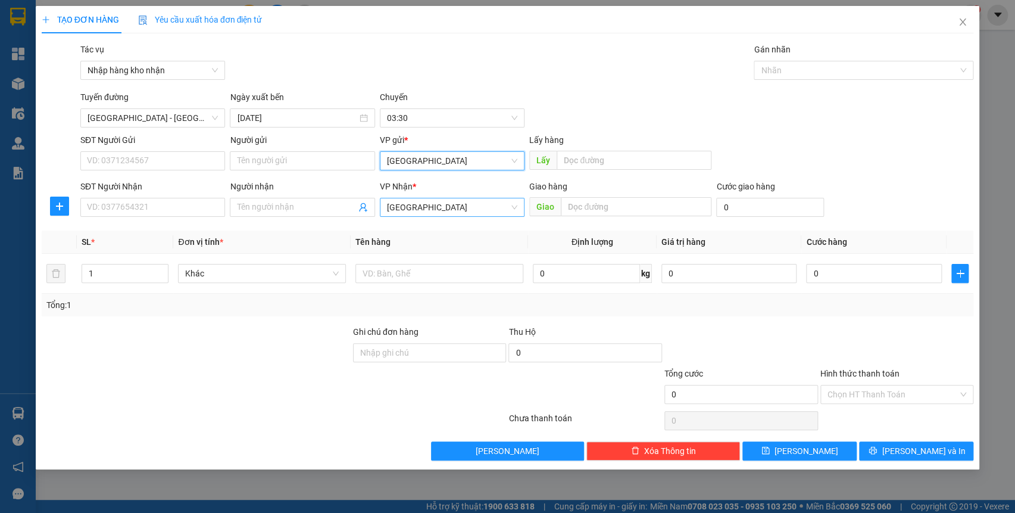
click at [412, 202] on span "[GEOGRAPHIC_DATA]" at bounding box center [452, 207] width 130 height 18
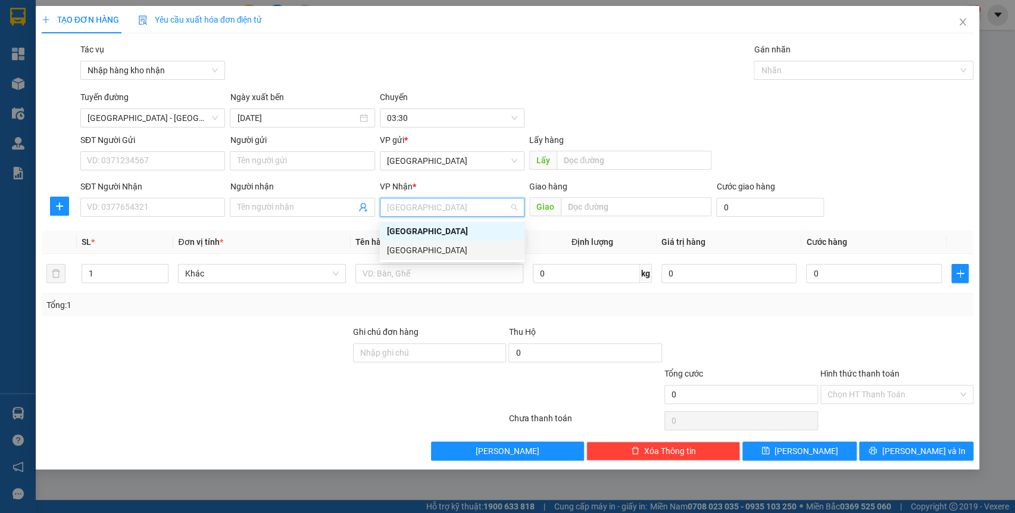
click at [418, 254] on div "[GEOGRAPHIC_DATA]" at bounding box center [452, 249] width 130 height 13
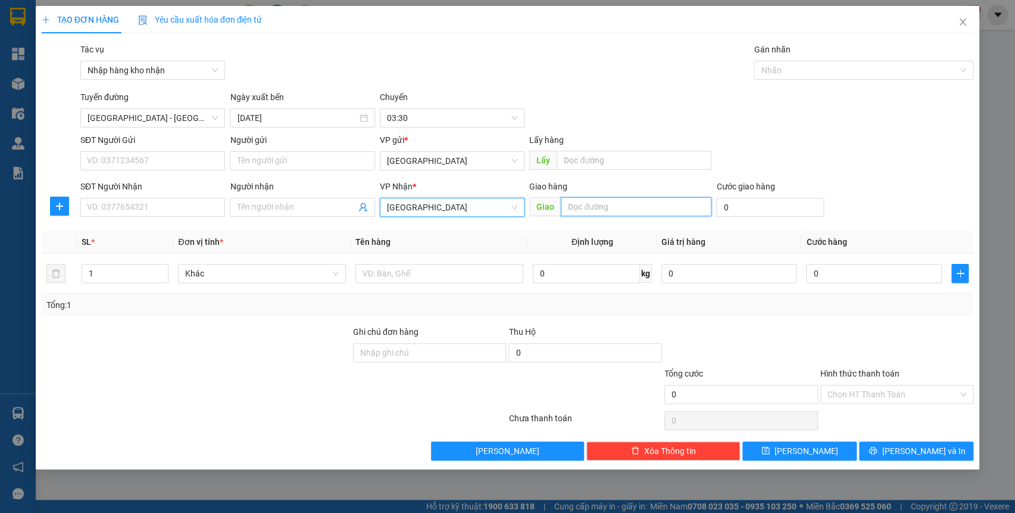
click at [595, 208] on input "text" at bounding box center [636, 206] width 151 height 19
type input "qn"
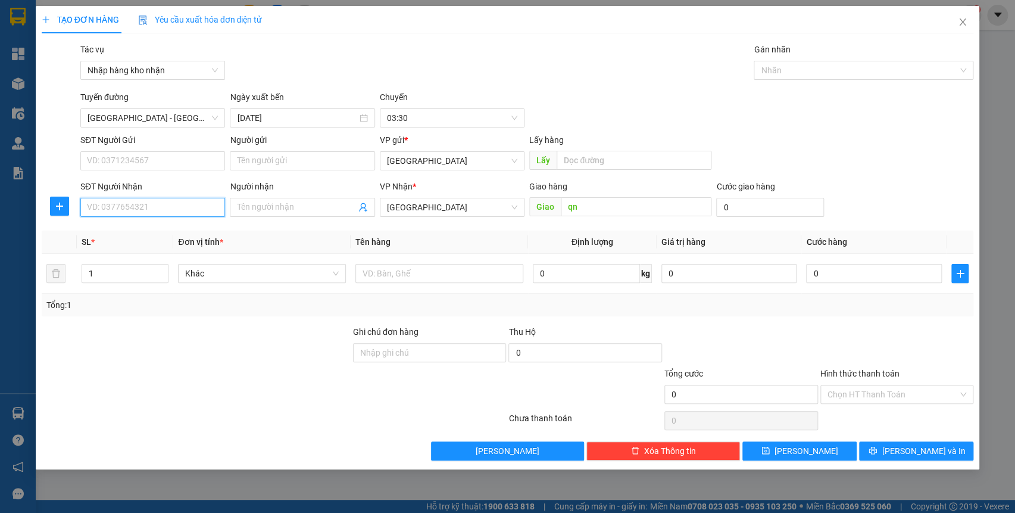
click at [163, 208] on input "SĐT Người Nhận" at bounding box center [152, 207] width 145 height 19
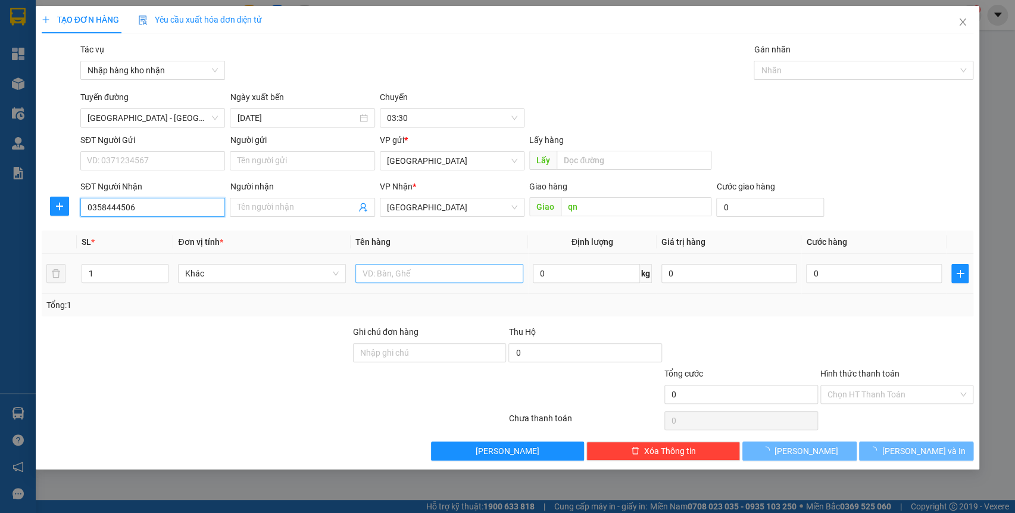
type input "0358444506"
click at [438, 273] on input "text" at bounding box center [439, 273] width 168 height 19
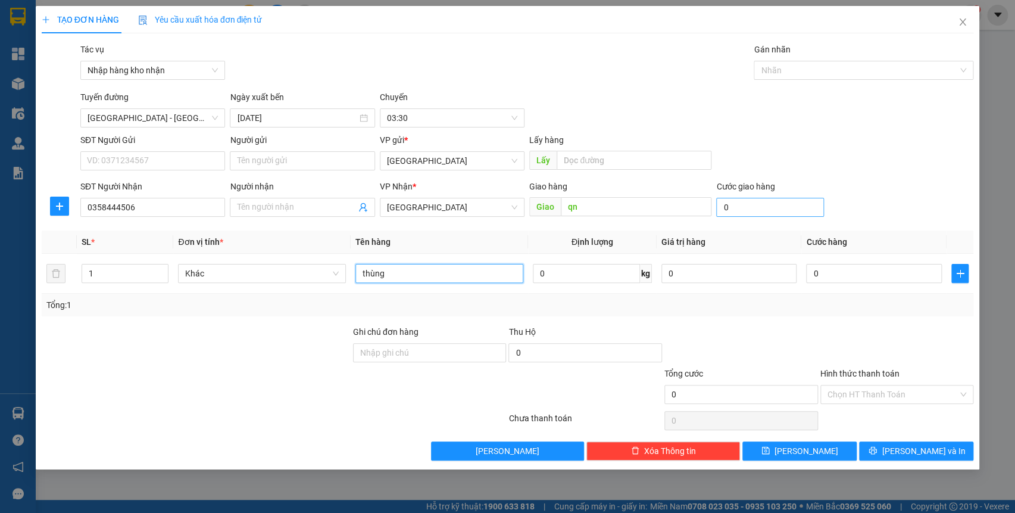
type input "thùng"
click at [789, 211] on input "0" at bounding box center [770, 207] width 108 height 19
type input "5"
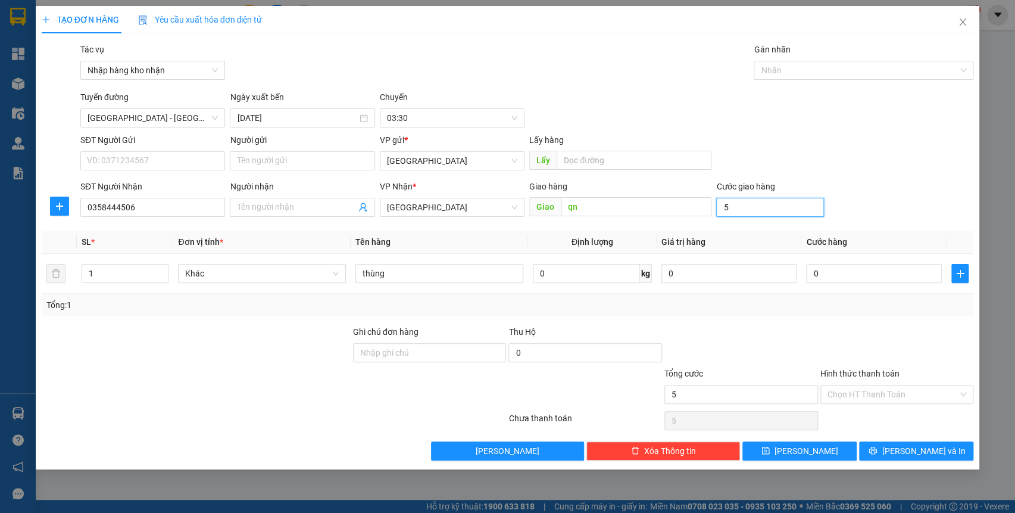
type input "50"
type input "500"
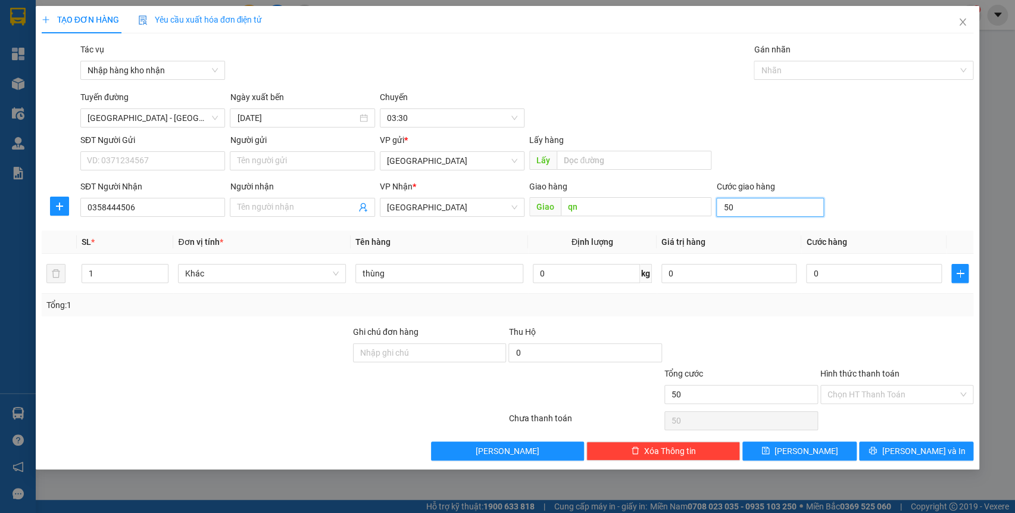
type input "500"
type input "5.000"
type input "50.000"
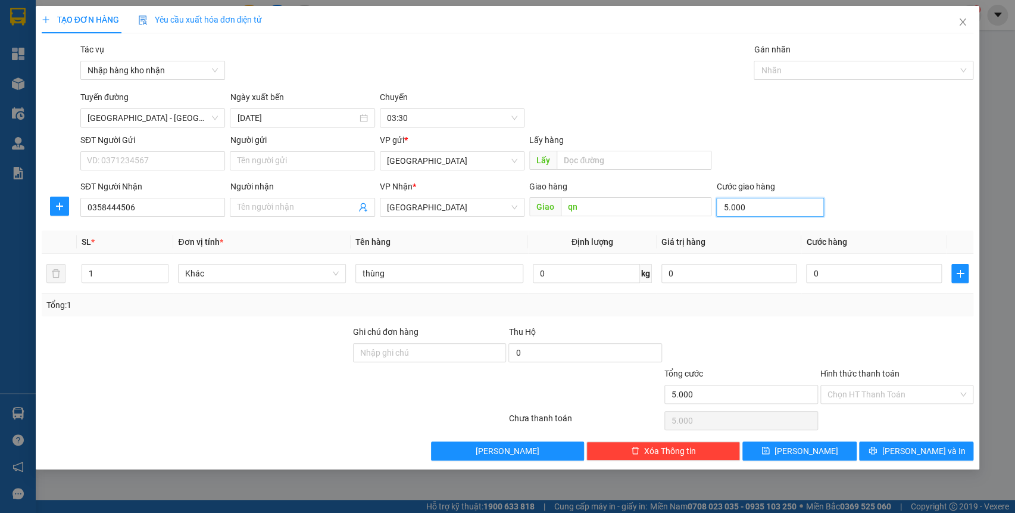
type input "50.000"
click at [923, 385] on input "Hình thức thanh toán" at bounding box center [892, 394] width 131 height 18
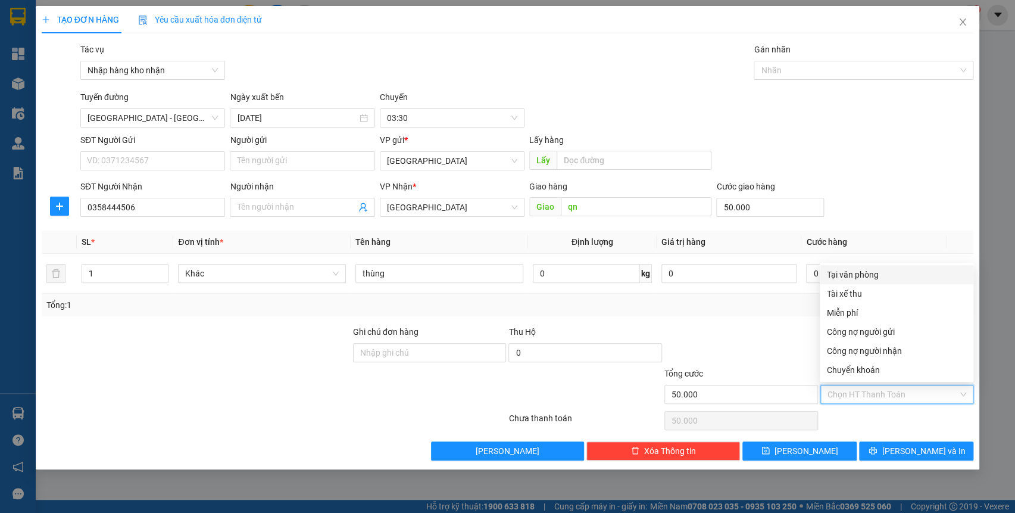
click at [863, 277] on div "Tại văn phòng" at bounding box center [896, 274] width 139 height 13
type input "0"
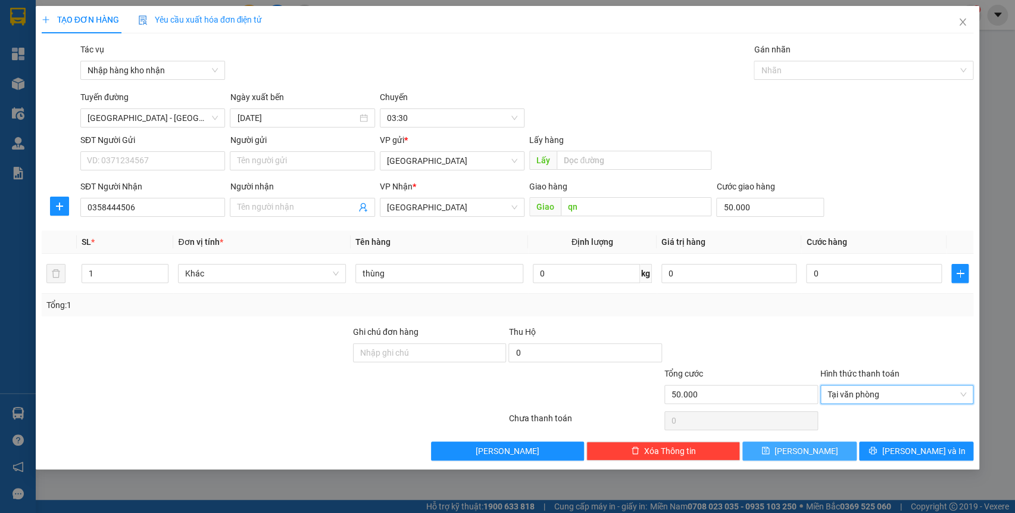
click at [770, 451] on icon "save" at bounding box center [765, 450] width 8 height 8
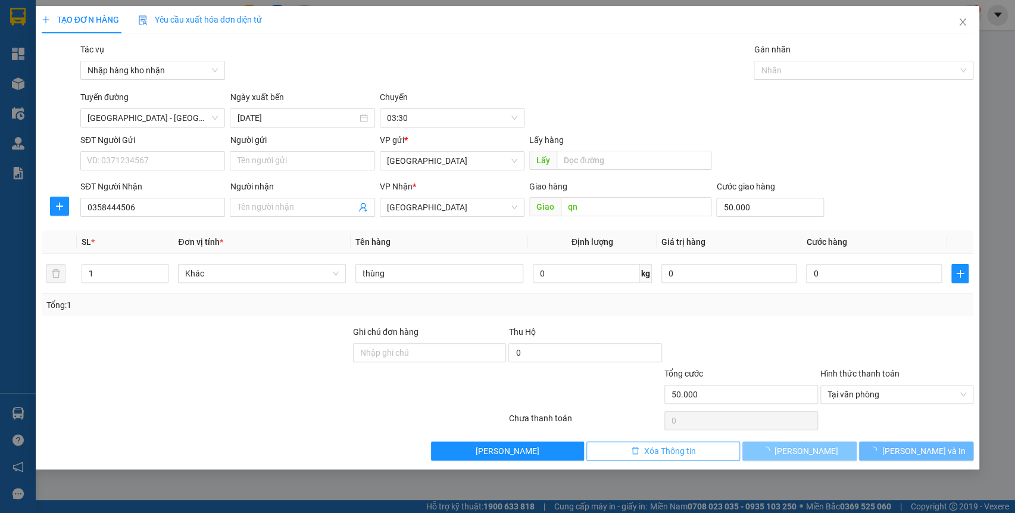
type input "0"
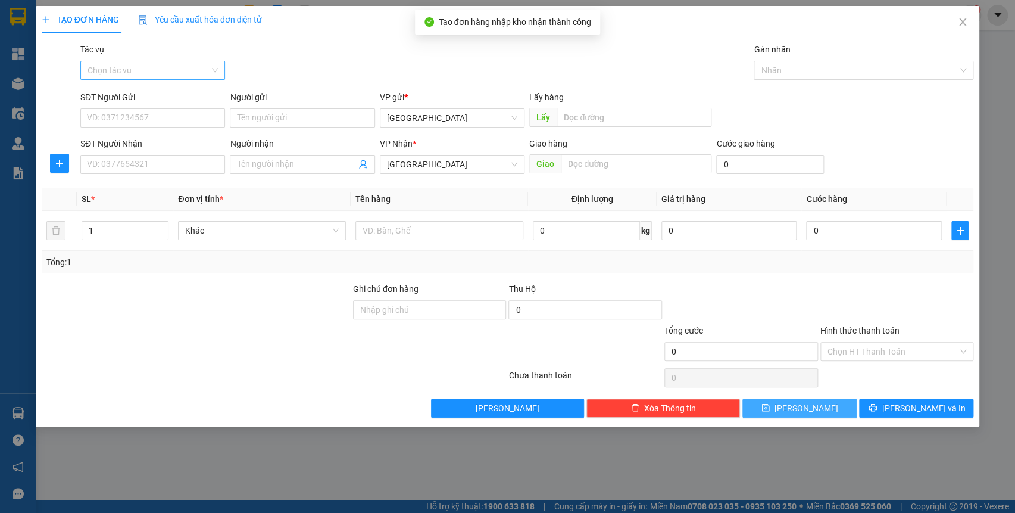
click at [180, 74] on input "Tác vụ" at bounding box center [149, 70] width 122 height 18
click at [167, 117] on div "Nhập hàng kho nhận" at bounding box center [153, 113] width 130 height 13
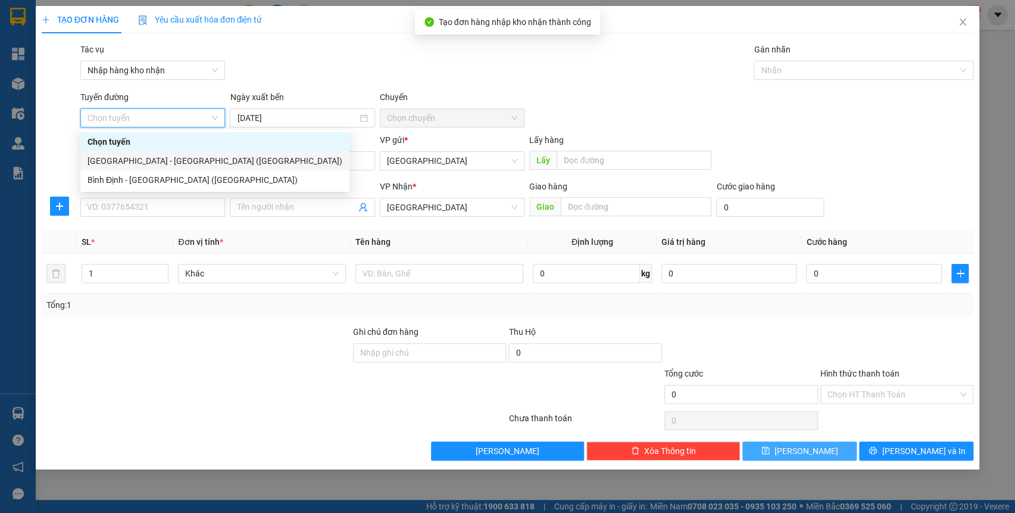
click at [159, 162] on div "[GEOGRAPHIC_DATA] - [GEOGRAPHIC_DATA] ([GEOGRAPHIC_DATA])" at bounding box center [215, 160] width 255 height 13
type input "[DATE]"
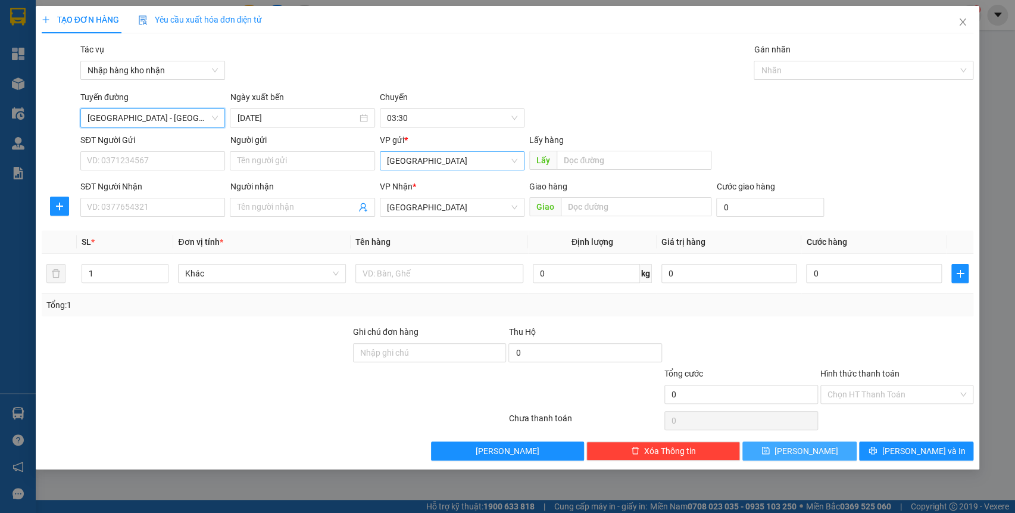
click at [444, 168] on span "[GEOGRAPHIC_DATA]" at bounding box center [452, 161] width 130 height 18
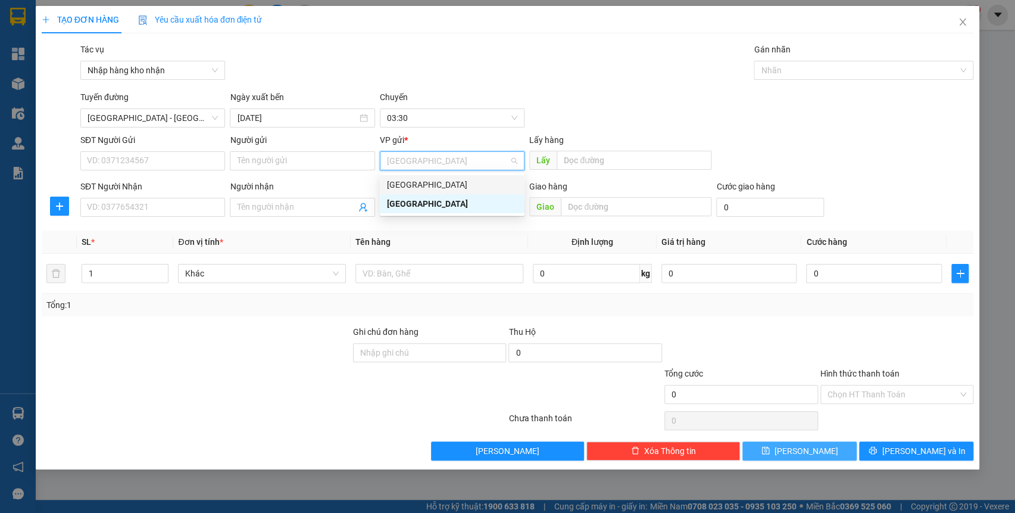
click at [448, 186] on div "[GEOGRAPHIC_DATA]" at bounding box center [452, 184] width 130 height 13
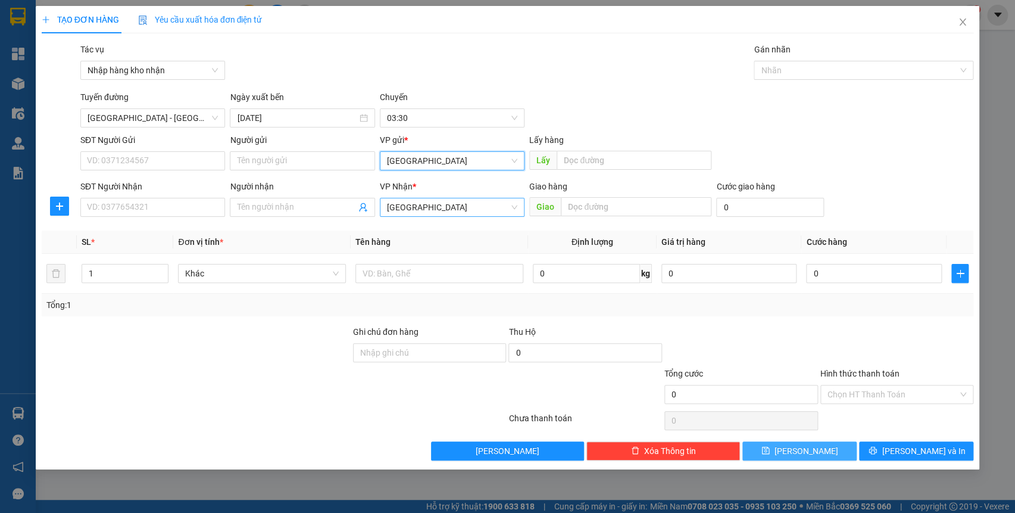
click at [446, 206] on span "[GEOGRAPHIC_DATA]" at bounding box center [452, 207] width 130 height 18
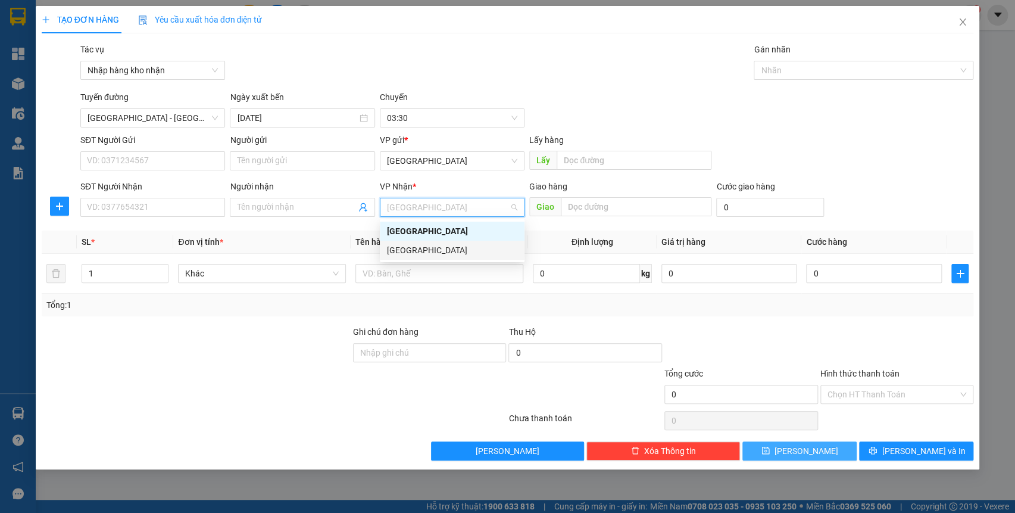
click at [441, 249] on div "[GEOGRAPHIC_DATA]" at bounding box center [452, 249] width 130 height 13
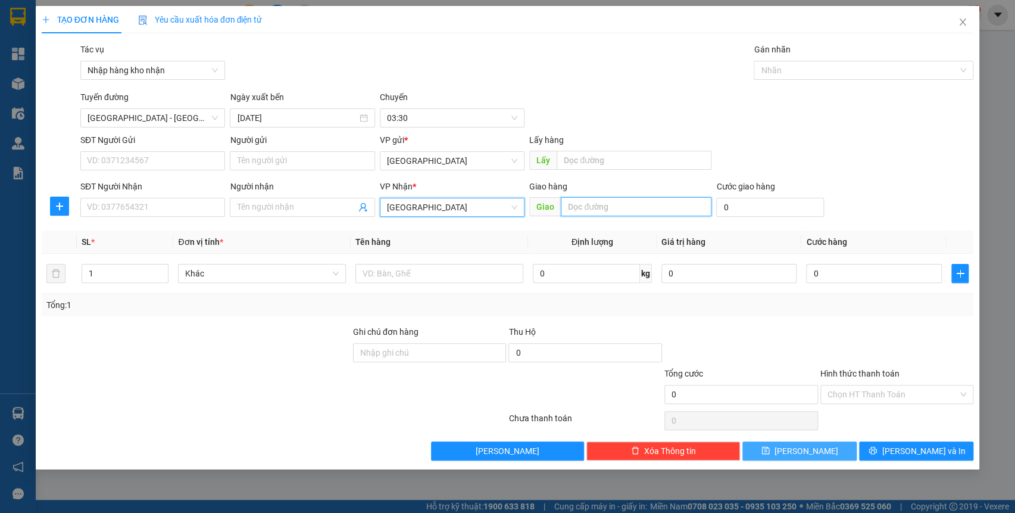
click at [591, 210] on input "text" at bounding box center [636, 206] width 151 height 19
type input "q"
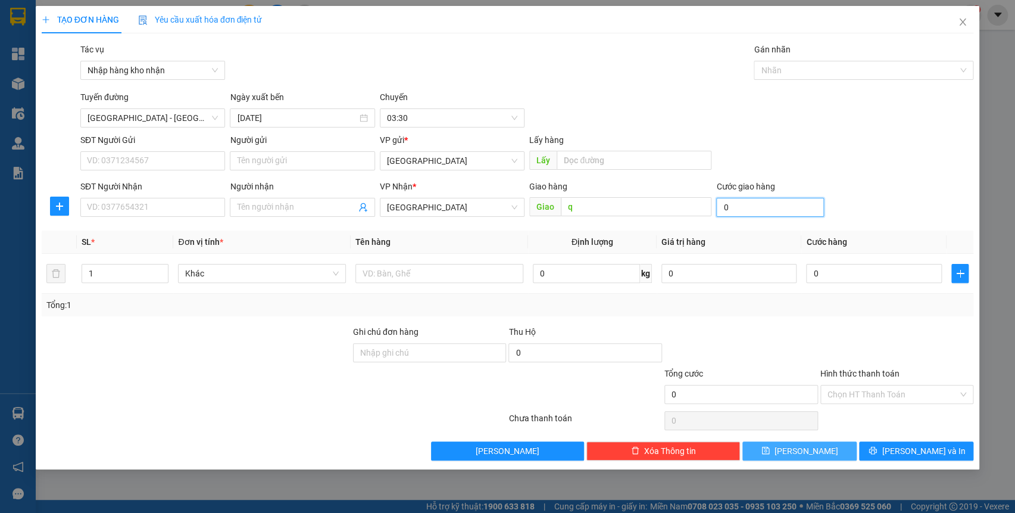
type input "0"
drag, startPoint x: 734, startPoint y: 204, endPoint x: 546, endPoint y: 215, distance: 188.5
click at [546, 215] on div "SĐT Người Nhận VD: 0377654321 Người nhận Tên người nhận VP Nhận * Bình Định Gia…" at bounding box center [527, 201] width 898 height 42
click at [619, 198] on input "q" at bounding box center [636, 206] width 151 height 19
type input "qn"
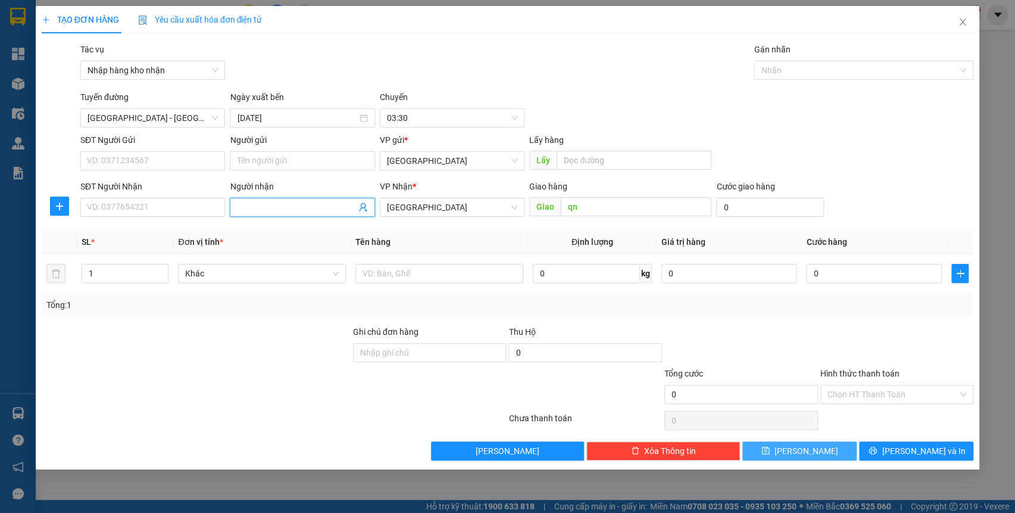
click at [289, 206] on input "Người nhận" at bounding box center [296, 207] width 118 height 13
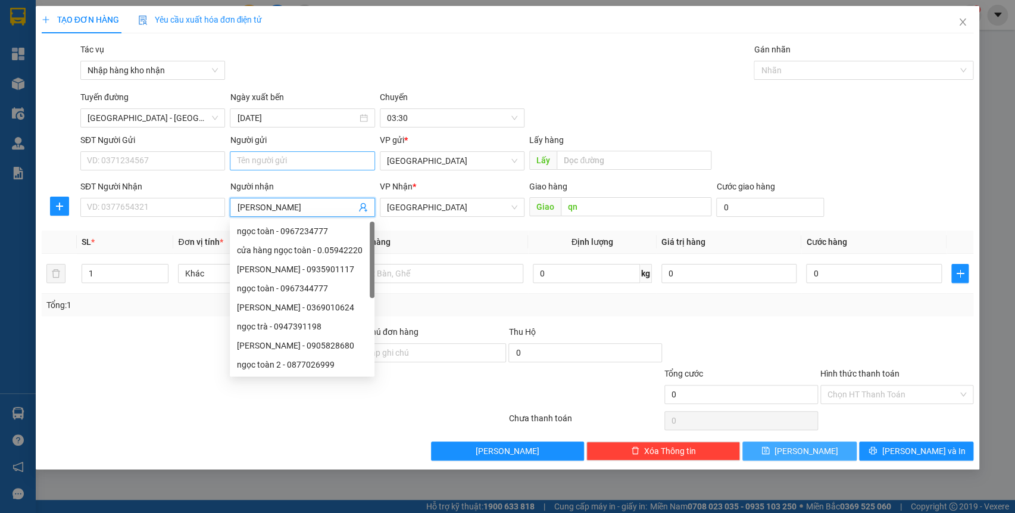
type input "Ngọc Toàn"
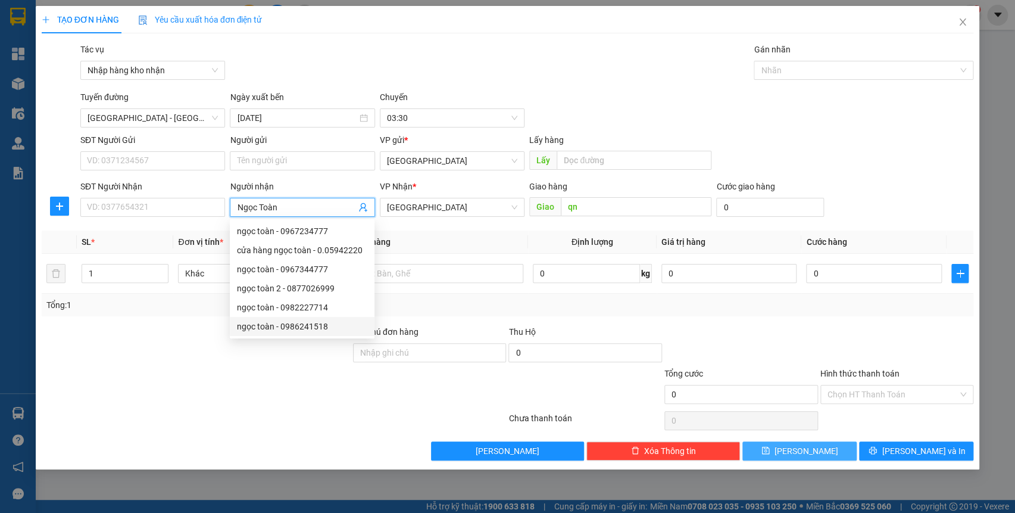
click at [321, 321] on div "ngọc toàn - 0986241518" at bounding box center [302, 326] width 130 height 13
type input "0986241518"
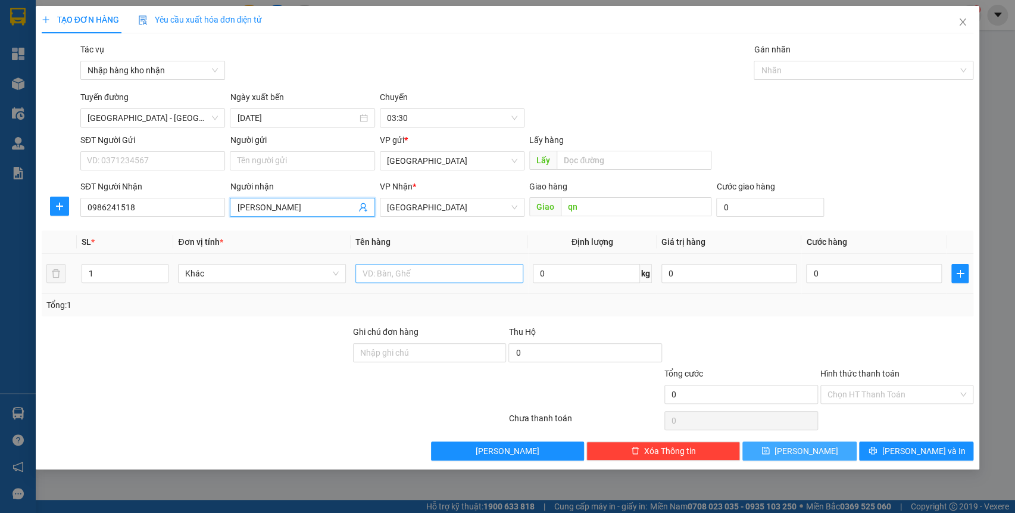
type input "[PERSON_NAME]"
click at [402, 267] on input "text" at bounding box center [439, 273] width 168 height 19
type input "thùng"
click at [838, 448] on button "[PERSON_NAME]" at bounding box center [799, 450] width 114 height 19
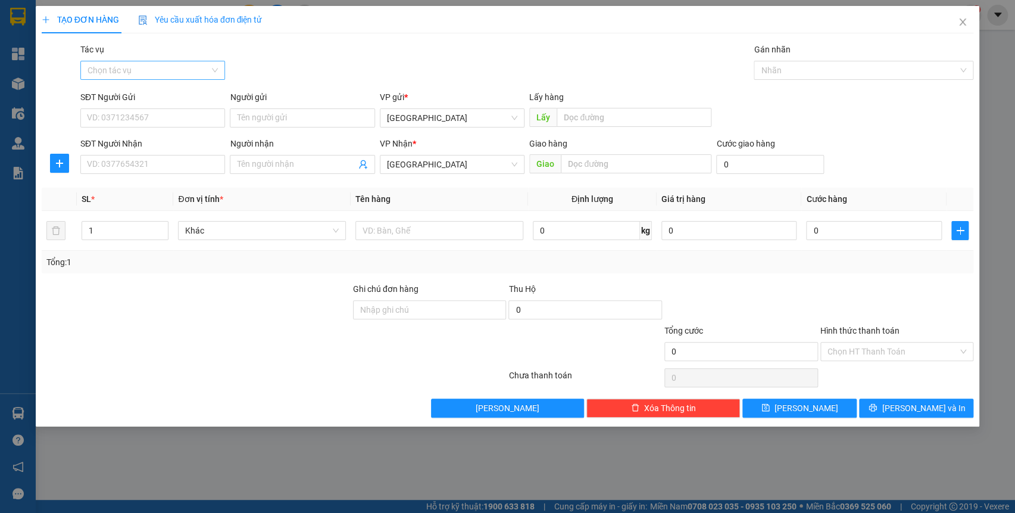
click at [136, 68] on input "Tác vụ" at bounding box center [149, 70] width 122 height 18
click at [142, 107] on div "Nhập hàng kho nhận" at bounding box center [153, 113] width 130 height 13
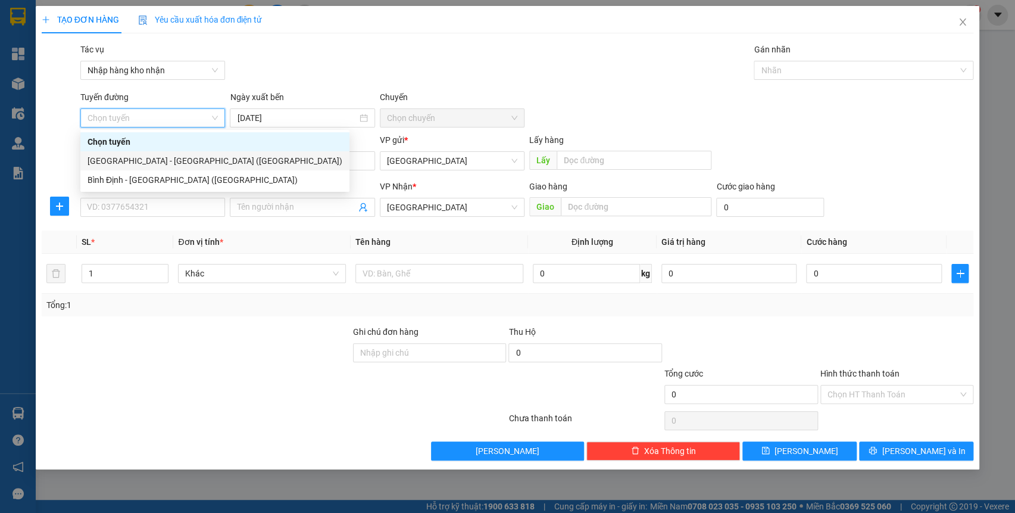
click at [171, 155] on div "[GEOGRAPHIC_DATA] - [GEOGRAPHIC_DATA] ([GEOGRAPHIC_DATA])" at bounding box center [215, 160] width 255 height 13
type input "[DATE]"
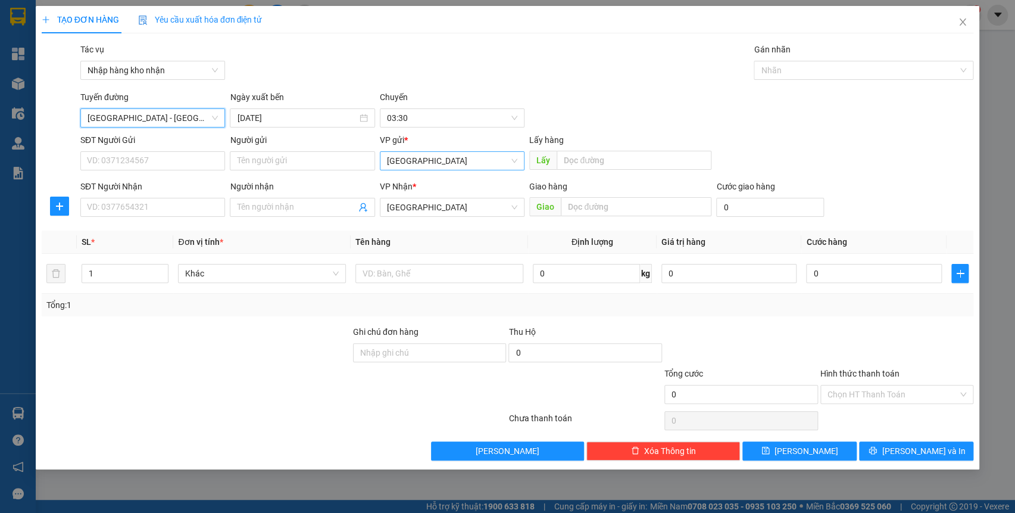
click at [421, 165] on span "[GEOGRAPHIC_DATA]" at bounding box center [452, 161] width 130 height 18
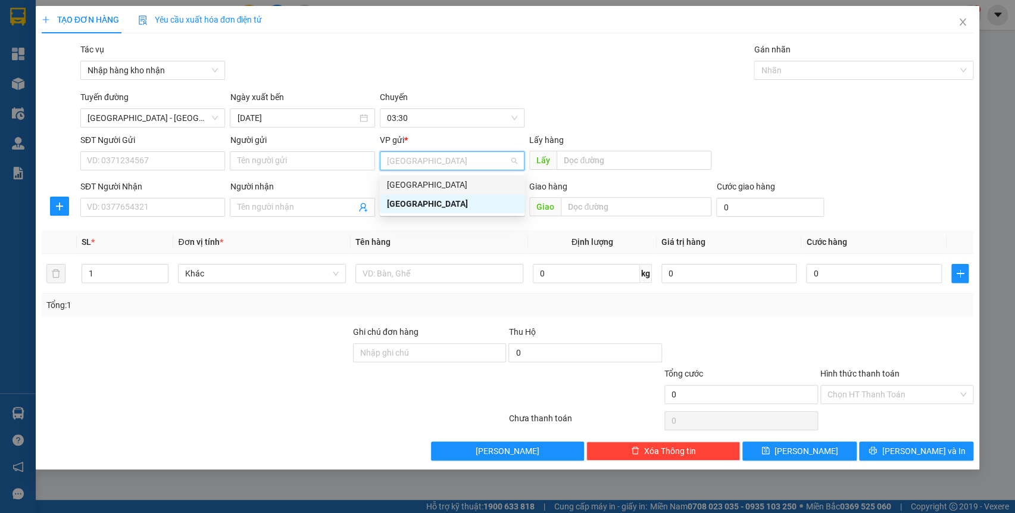
click at [428, 185] on div "[GEOGRAPHIC_DATA]" at bounding box center [452, 184] width 130 height 13
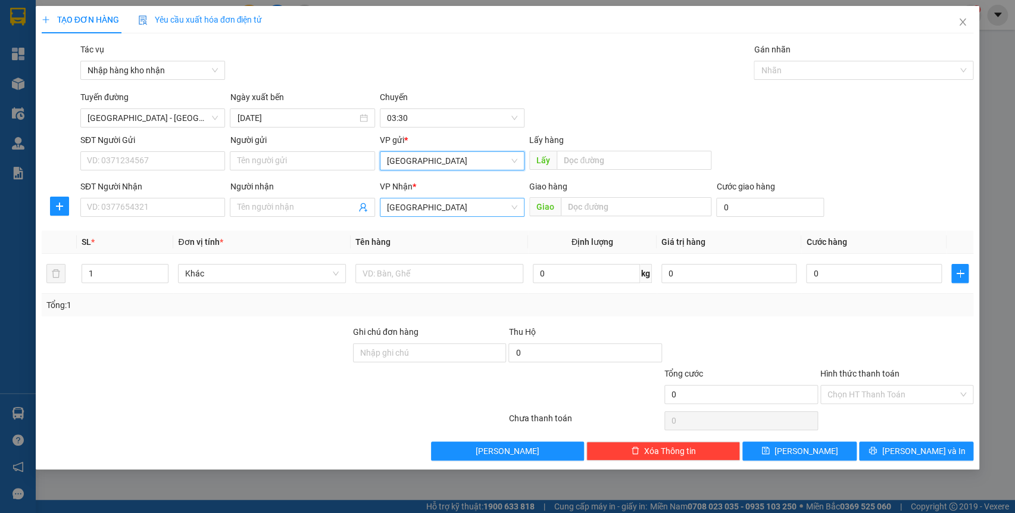
click at [431, 207] on span "[GEOGRAPHIC_DATA]" at bounding box center [452, 207] width 130 height 18
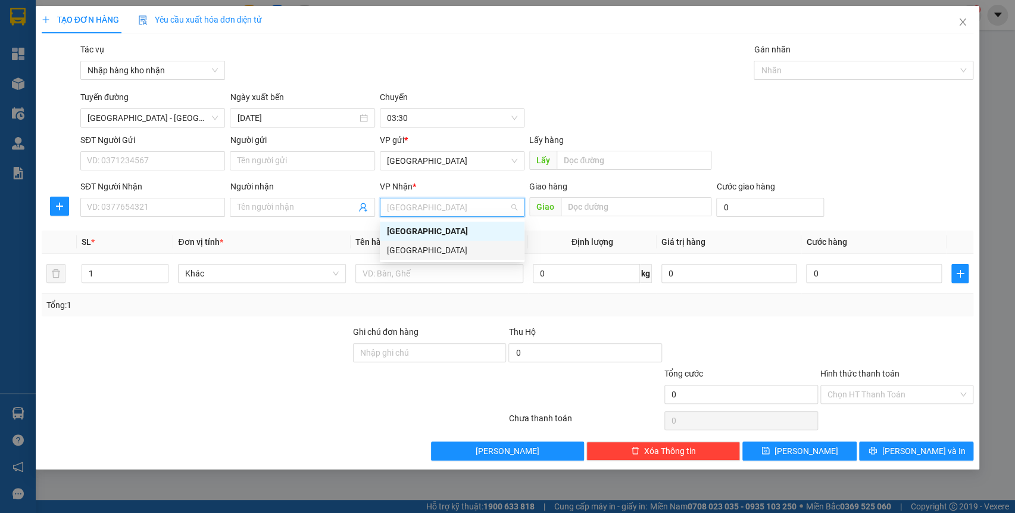
click at [429, 243] on div "[GEOGRAPHIC_DATA]" at bounding box center [452, 249] width 130 height 13
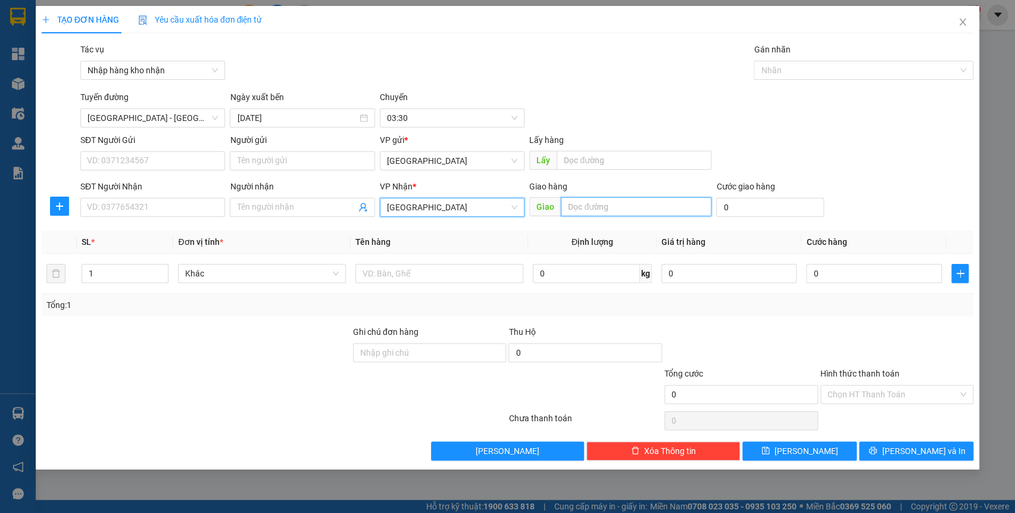
click at [578, 209] on input "text" at bounding box center [636, 206] width 151 height 19
type input "qn"
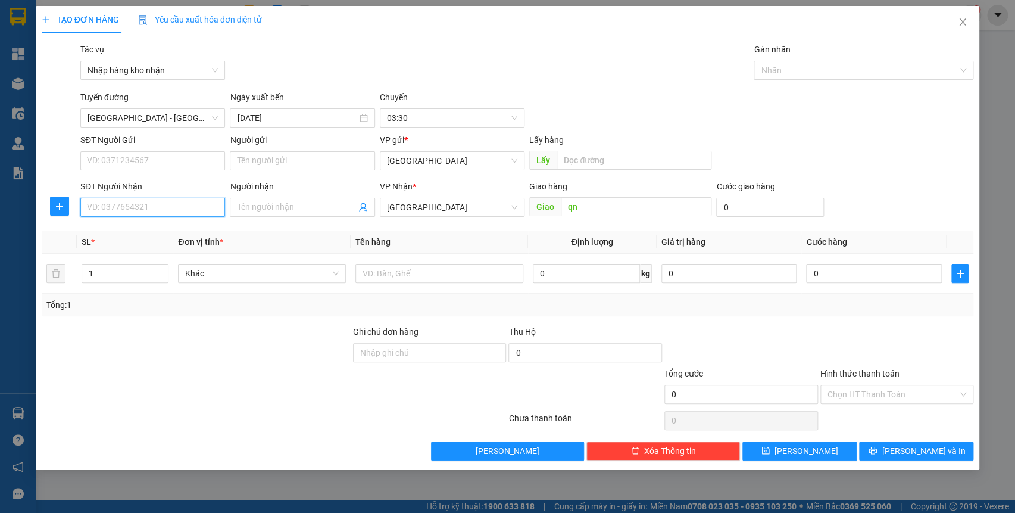
click at [122, 205] on input "SĐT Người Nhận" at bounding box center [152, 207] width 145 height 19
type input "0903605393"
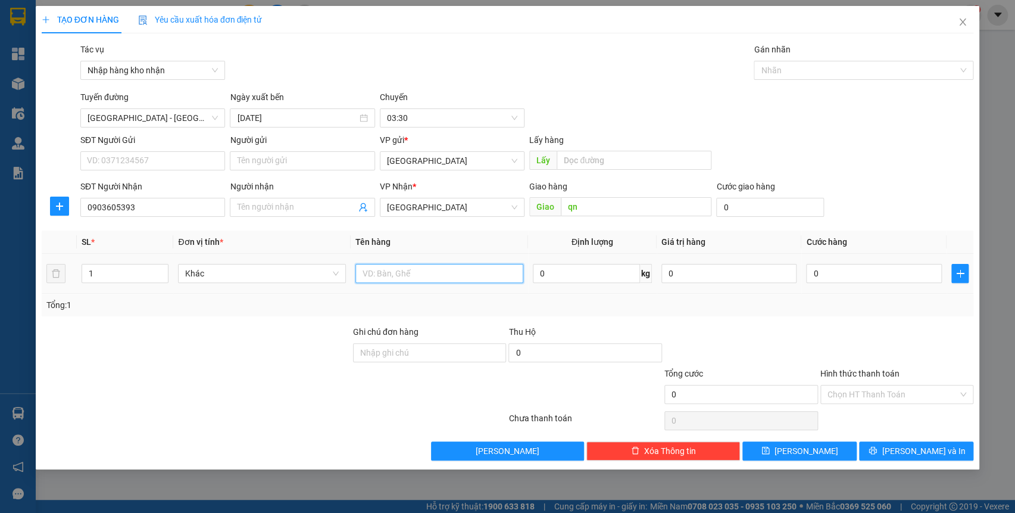
click at [436, 267] on input "text" at bounding box center [439, 273] width 168 height 19
type input "bì đỏ"
click at [835, 448] on button "[PERSON_NAME]" at bounding box center [799, 450] width 114 height 19
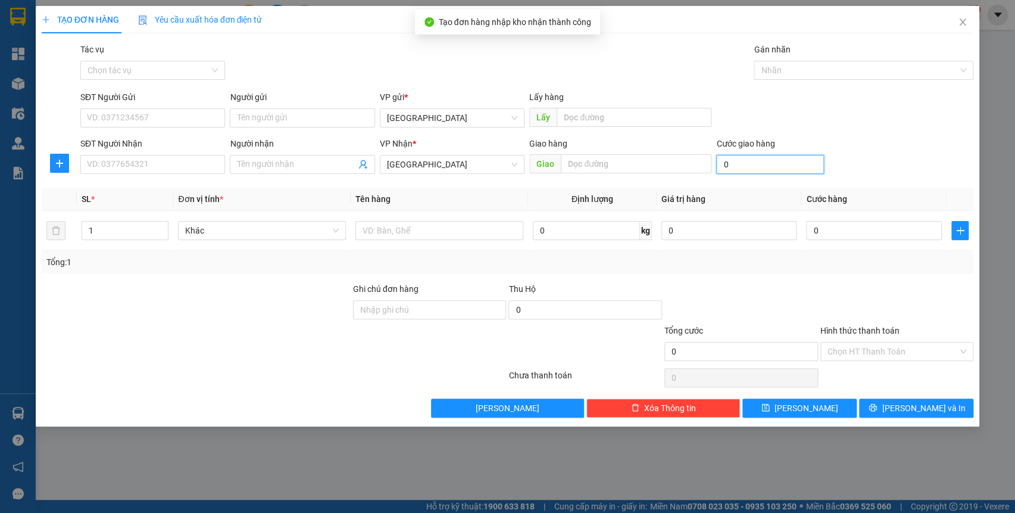
click at [727, 164] on input "0" at bounding box center [770, 164] width 108 height 19
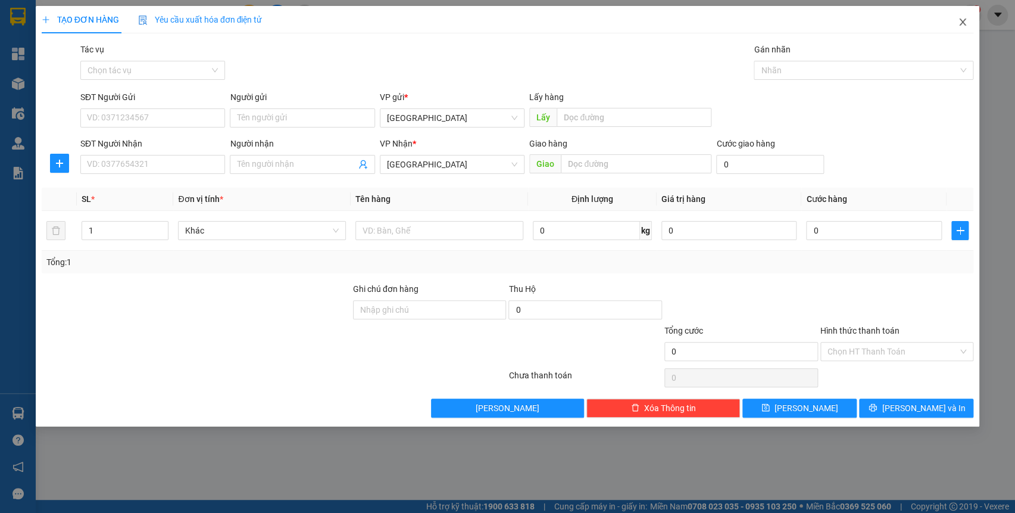
click at [963, 23] on icon "close" at bounding box center [963, 22] width 10 height 10
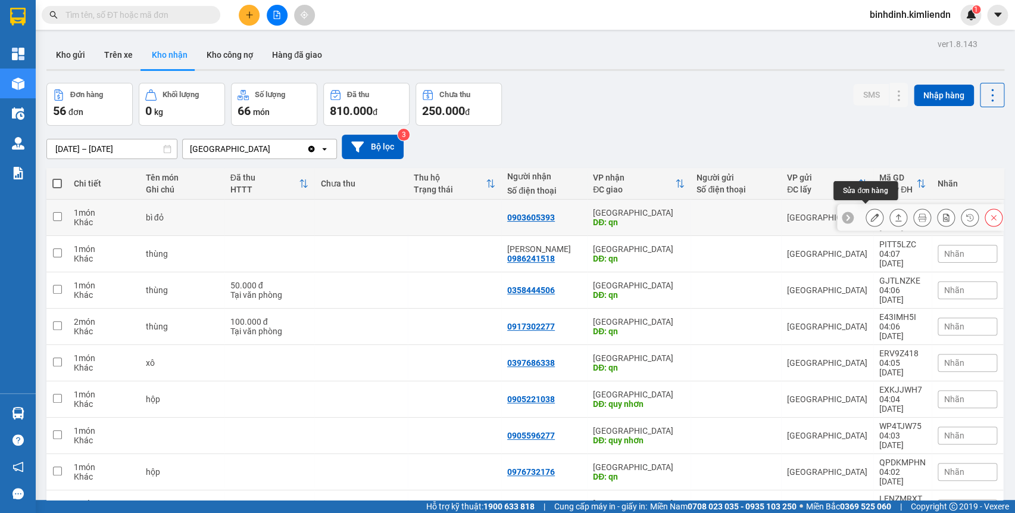
click at [870, 213] on icon at bounding box center [874, 217] width 8 height 8
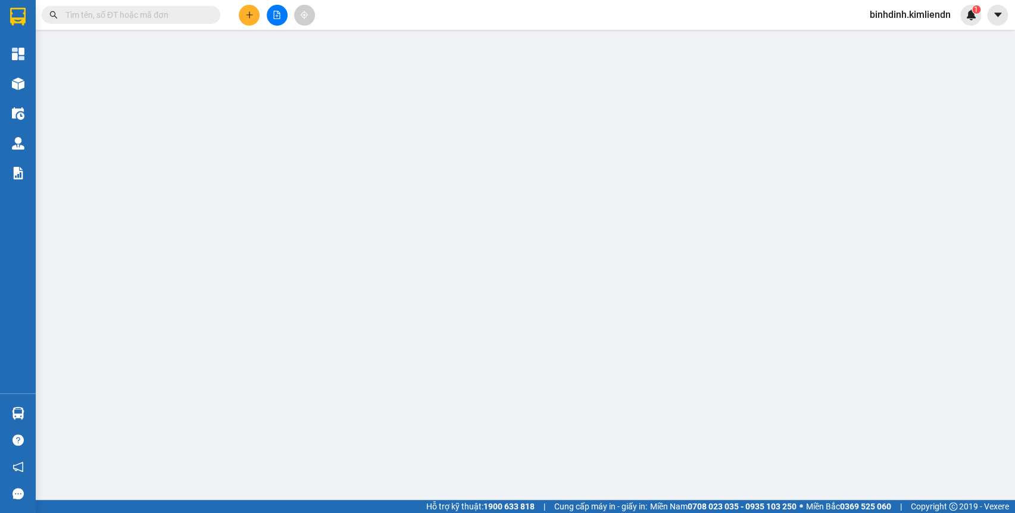
type input "0903605393"
type input "qn"
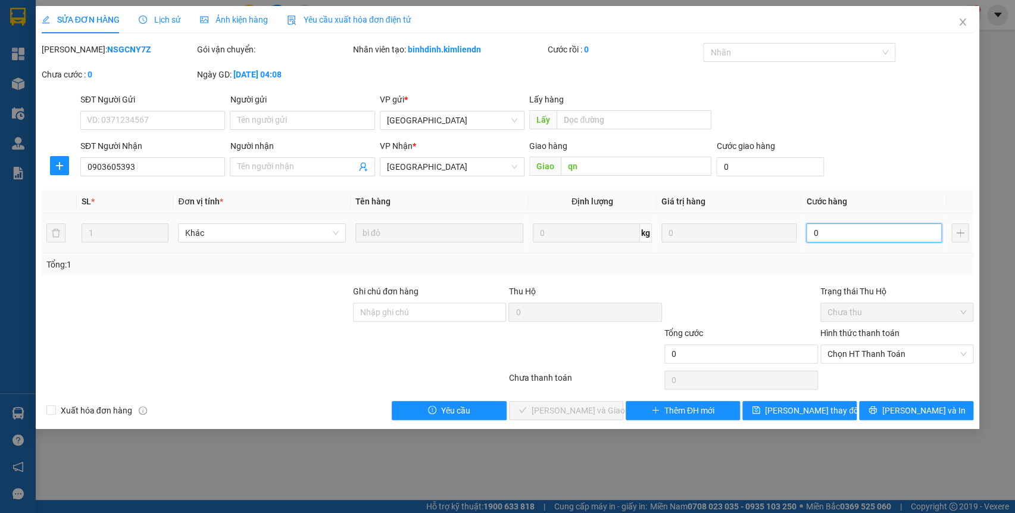
click at [850, 236] on input "0" at bounding box center [873, 232] width 135 height 19
click at [754, 173] on input "0" at bounding box center [770, 166] width 108 height 19
type input "4"
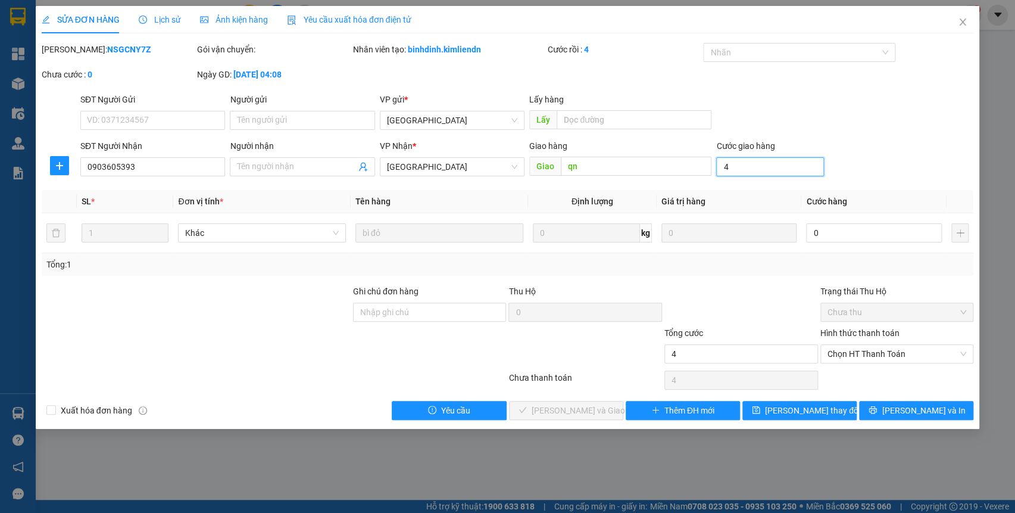
type input "40"
type input "400"
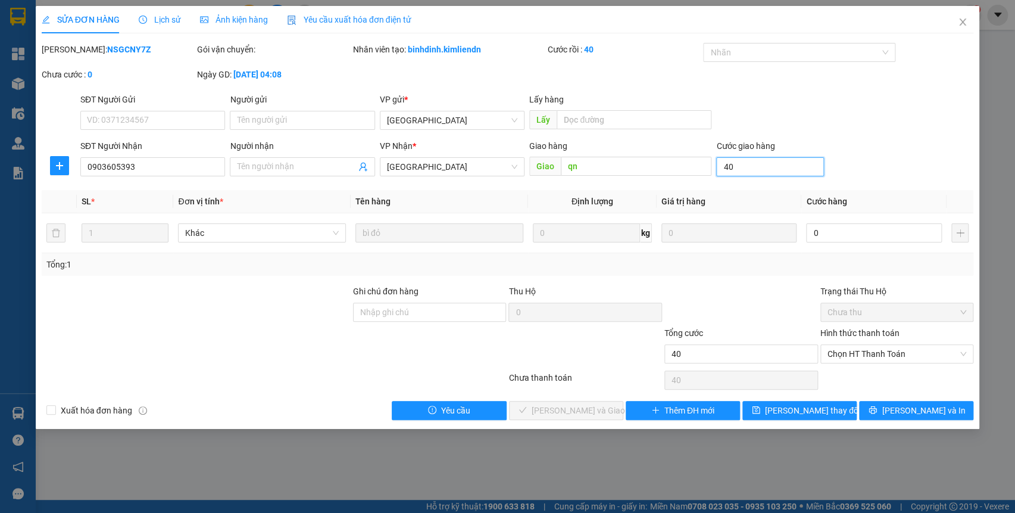
type input "400"
type input "4.000"
type input "40.000"
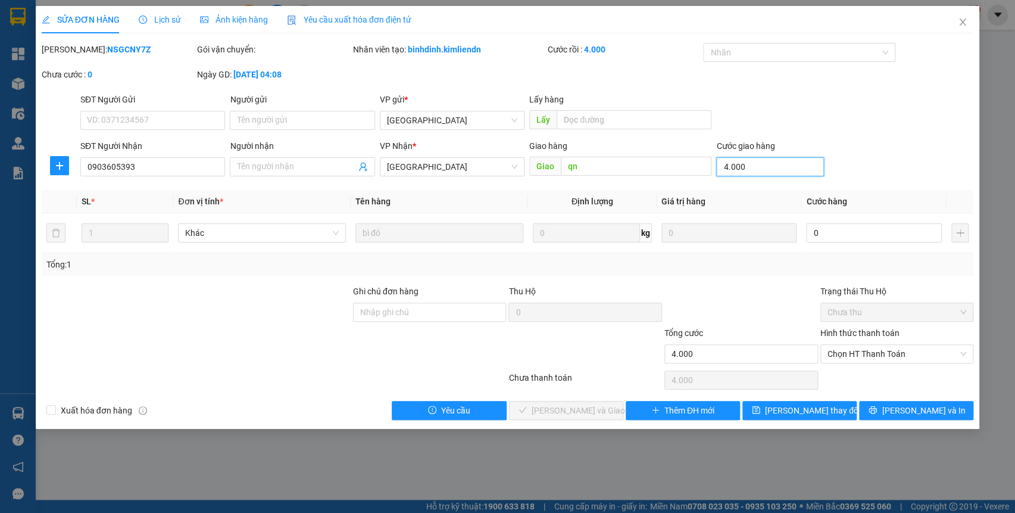
type input "40.000"
click at [913, 349] on span "Chọn HT Thanh Toán" at bounding box center [896, 354] width 139 height 18
type input "40.000"
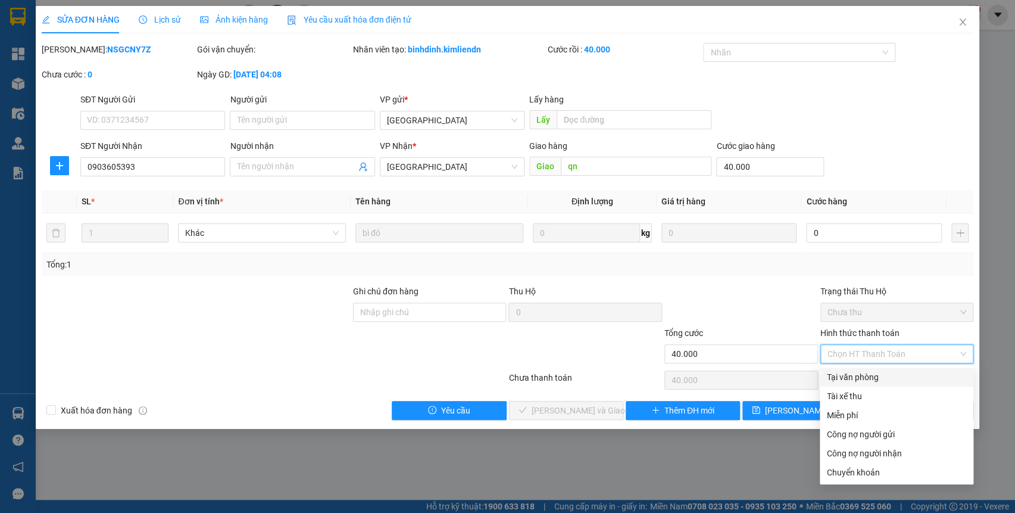
click at [879, 373] on div "Tại văn phòng" at bounding box center [896, 376] width 139 height 13
type input "0"
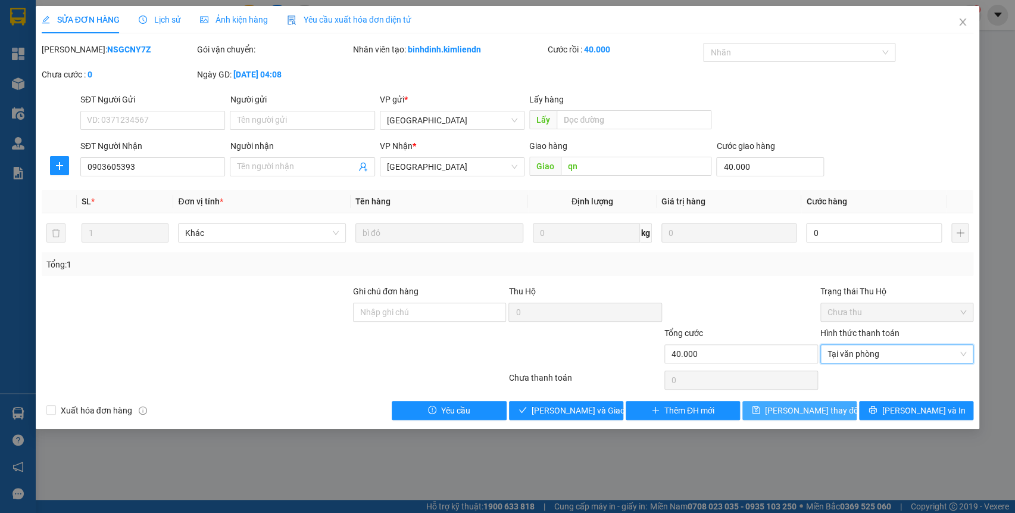
click at [839, 409] on button "[PERSON_NAME] thay đổi" at bounding box center [799, 410] width 114 height 19
